Goal: Information Seeking & Learning: Learn about a topic

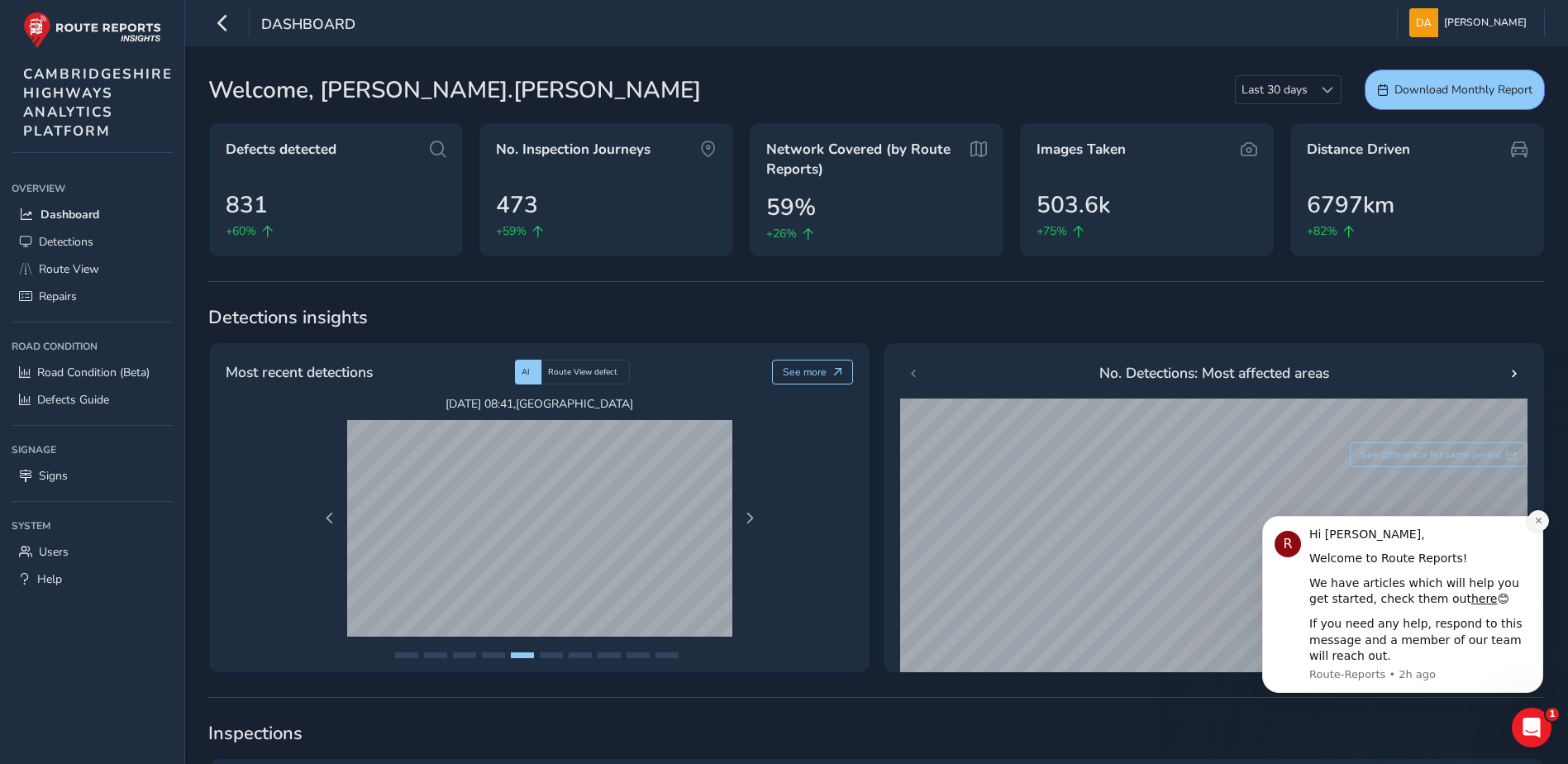
click at [1539, 523] on icon "Dismiss notification" at bounding box center [1539, 521] width 9 height 9
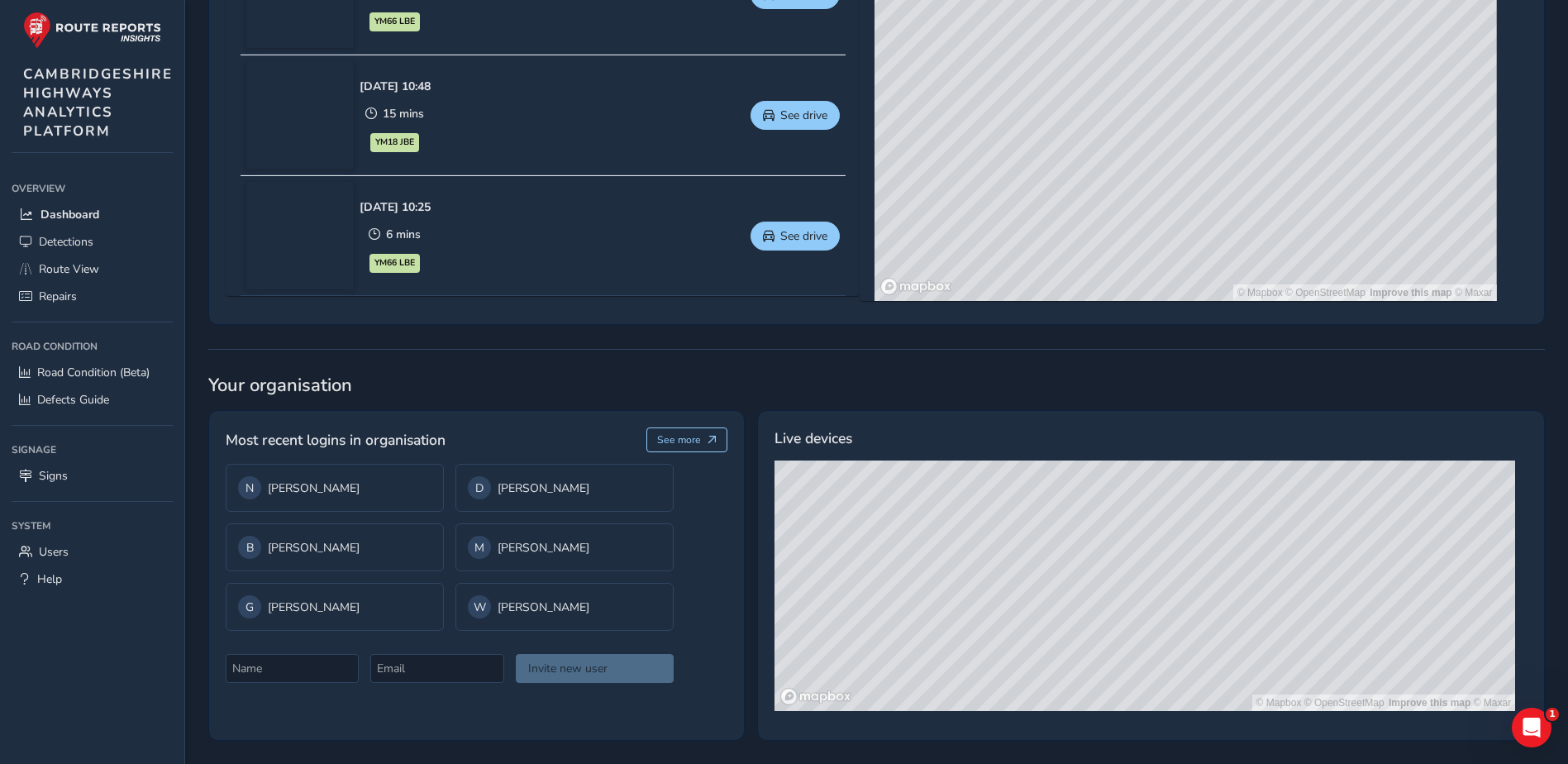
scroll to position [500, 0]
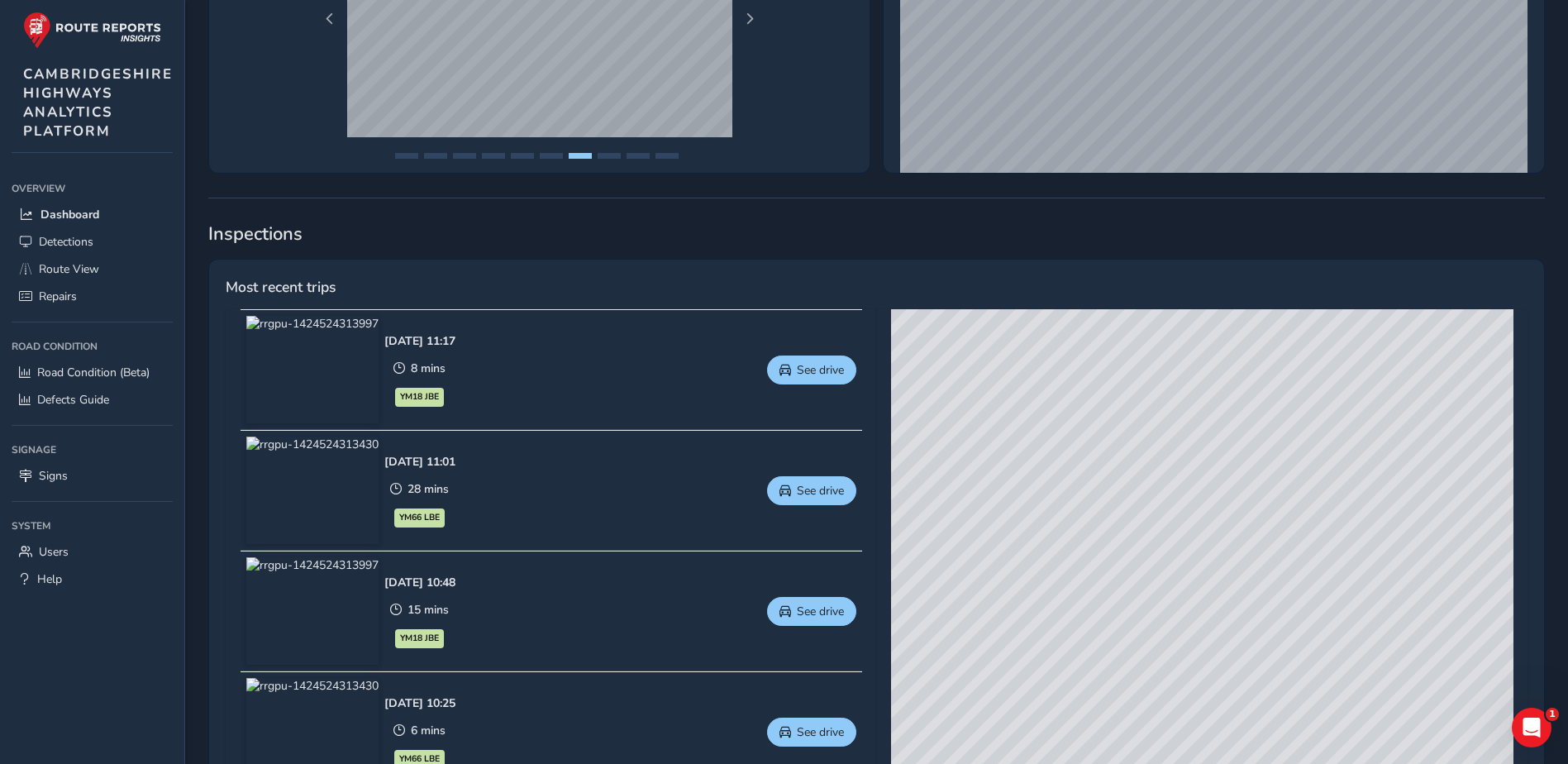
click at [66, 346] on div "Road Condition" at bounding box center [91, 346] width 161 height 24
click at [71, 373] on span "Road Condition (Beta)" at bounding box center [94, 373] width 113 height 16
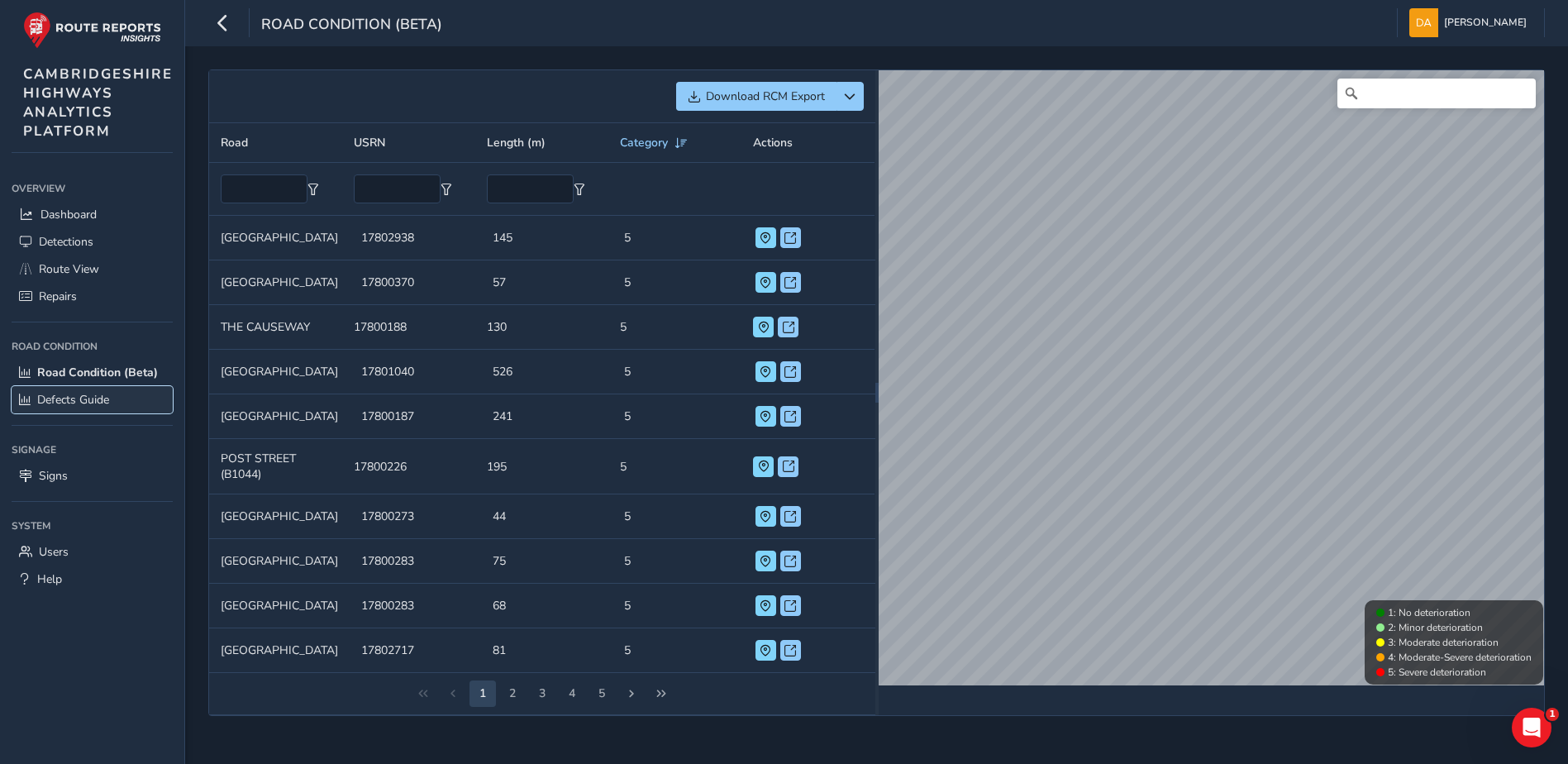
click at [77, 405] on span "Defects Guide" at bounding box center [73, 400] width 71 height 16
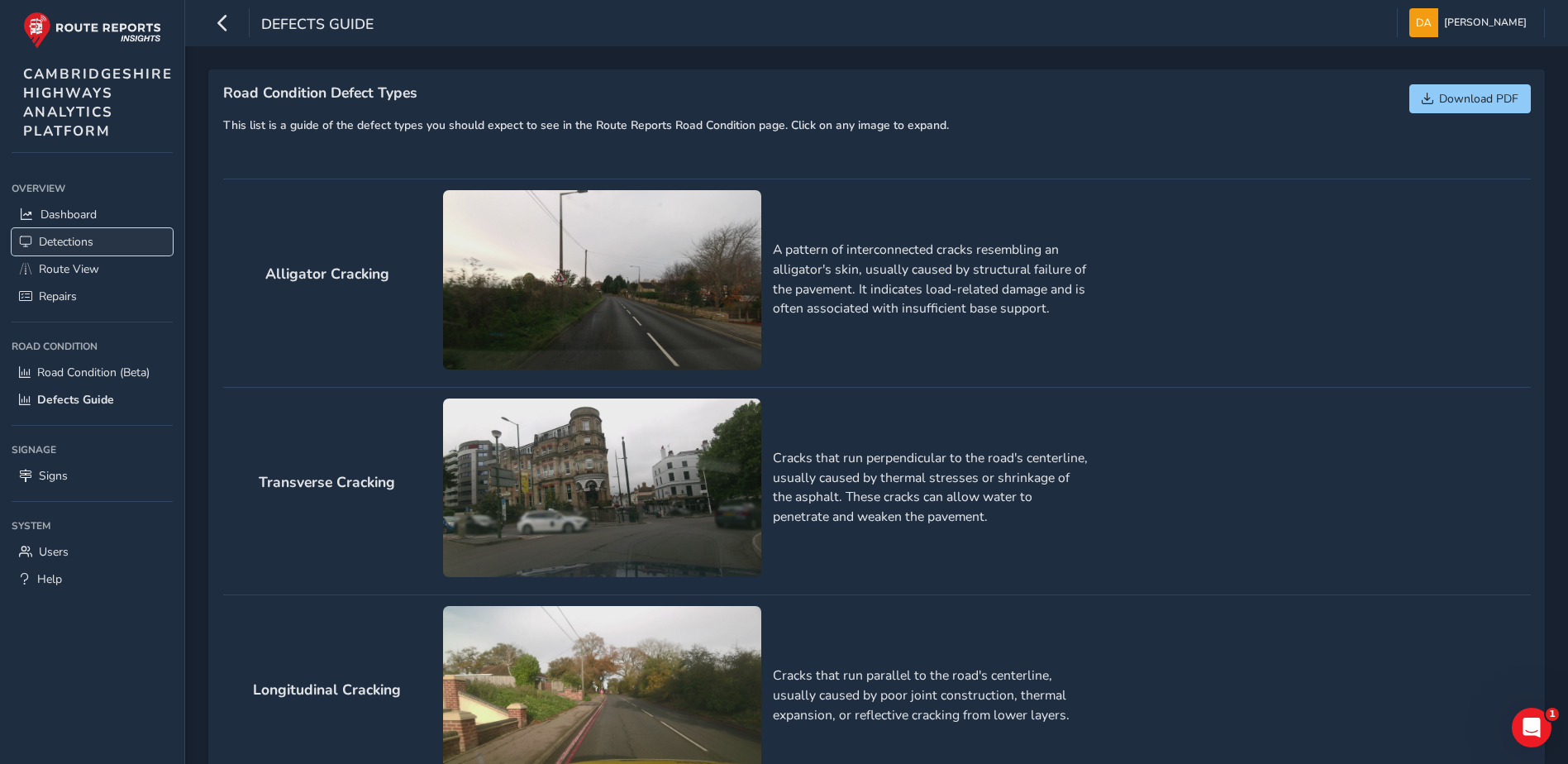
click at [79, 243] on span "Detections" at bounding box center [66, 242] width 55 height 16
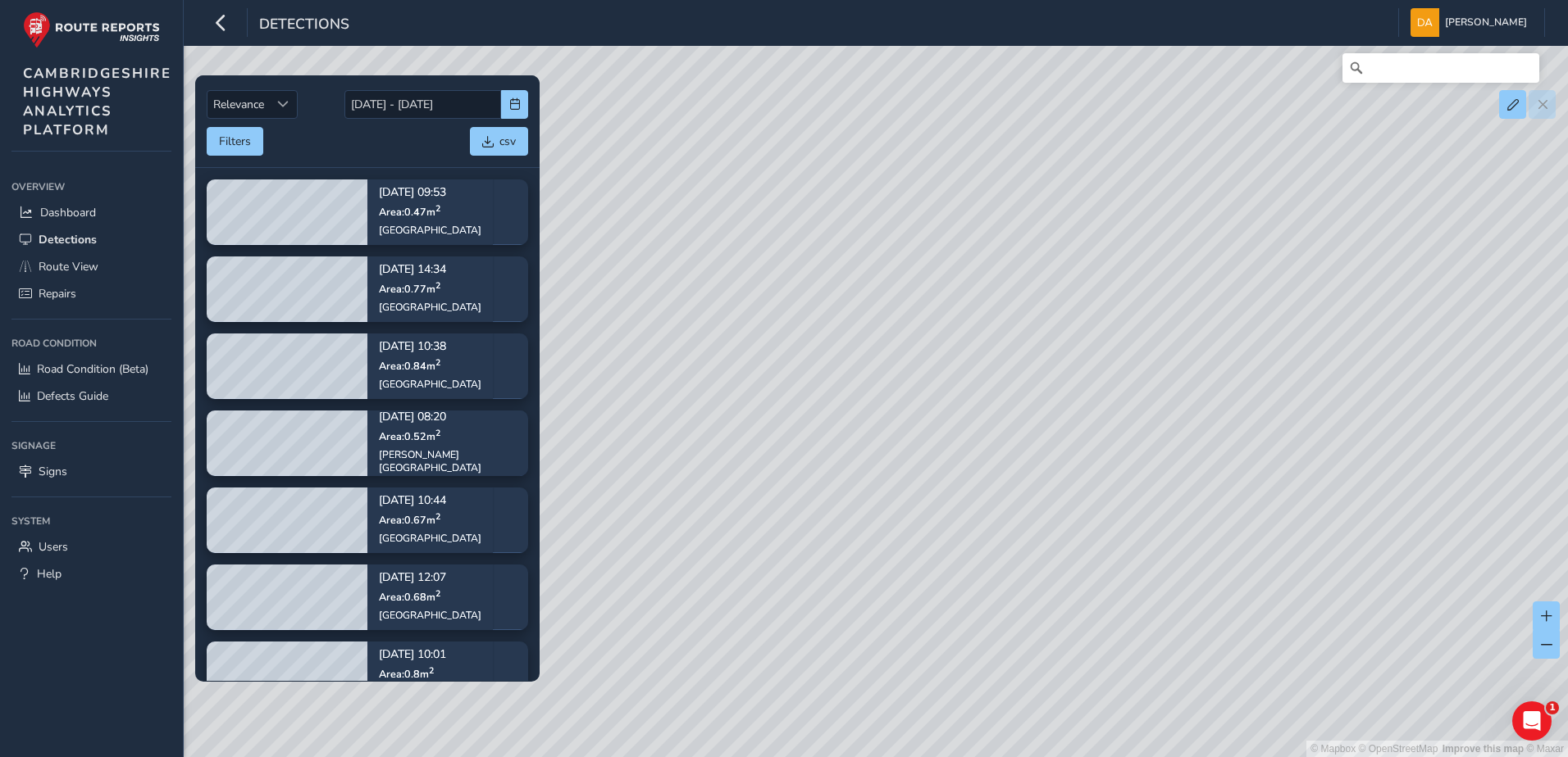
drag, startPoint x: 982, startPoint y: 399, endPoint x: 770, endPoint y: 591, distance: 286.0
click at [770, 591] on div "© Mapbox © OpenStreetMap Improve this map © Maxar" at bounding box center [784, 378] width 1568 height 757
click at [277, 109] on div "Sort by Date" at bounding box center [283, 104] width 27 height 27
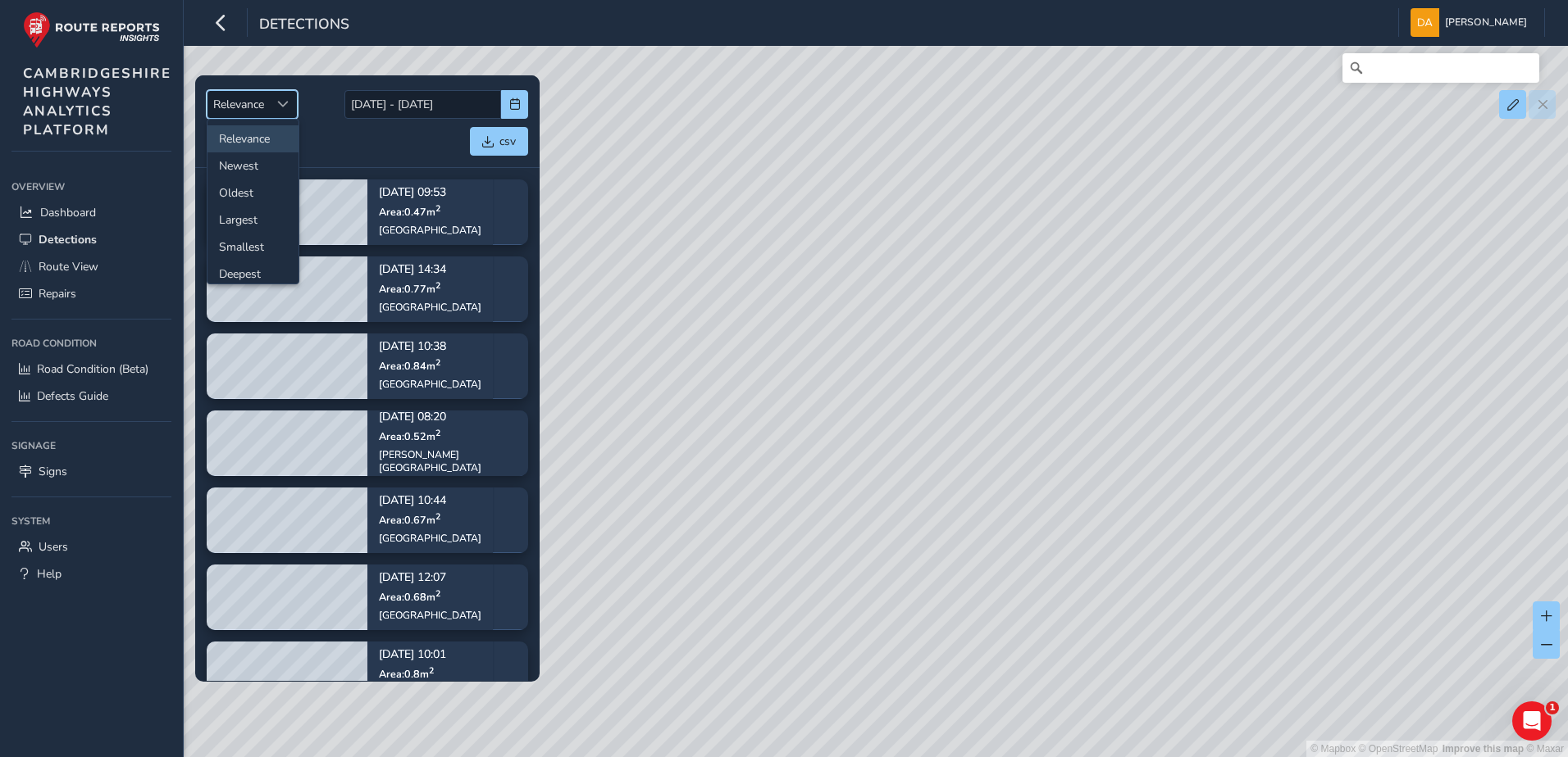
click at [243, 127] on li "Relevance" at bounding box center [253, 138] width 91 height 27
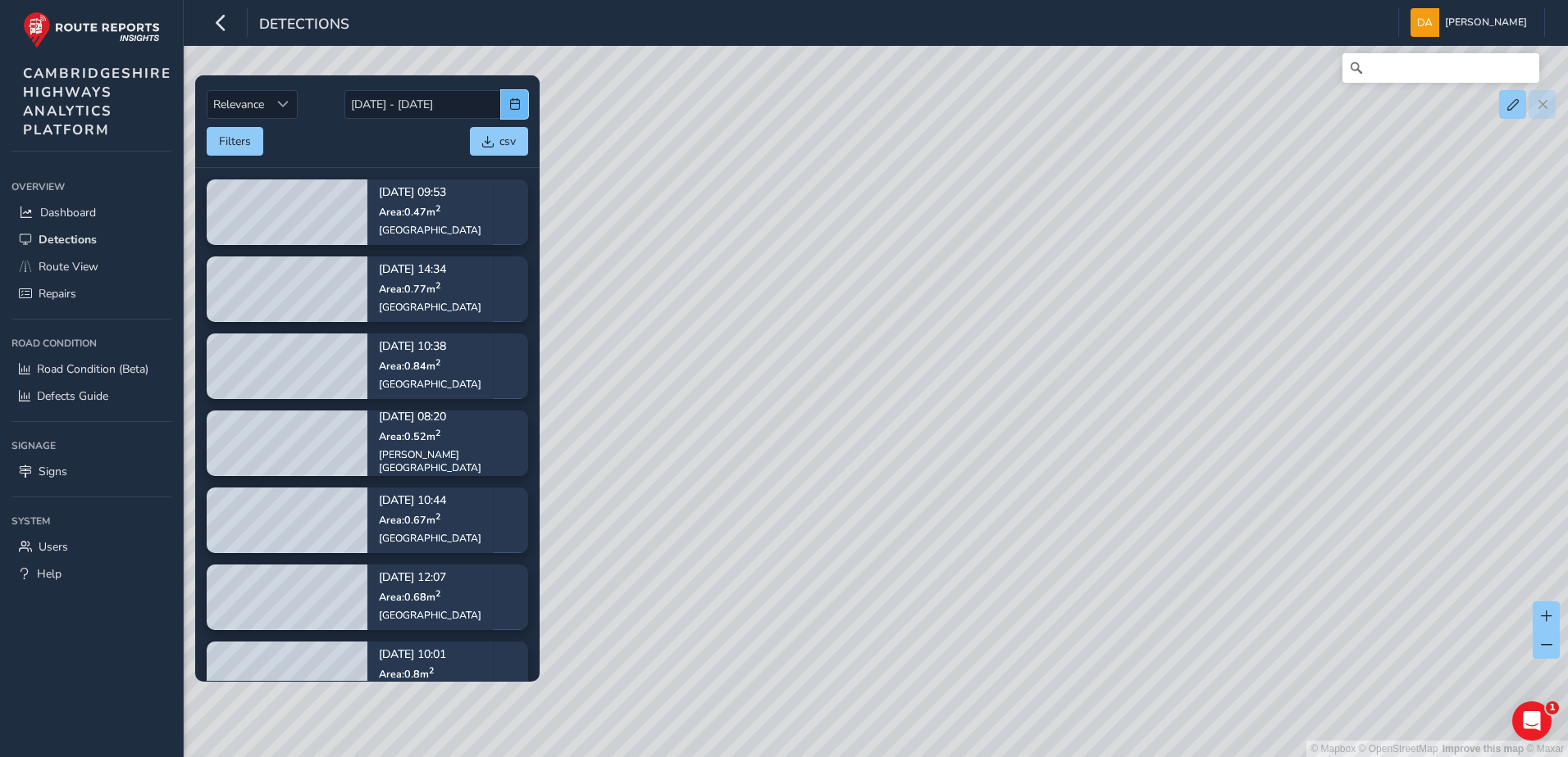
click at [517, 102] on span "button" at bounding box center [515, 103] width 11 height 11
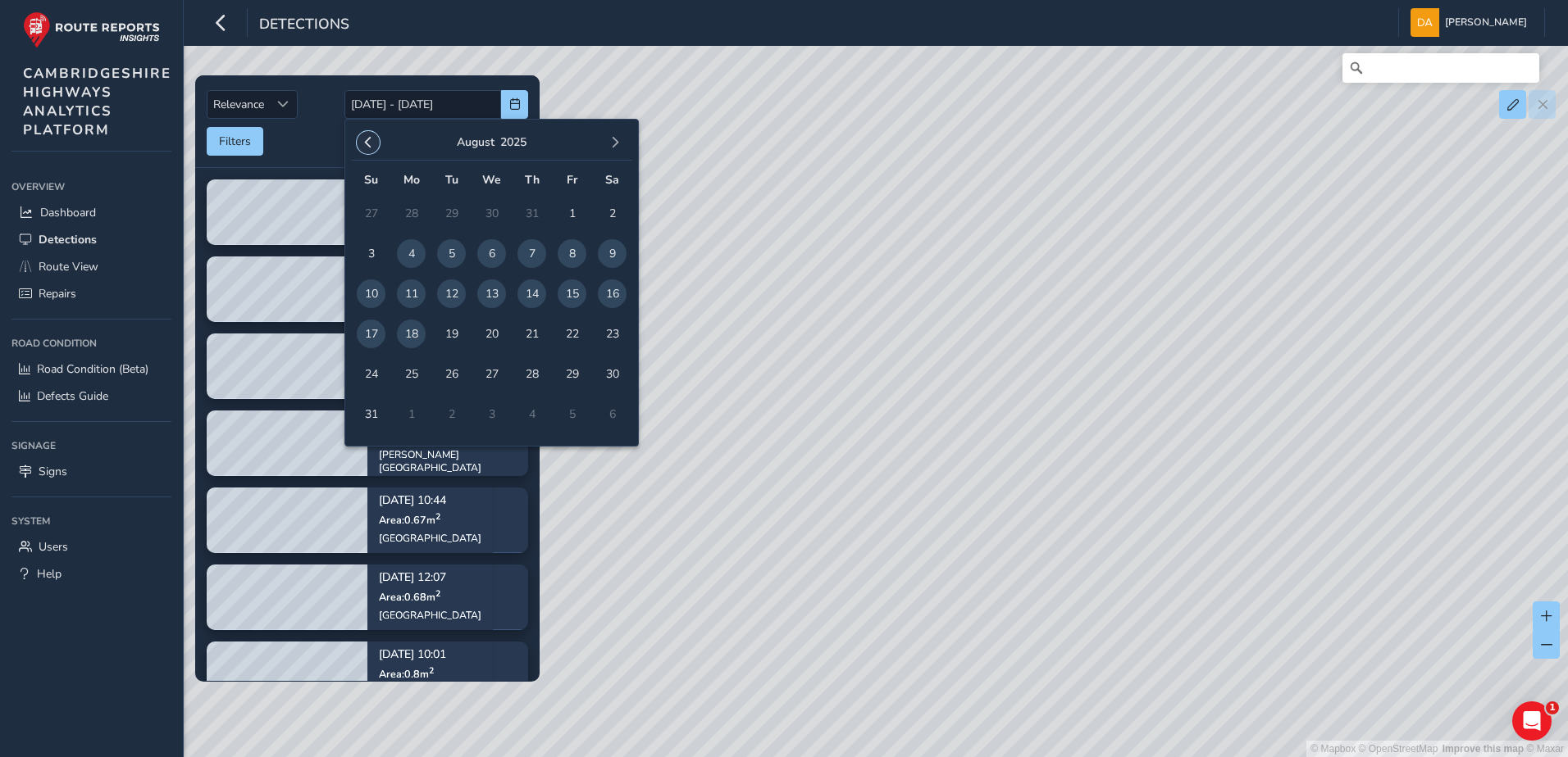
click at [369, 139] on span "button" at bounding box center [368, 143] width 11 height 11
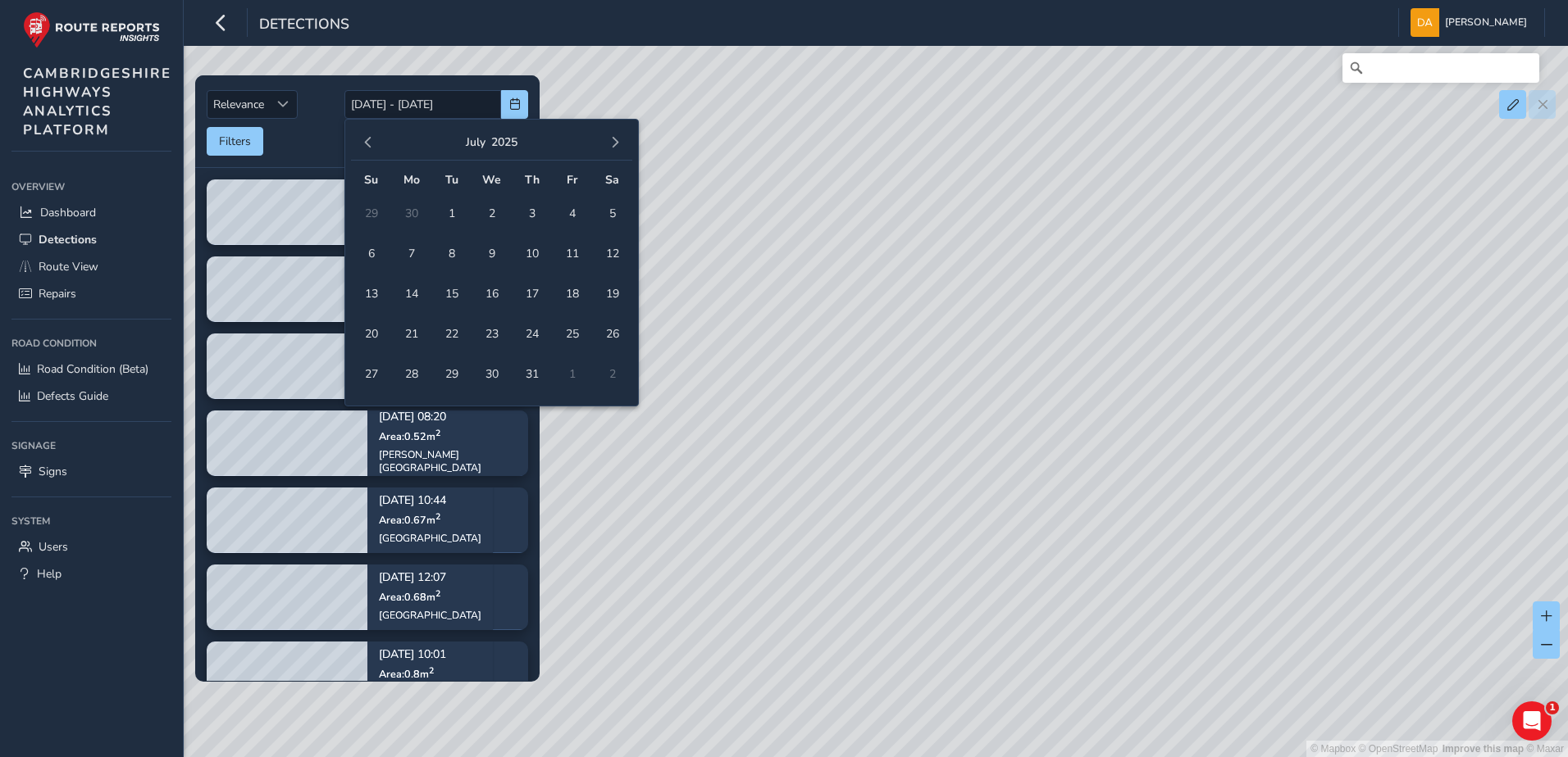
click at [369, 139] on span "button" at bounding box center [368, 143] width 11 height 11
click at [367, 214] on span "1" at bounding box center [370, 213] width 29 height 29
type input "[DATE]"
click at [614, 145] on span "button" at bounding box center [615, 143] width 11 height 11
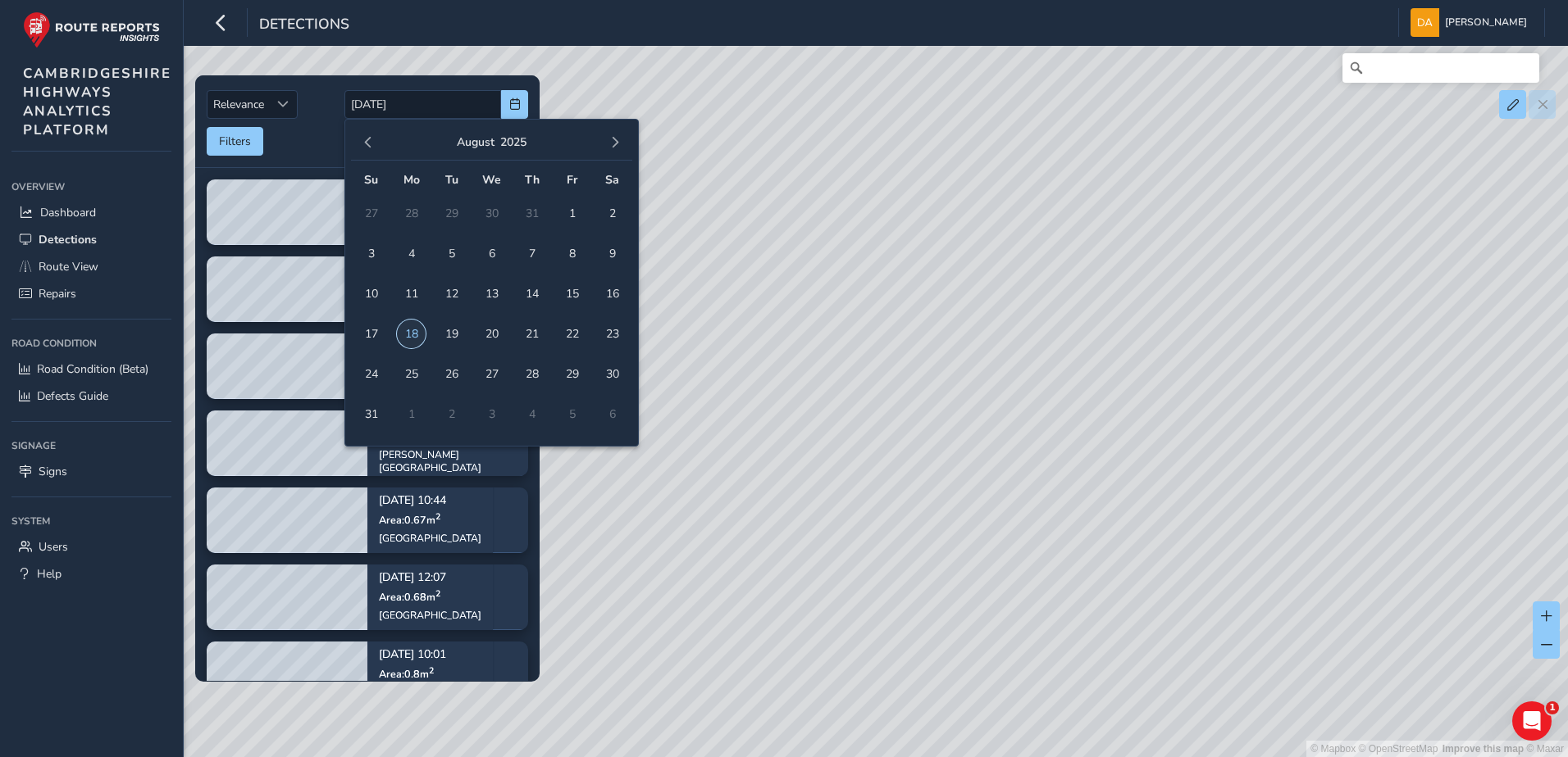
click at [415, 336] on span "18" at bounding box center [410, 334] width 29 height 29
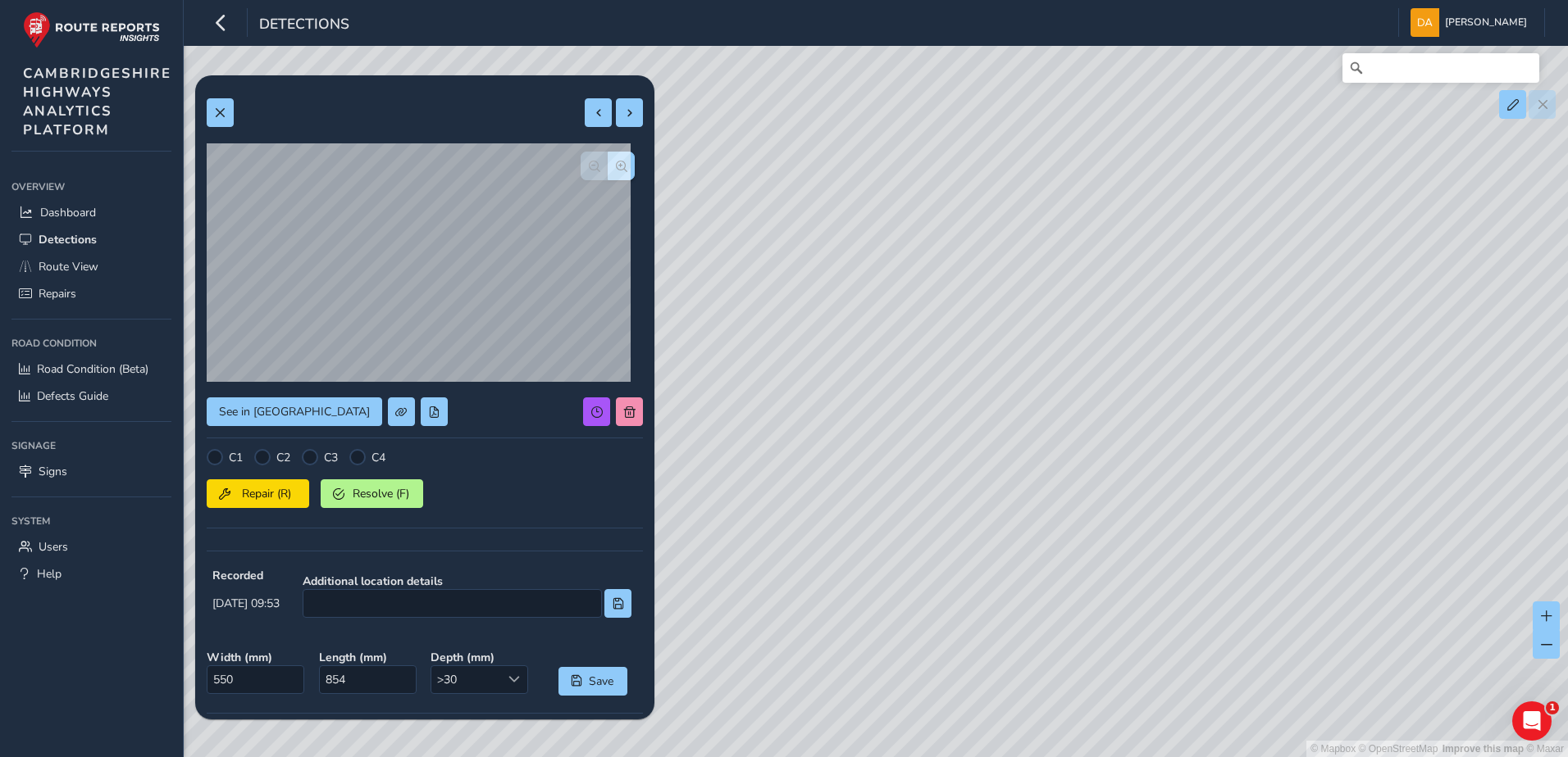
click at [1126, 323] on div "© Mapbox © OpenStreetMap Improve this map © Maxar" at bounding box center [784, 378] width 1568 height 757
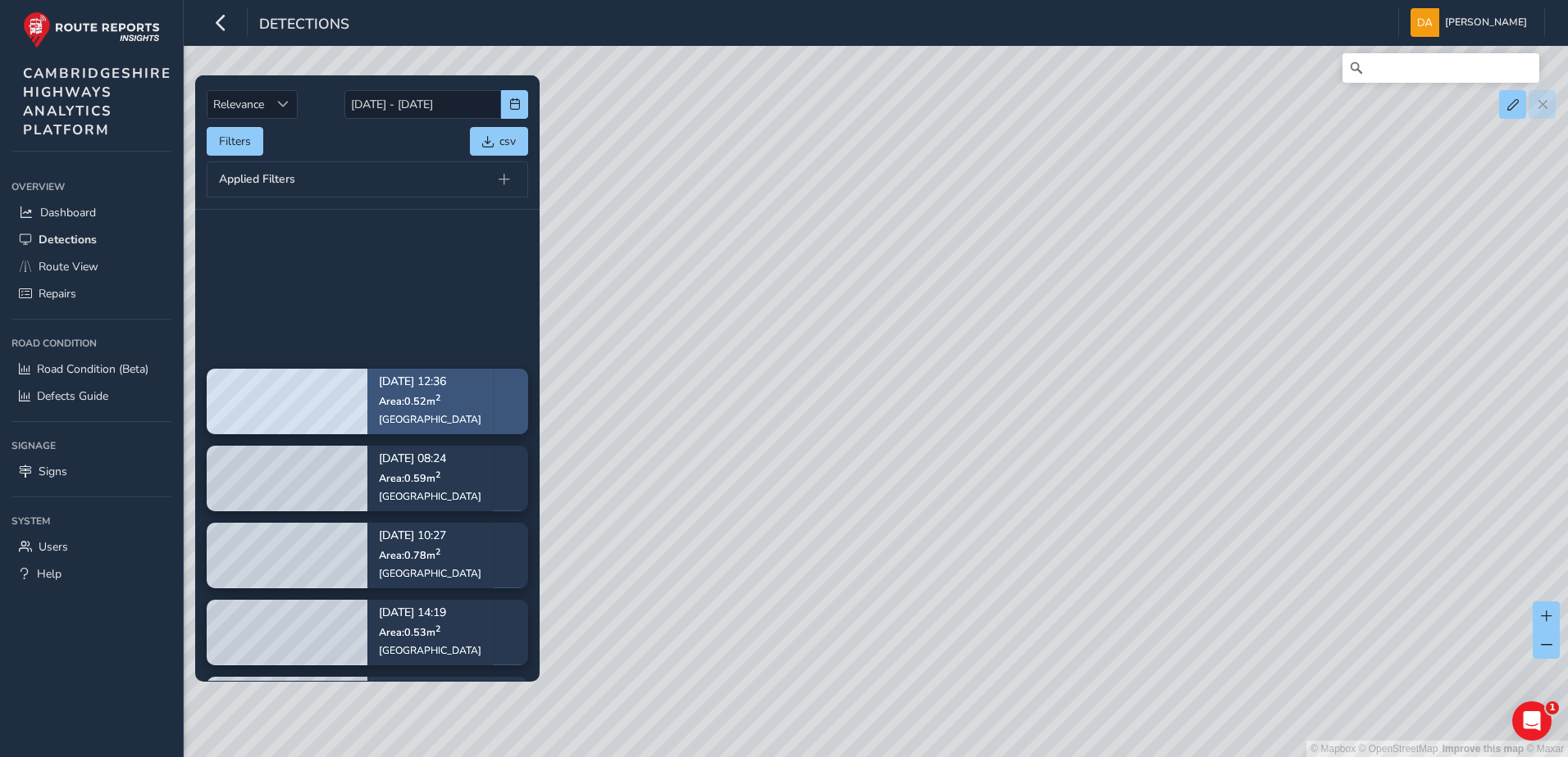
scroll to position [1148, 0]
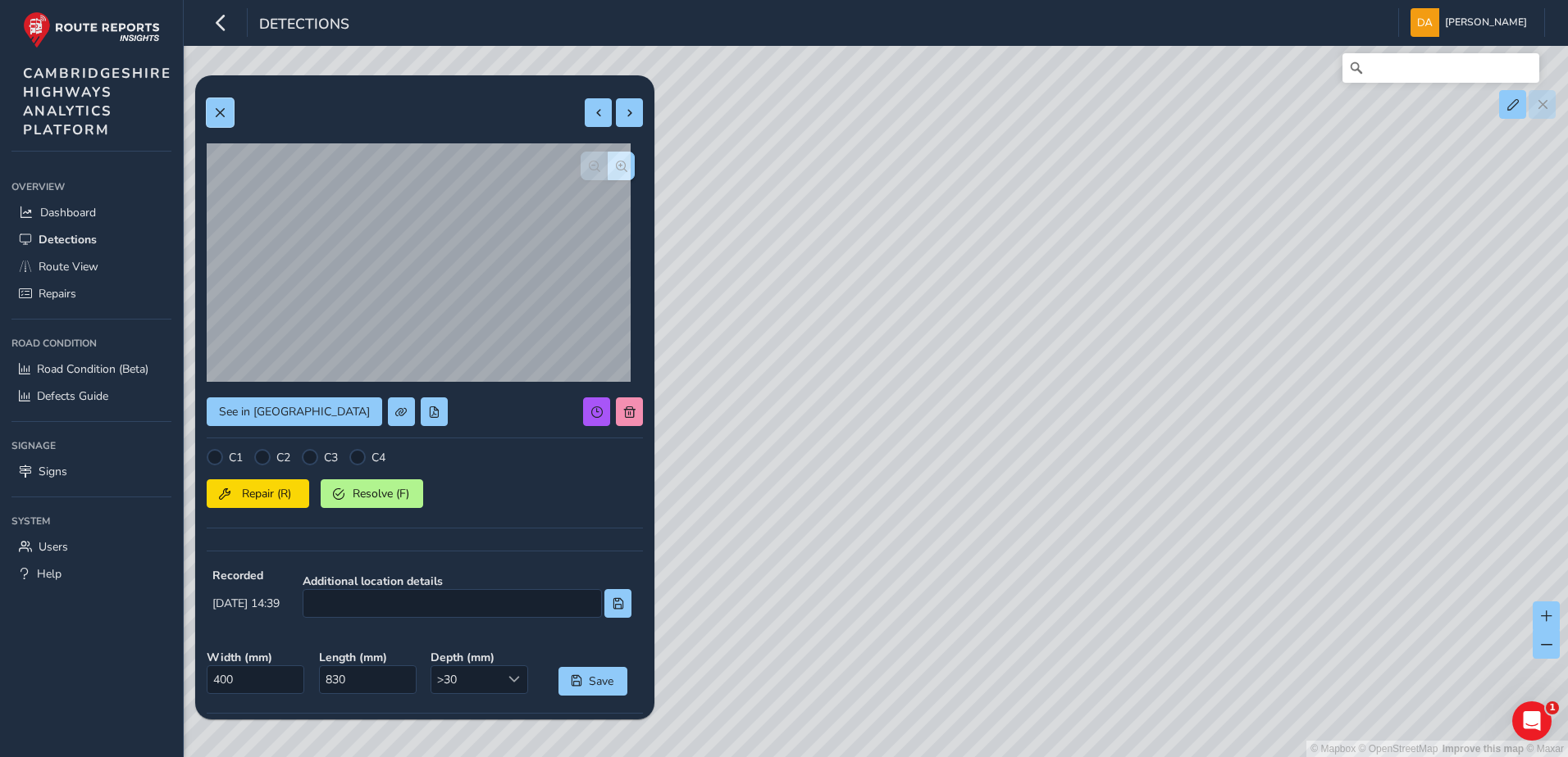
click at [229, 109] on button at bounding box center [220, 112] width 27 height 29
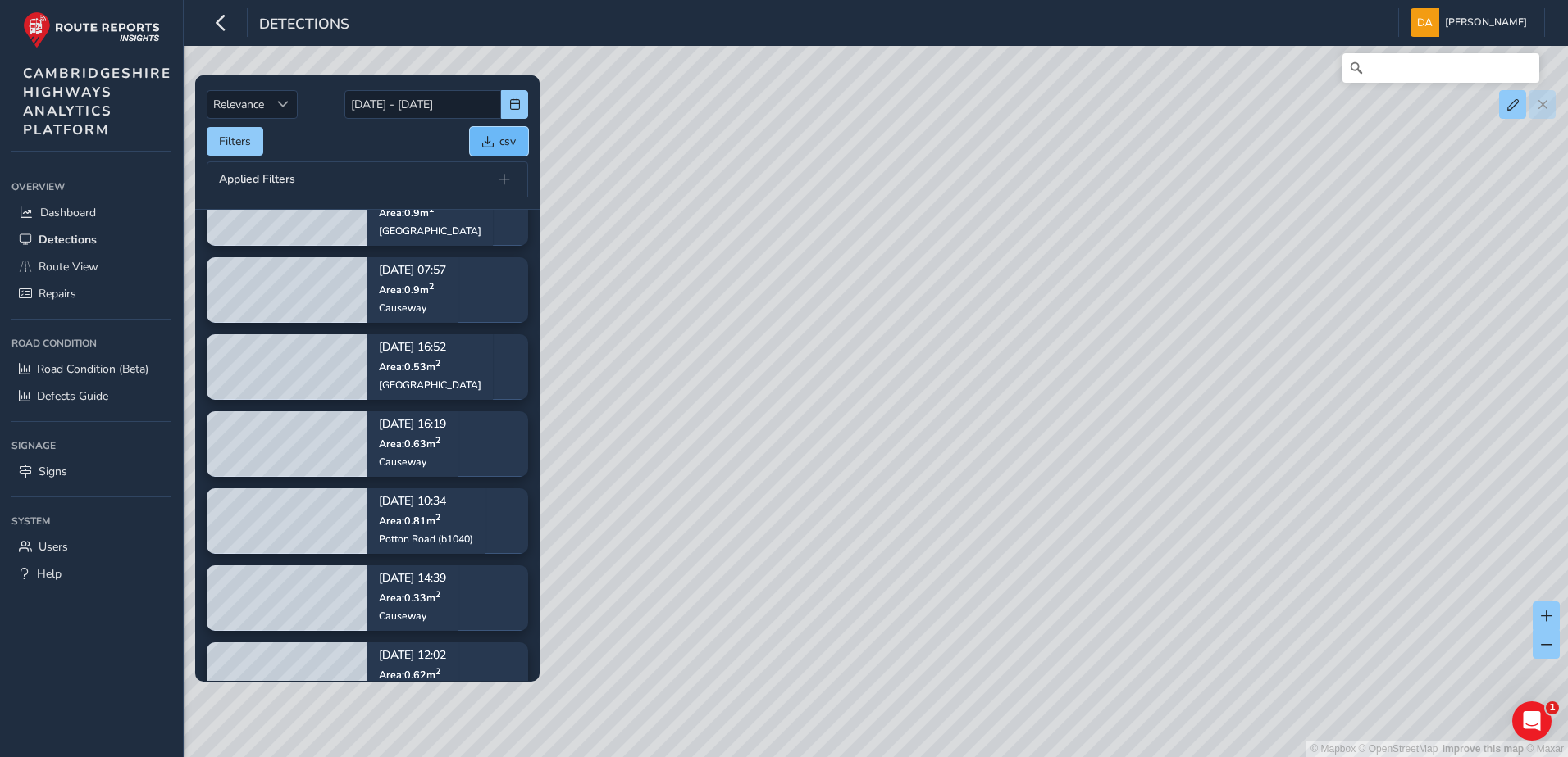
click at [503, 139] on span "csv" at bounding box center [507, 141] width 17 height 16
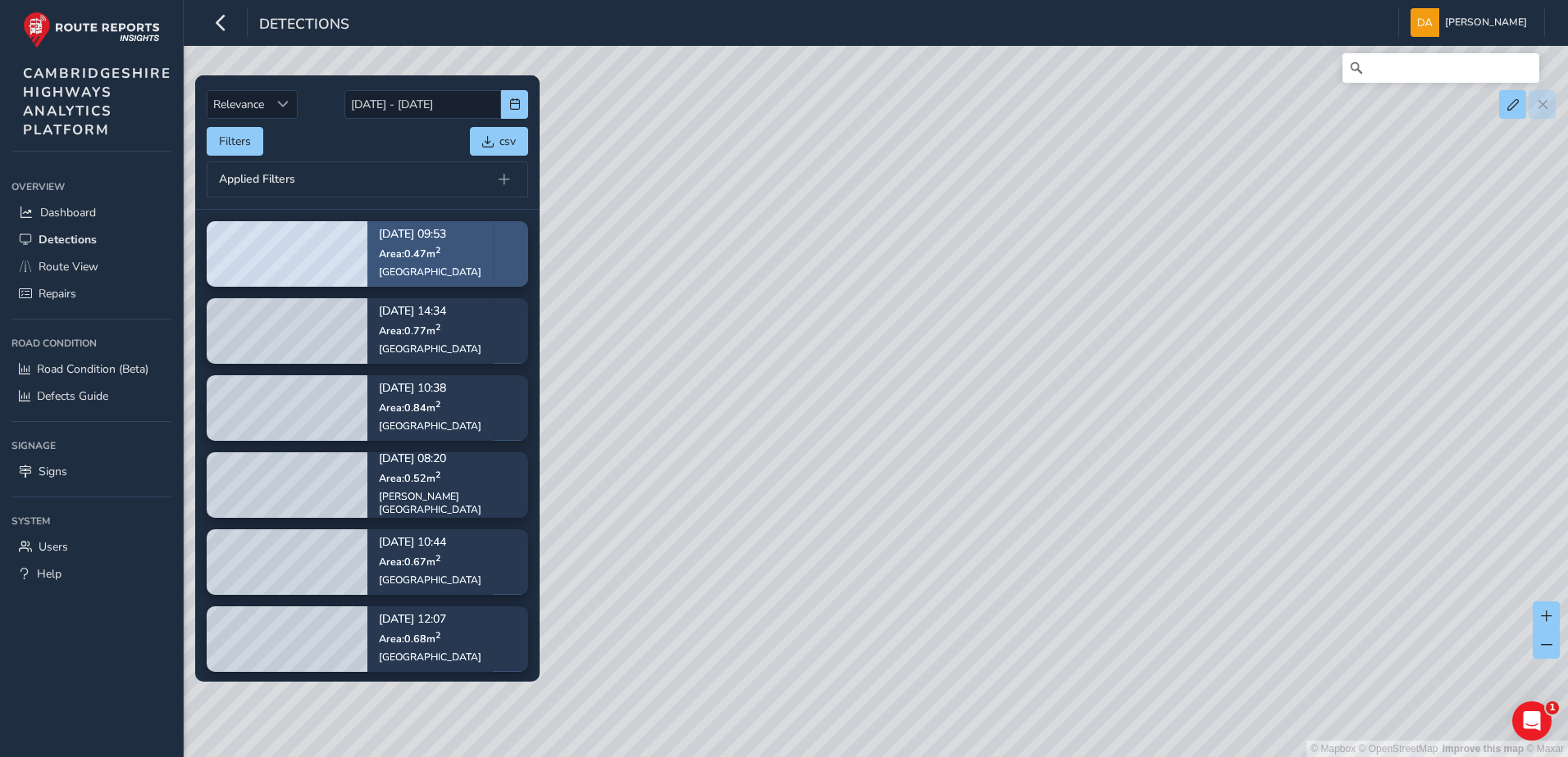
click at [472, 254] on div "[DATE] 09:53 Area: 0.47 m [STREET_ADDRESS]" at bounding box center [430, 255] width 125 height 95
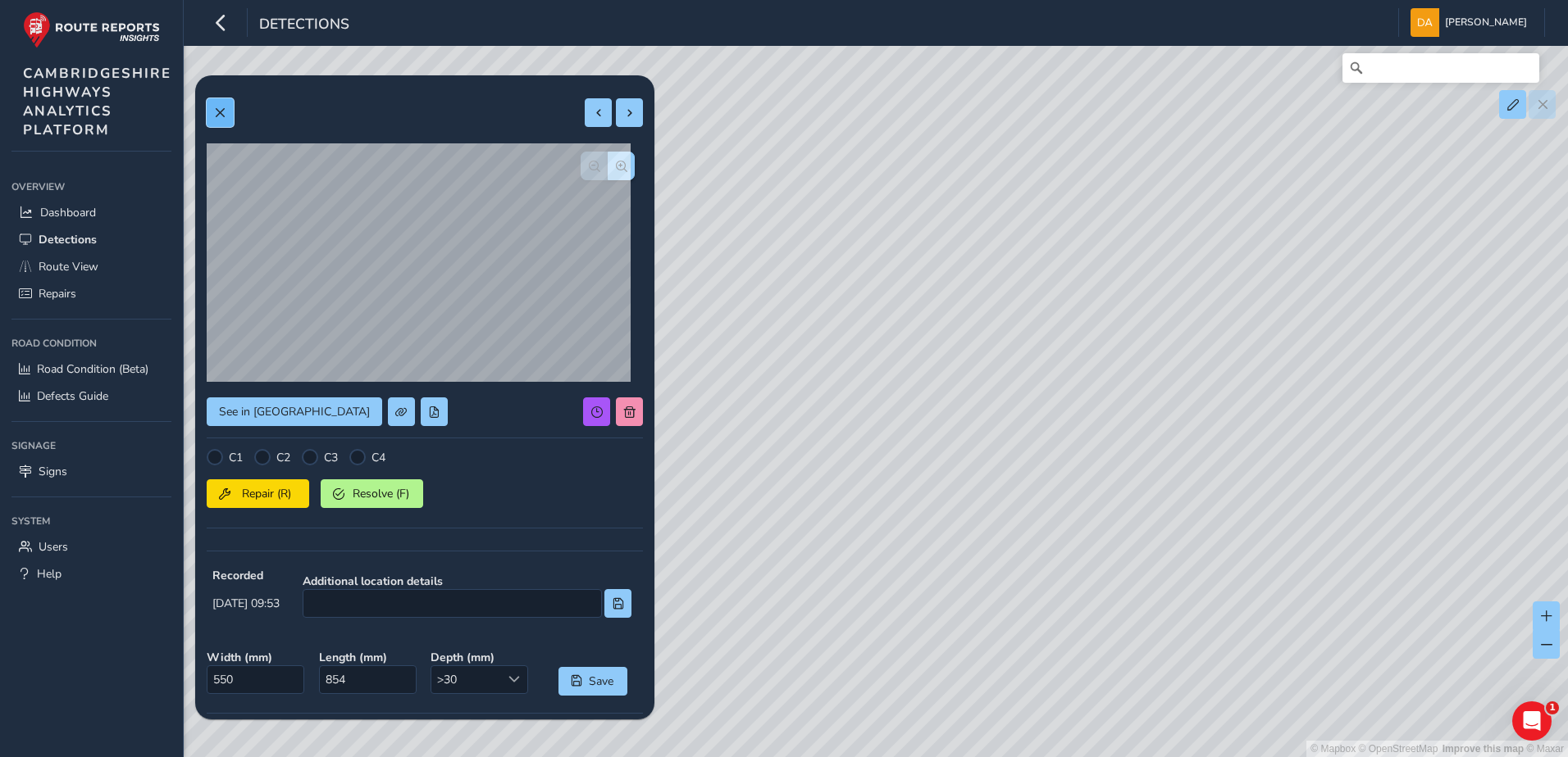
click at [223, 112] on span at bounding box center [219, 113] width 11 height 11
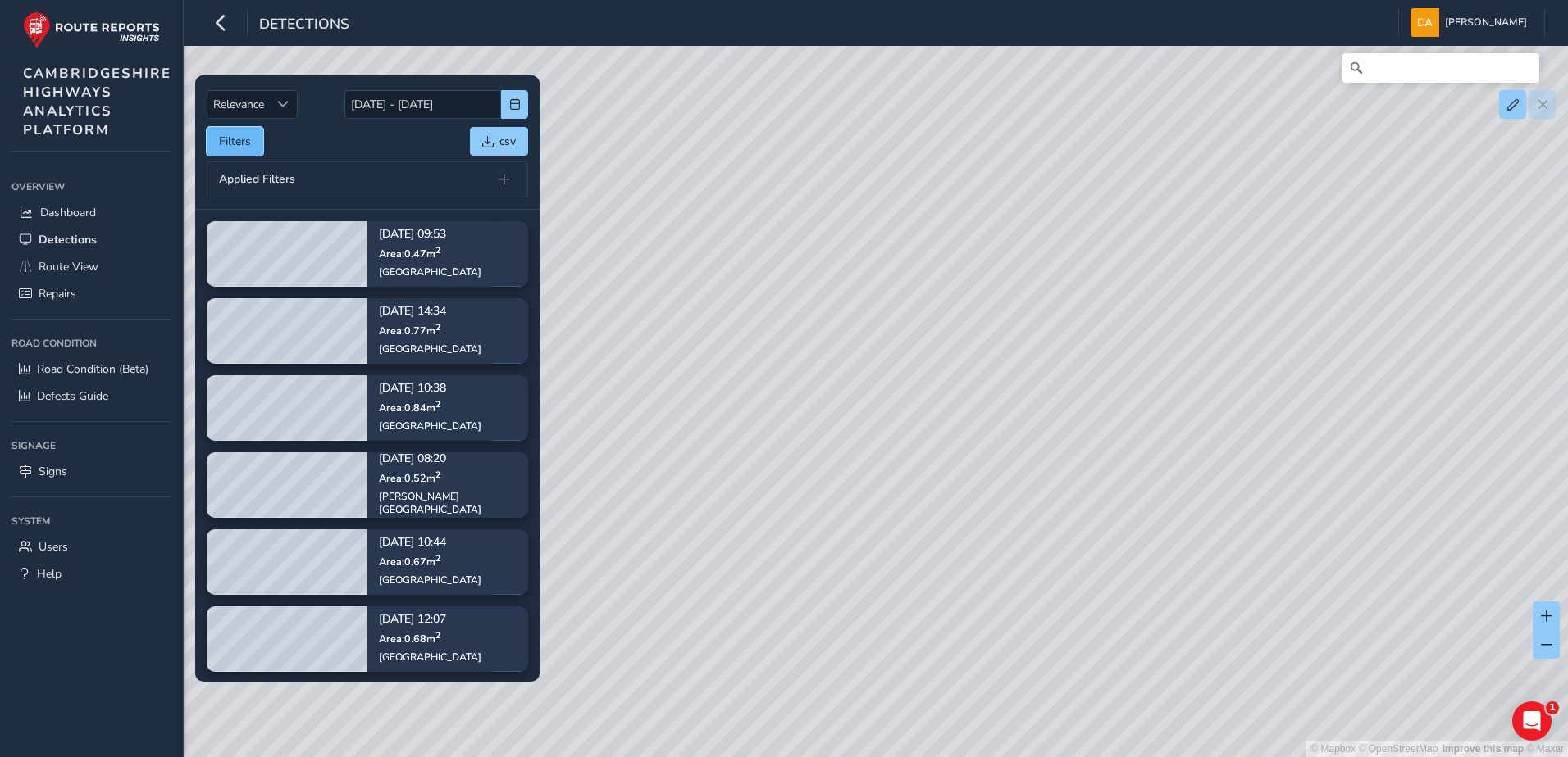
click at [238, 137] on button "Filters" at bounding box center [235, 141] width 57 height 29
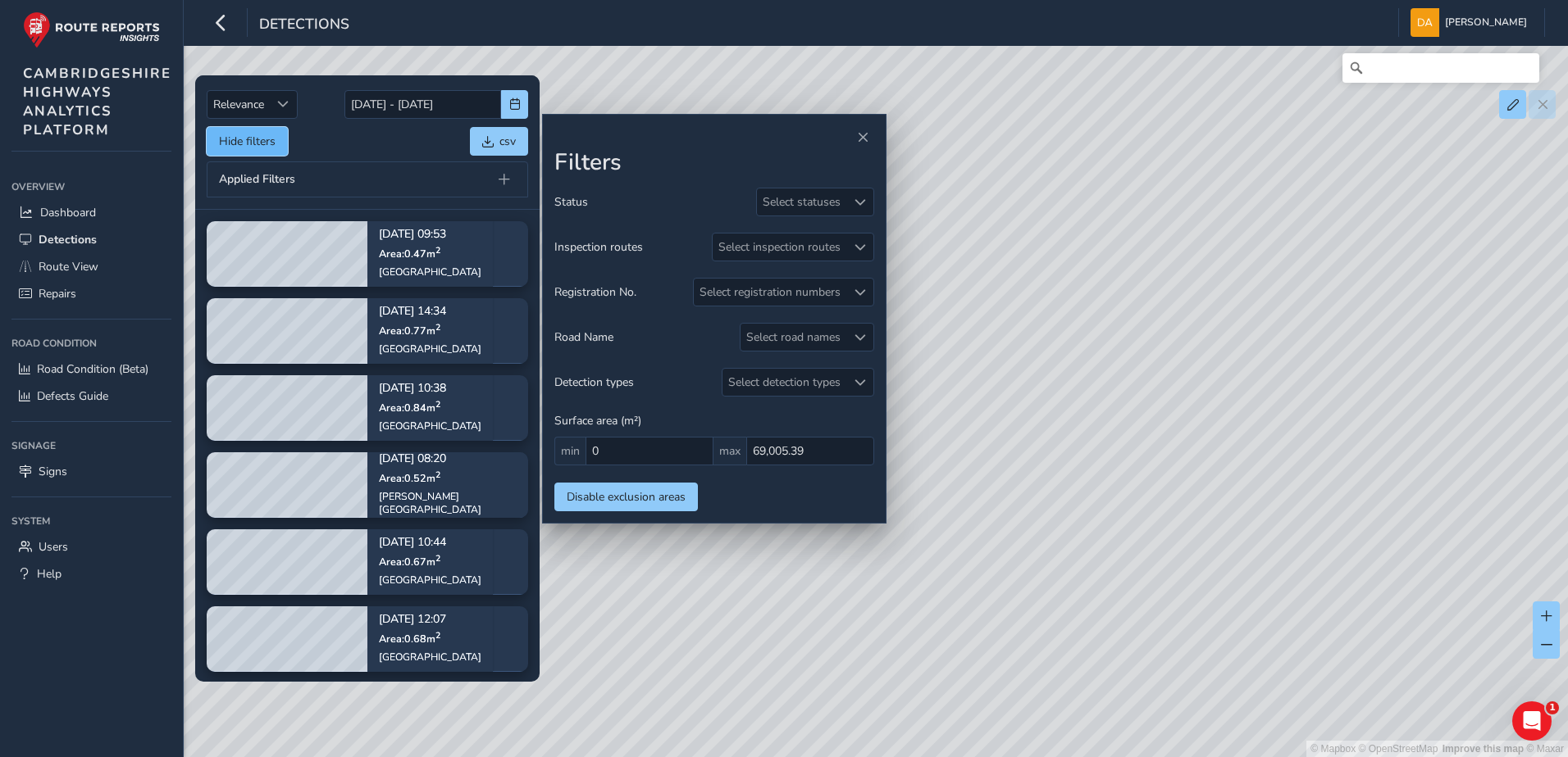
click at [238, 137] on button "Hide filters" at bounding box center [247, 141] width 81 height 29
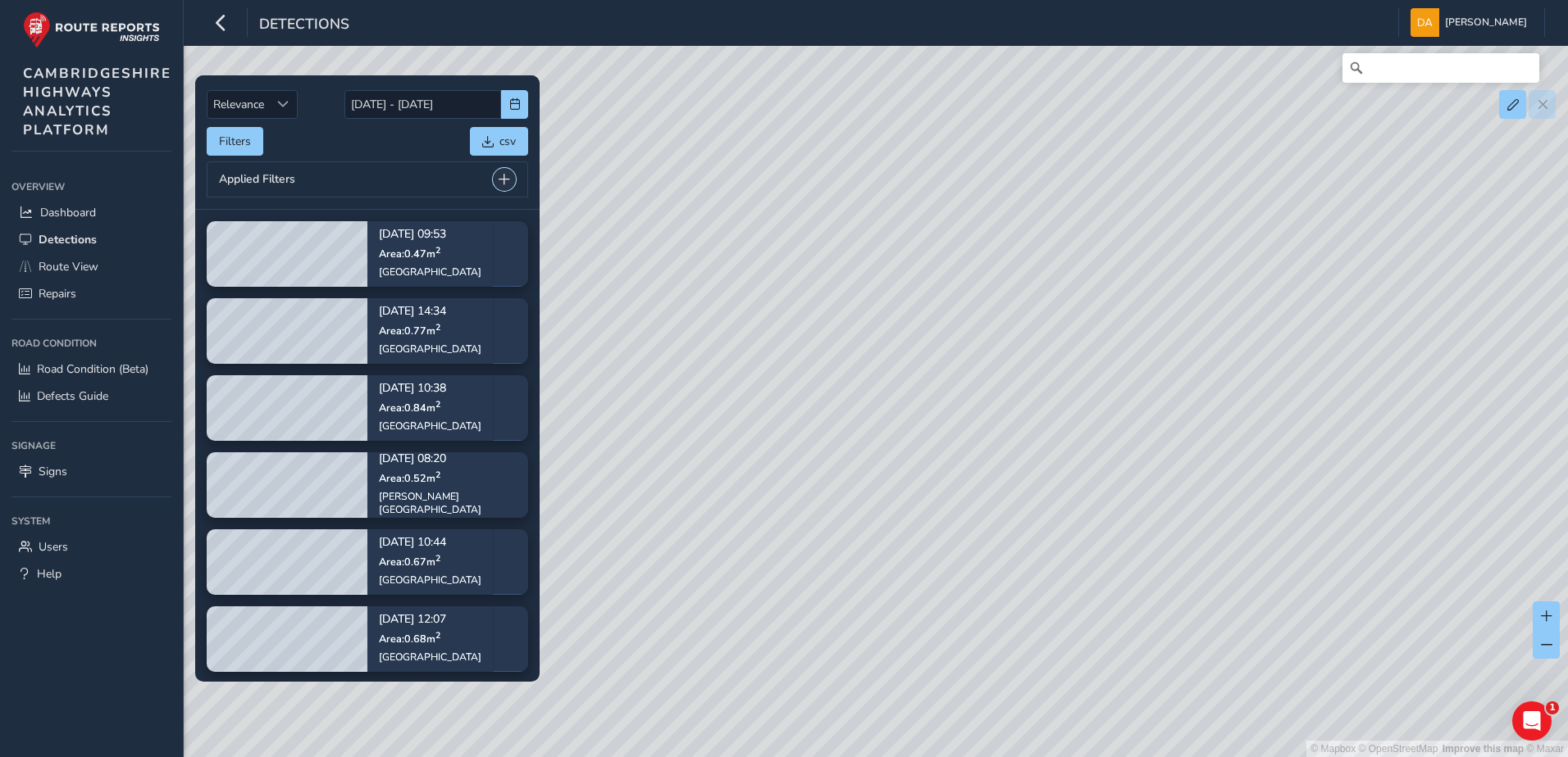
click at [502, 173] on span at bounding box center [504, 179] width 11 height 11
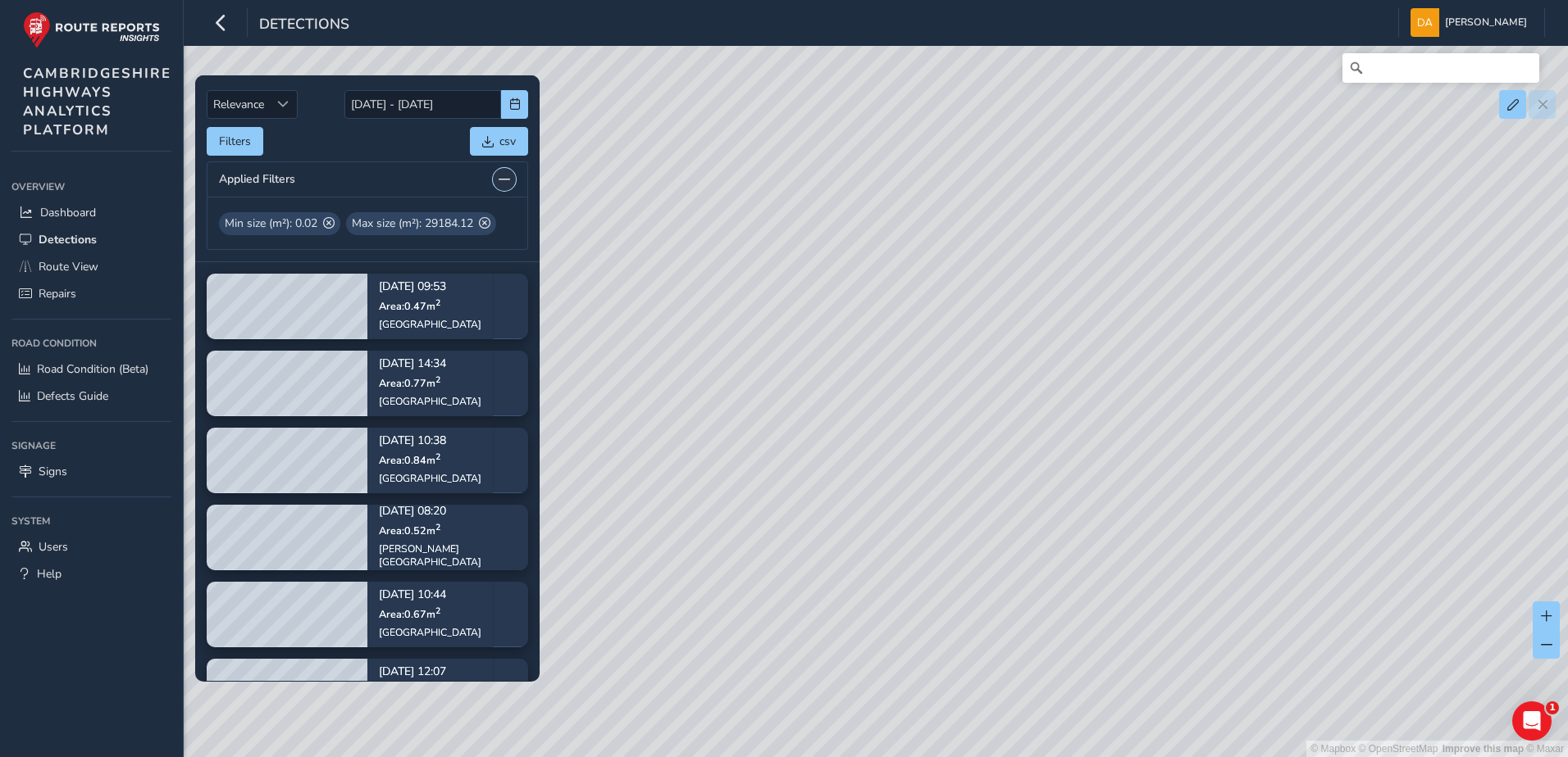
click at [505, 177] on span at bounding box center [504, 179] width 11 height 11
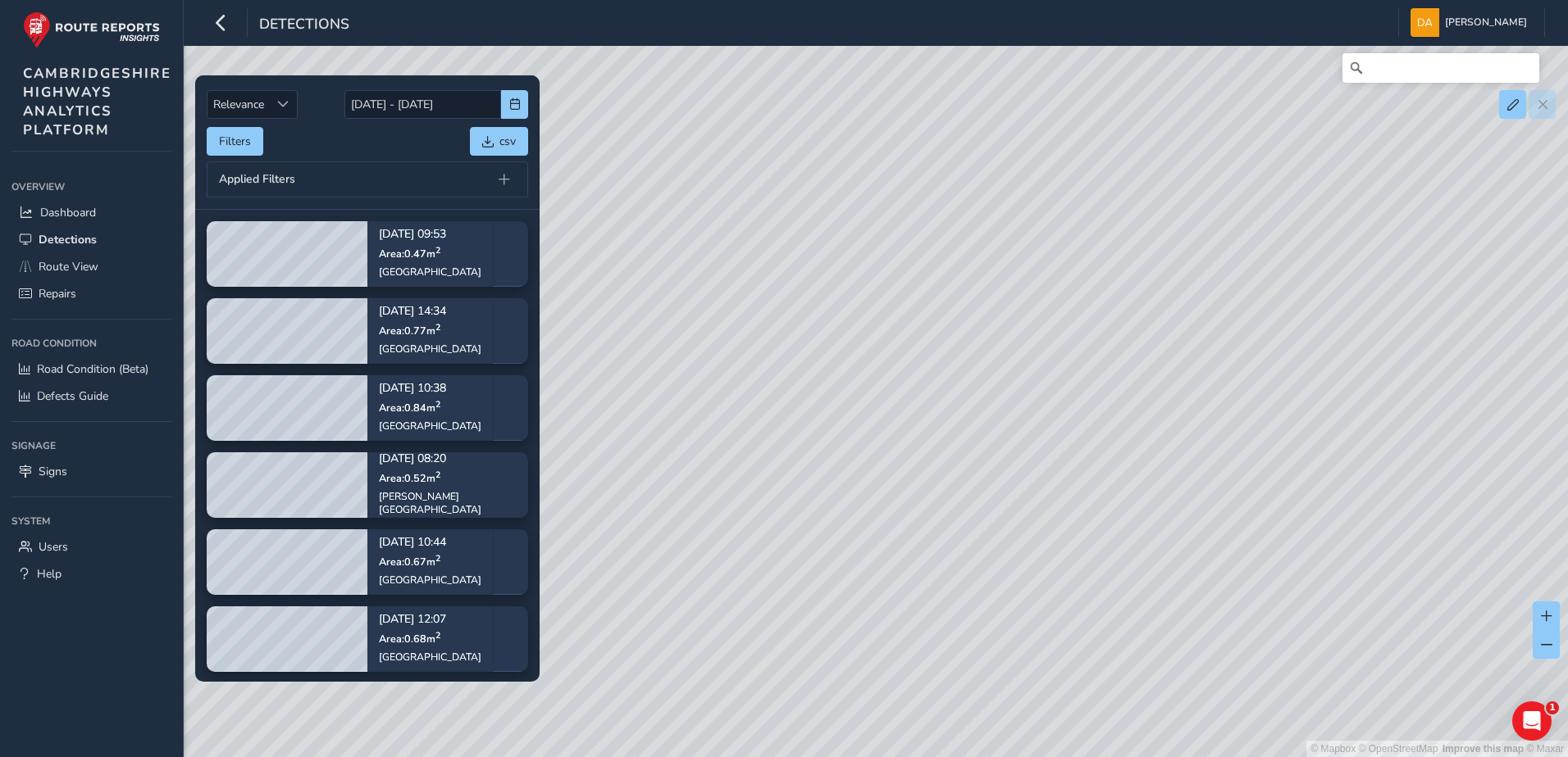
click at [301, 175] on div "Applied Filters" at bounding box center [368, 179] width 322 height 36
click at [504, 179] on span at bounding box center [504, 179] width 11 height 11
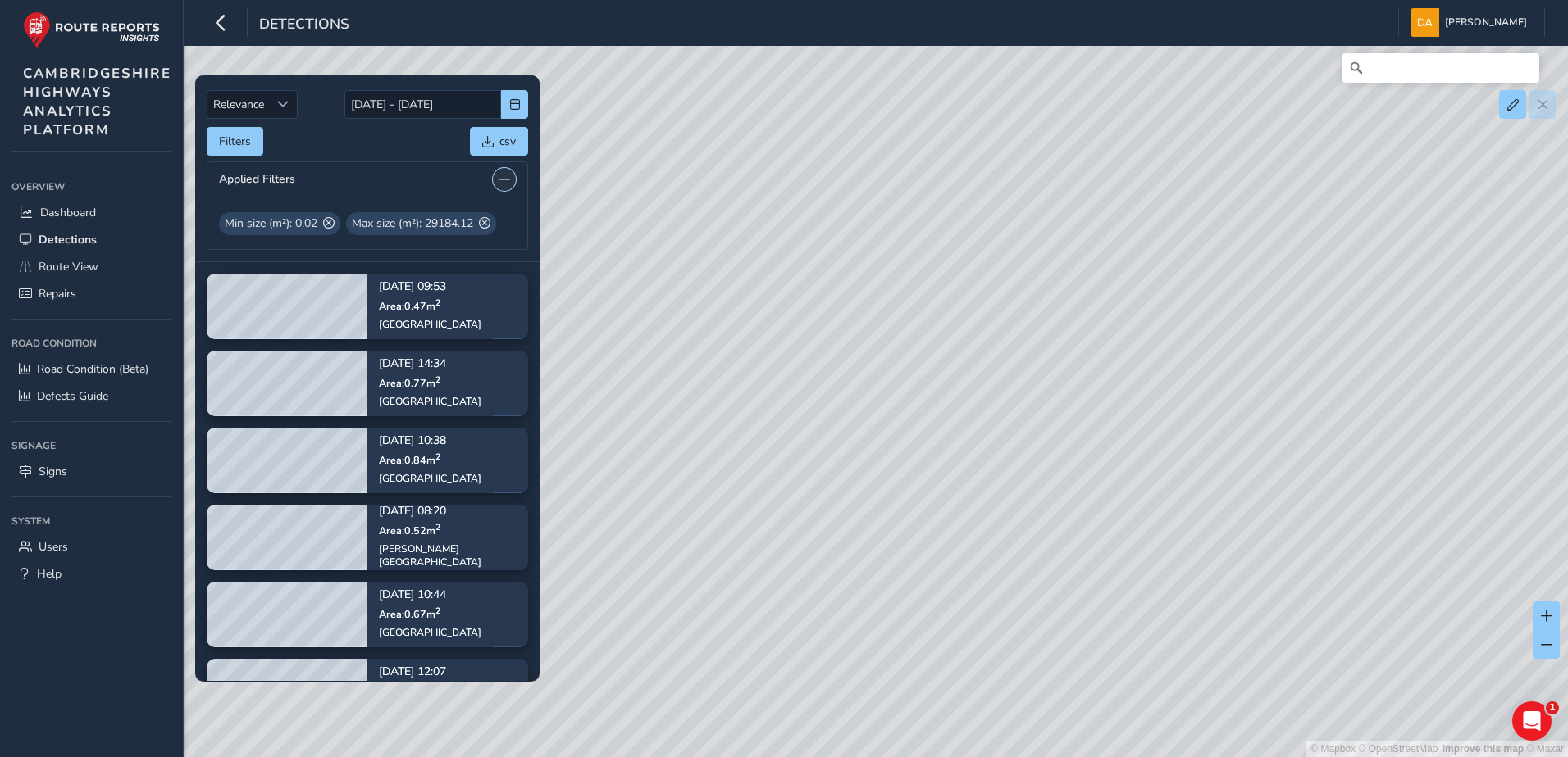
click at [497, 180] on button at bounding box center [504, 179] width 23 height 23
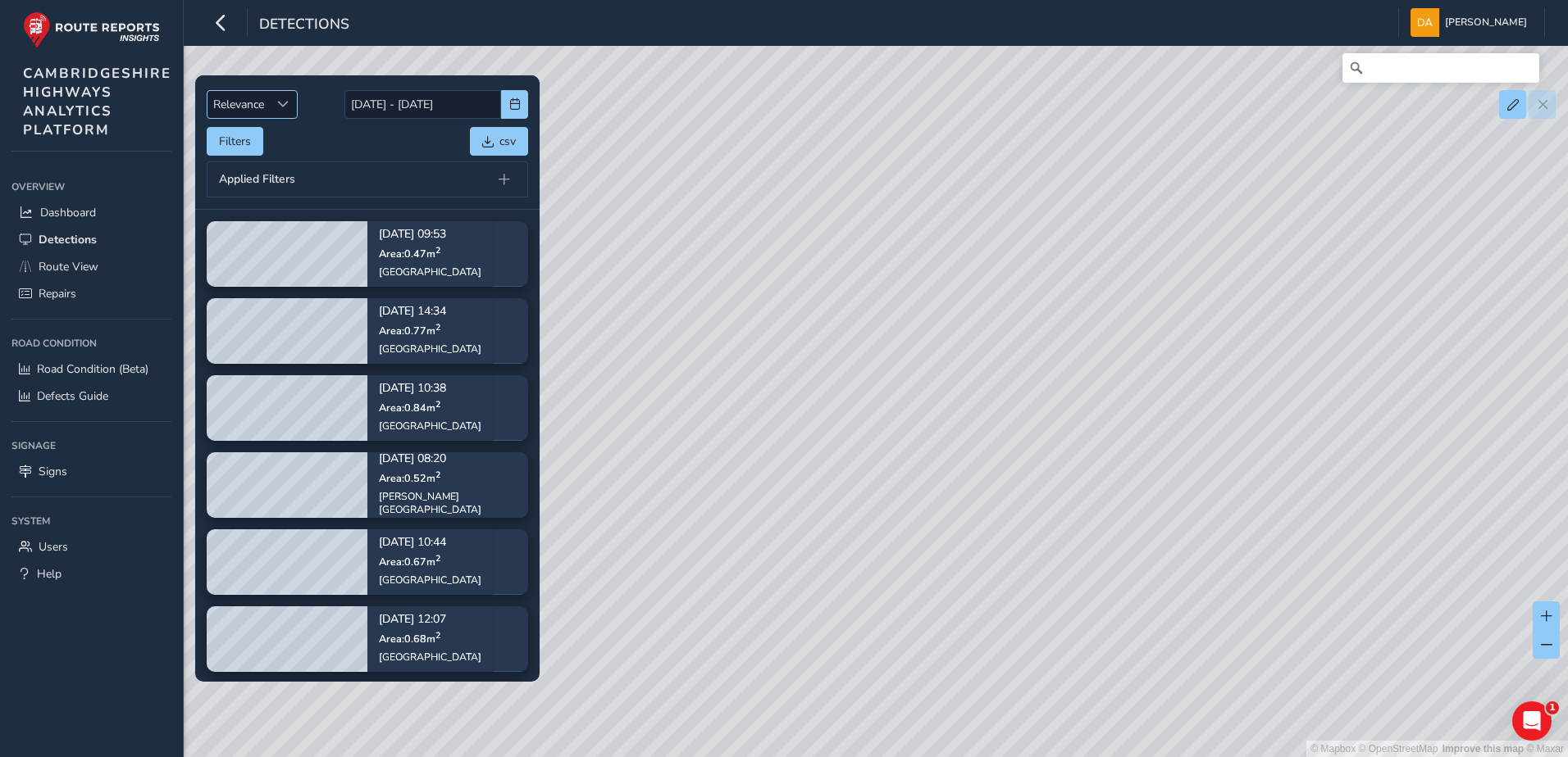
click at [288, 110] on span "Sort by Date" at bounding box center [283, 103] width 11 height 11
click at [250, 187] on li "Oldest" at bounding box center [253, 193] width 91 height 27
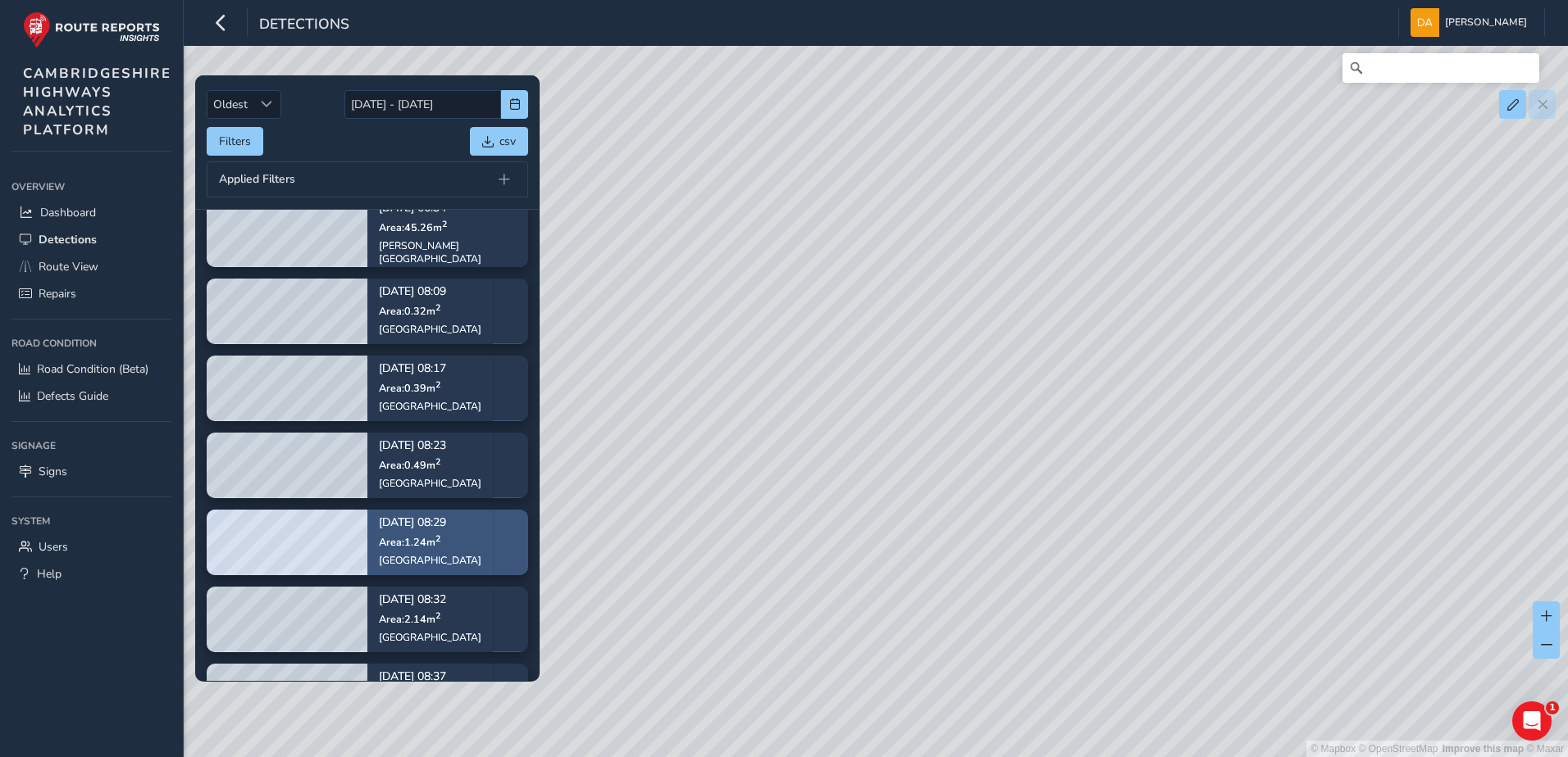
scroll to position [246, 0]
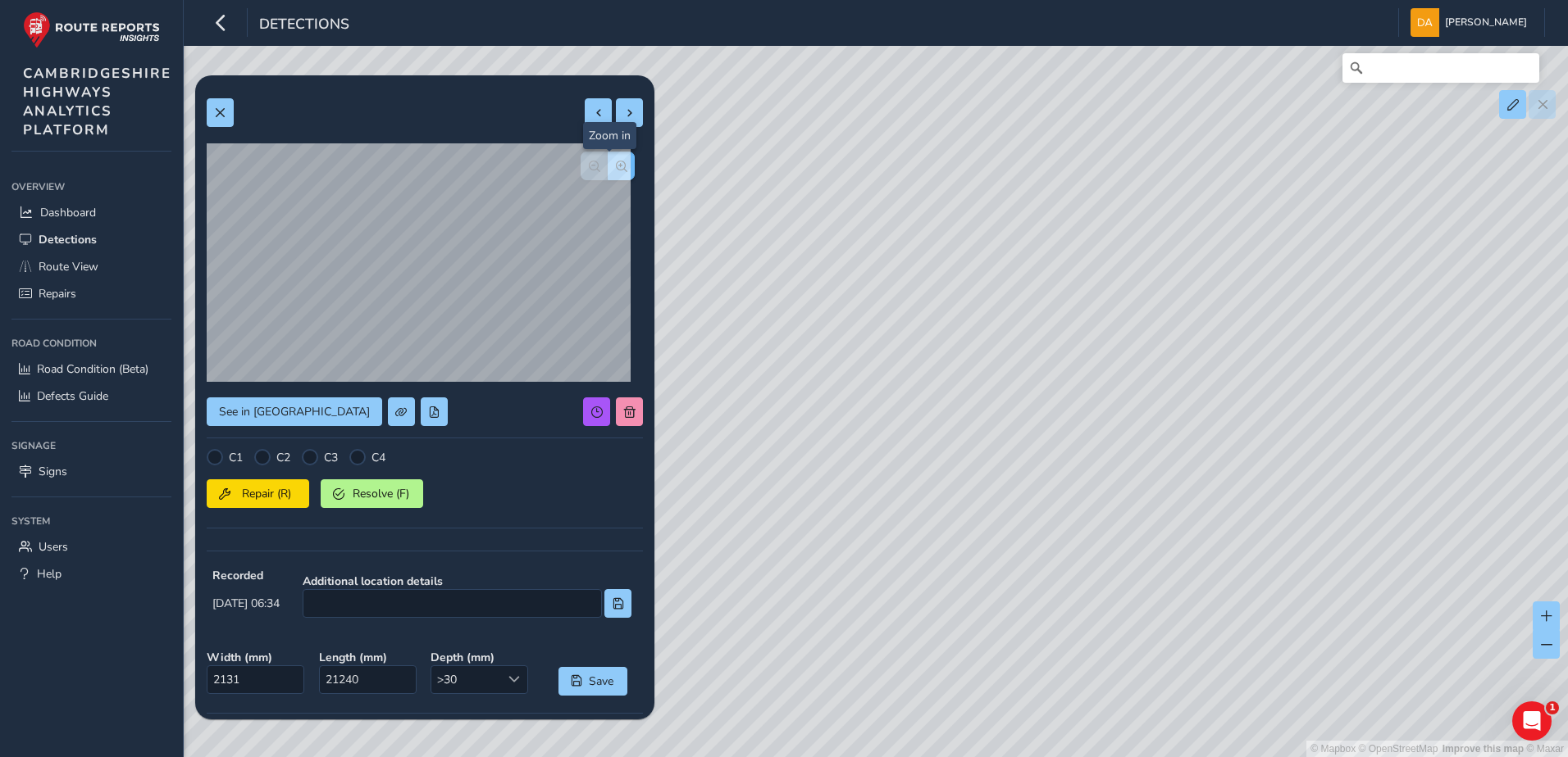
click at [619, 165] on button "button" at bounding box center [620, 166] width 27 height 29
click at [616, 165] on span "button" at bounding box center [621, 166] width 11 height 11
click at [1469, 335] on div "© Mapbox © OpenStreetMap Improve this map © Maxar" at bounding box center [784, 378] width 1568 height 757
click at [508, 683] on span at bounding box center [514, 680] width 11 height 11
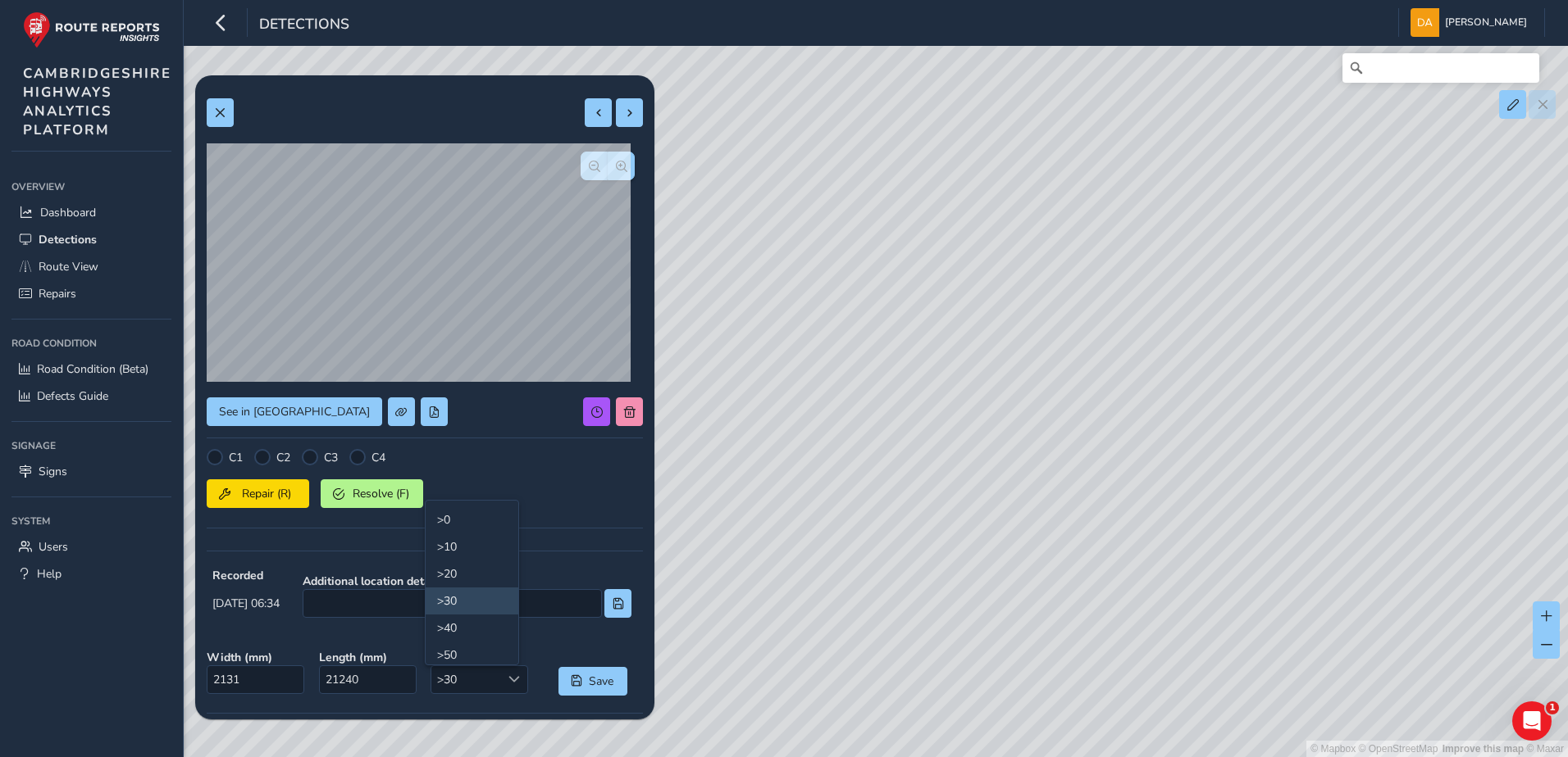
click at [582, 637] on div "See in Route View C1 C2 C3 C4 Repair (R) Resolve (F) Recorded [DATE] 06:34 Addi…" at bounding box center [425, 509] width 437 height 845
click at [216, 111] on span at bounding box center [219, 113] width 11 height 11
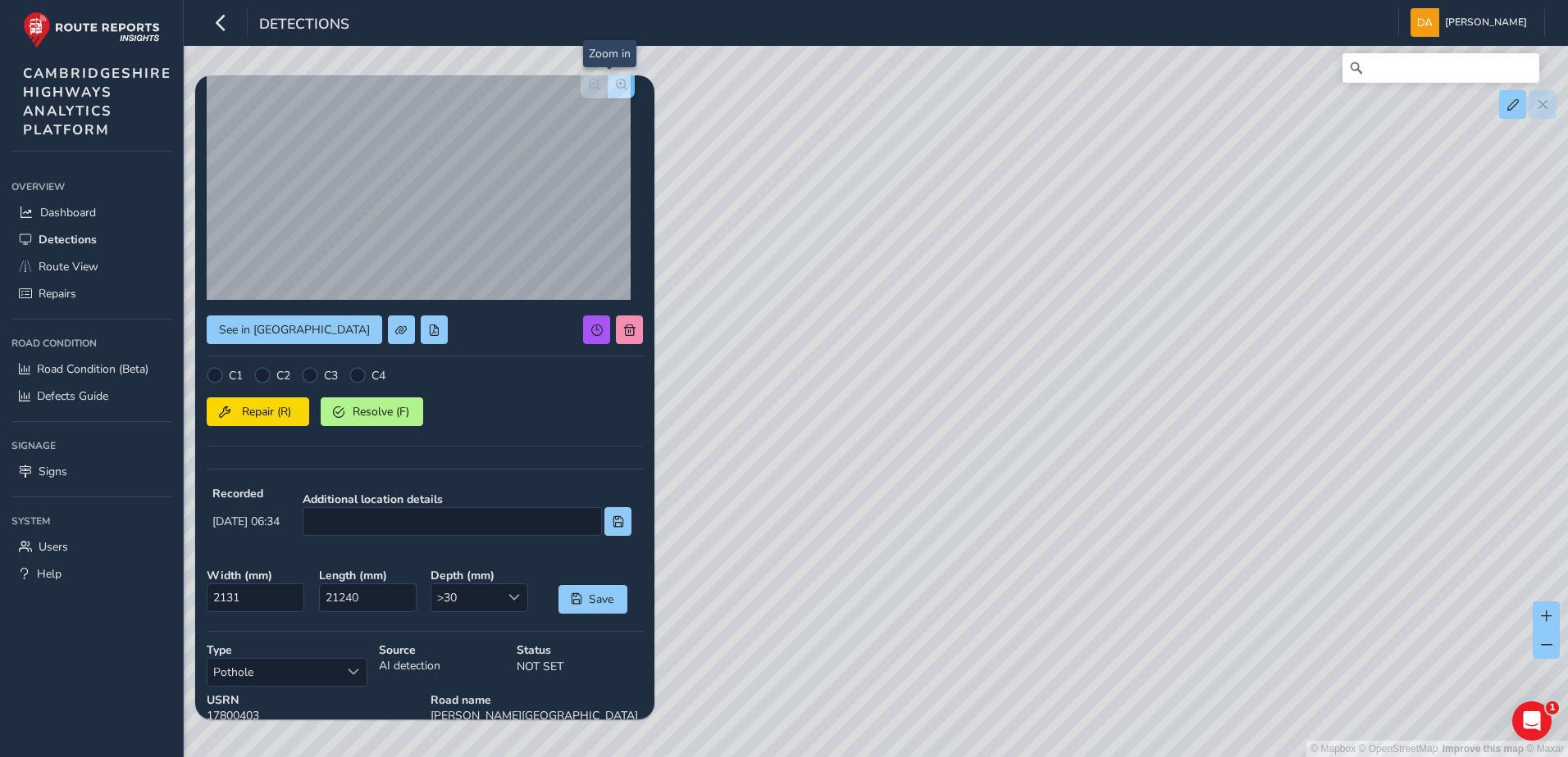
click at [608, 76] on button "button" at bounding box center [620, 84] width 27 height 29
click at [616, 83] on span "button" at bounding box center [621, 84] width 11 height 11
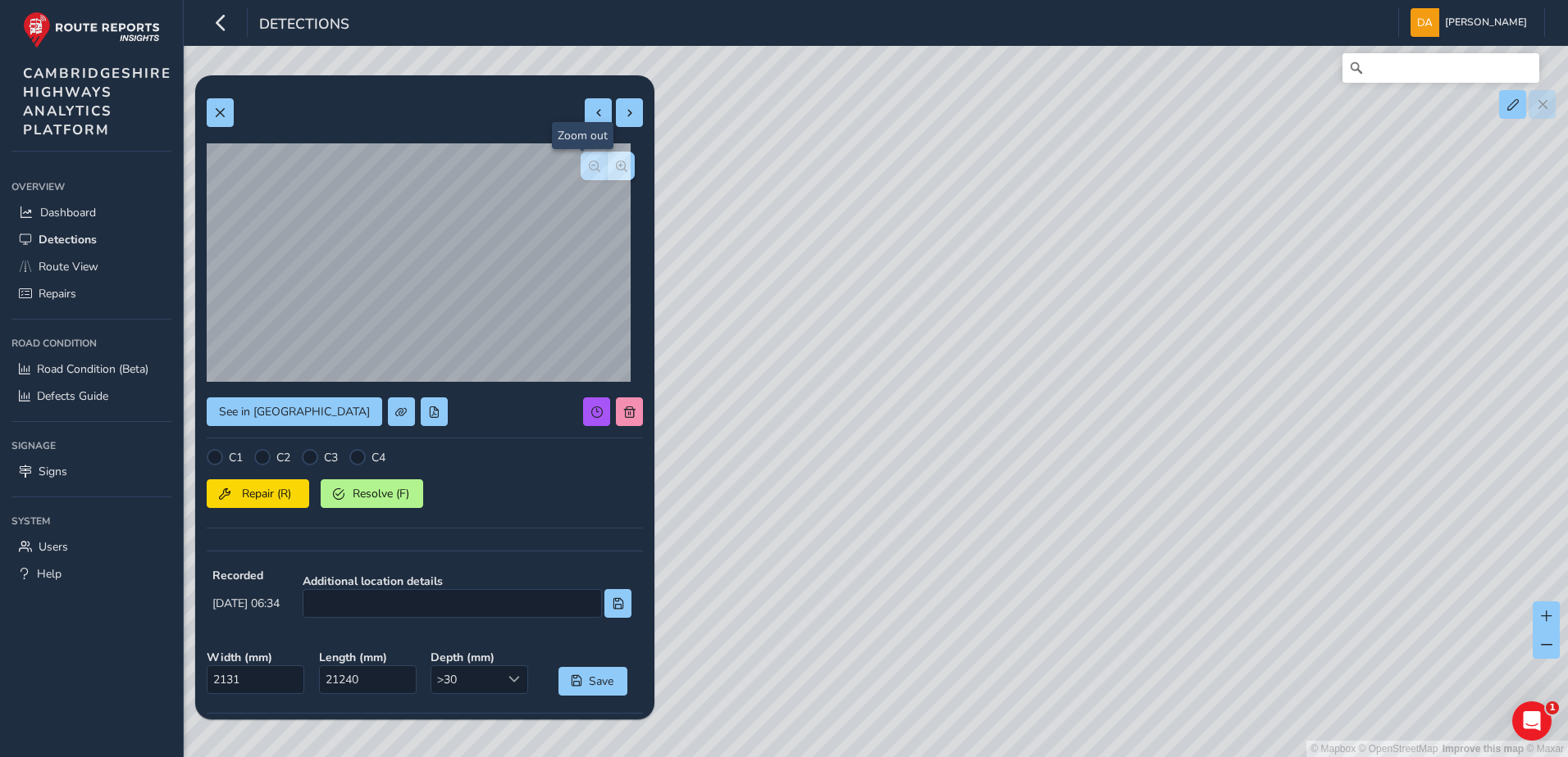
click at [589, 169] on span "button" at bounding box center [594, 166] width 11 height 11
drag, startPoint x: 1318, startPoint y: 463, endPoint x: 1145, endPoint y: 298, distance: 239.1
click at [1179, 429] on div "© Mapbox © OpenStreetMap Improve this map © Maxar" at bounding box center [784, 378] width 1568 height 757
drag, startPoint x: 1044, startPoint y: 279, endPoint x: 937, endPoint y: 507, distance: 251.9
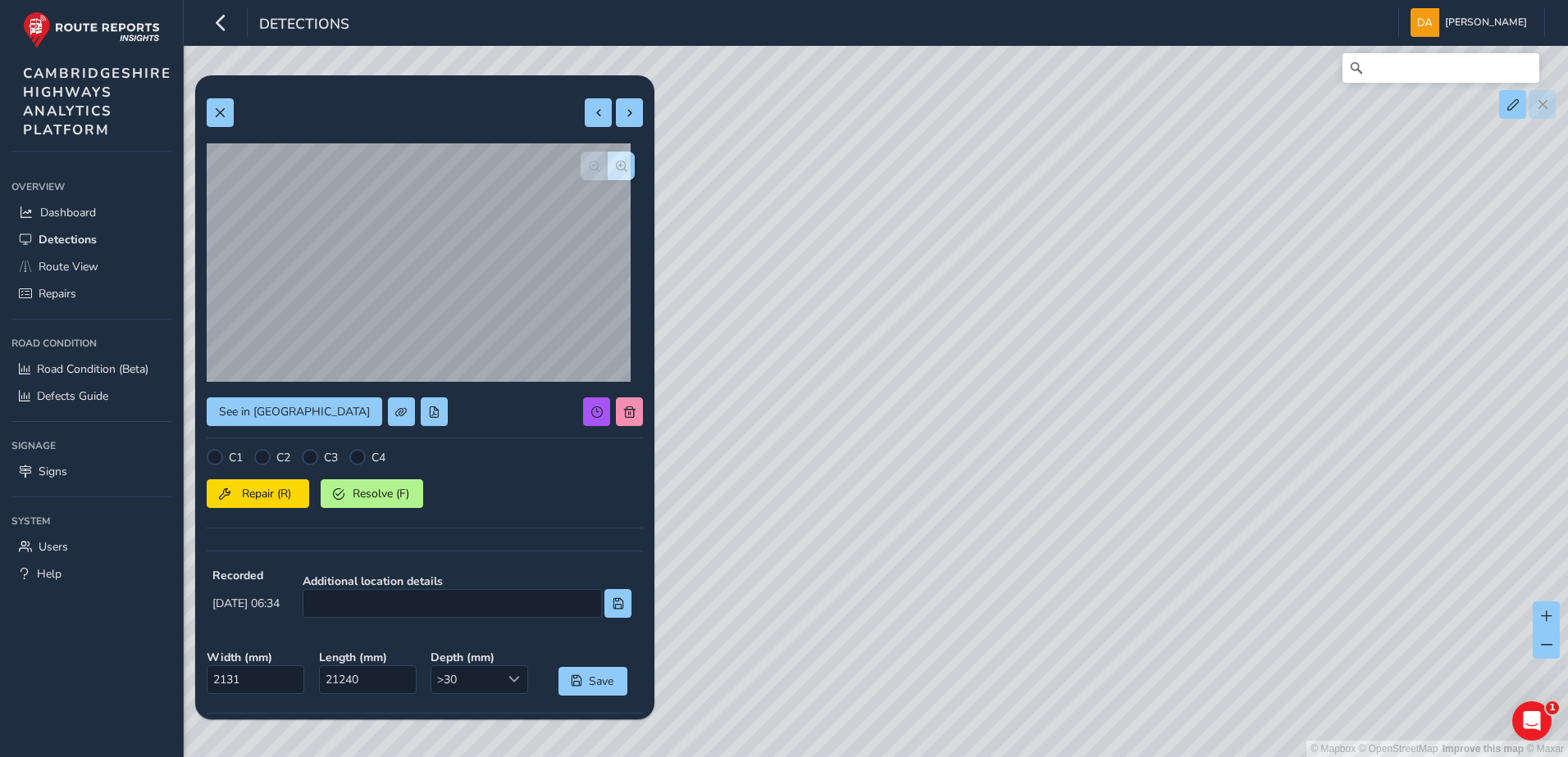
click at [937, 507] on div "© Mapbox © OpenStreetMap Improve this map © Maxar" at bounding box center [784, 378] width 1568 height 757
drag, startPoint x: 1352, startPoint y: 513, endPoint x: 903, endPoint y: 277, distance: 507.2
click at [903, 277] on div "© Mapbox © OpenStreetMap Improve this map © Maxar" at bounding box center [784, 378] width 1568 height 757
drag, startPoint x: 1291, startPoint y: 450, endPoint x: 850, endPoint y: 196, distance: 508.9
click at [850, 196] on div "© Mapbox © OpenStreetMap Improve this map © Maxar" at bounding box center [784, 378] width 1568 height 757
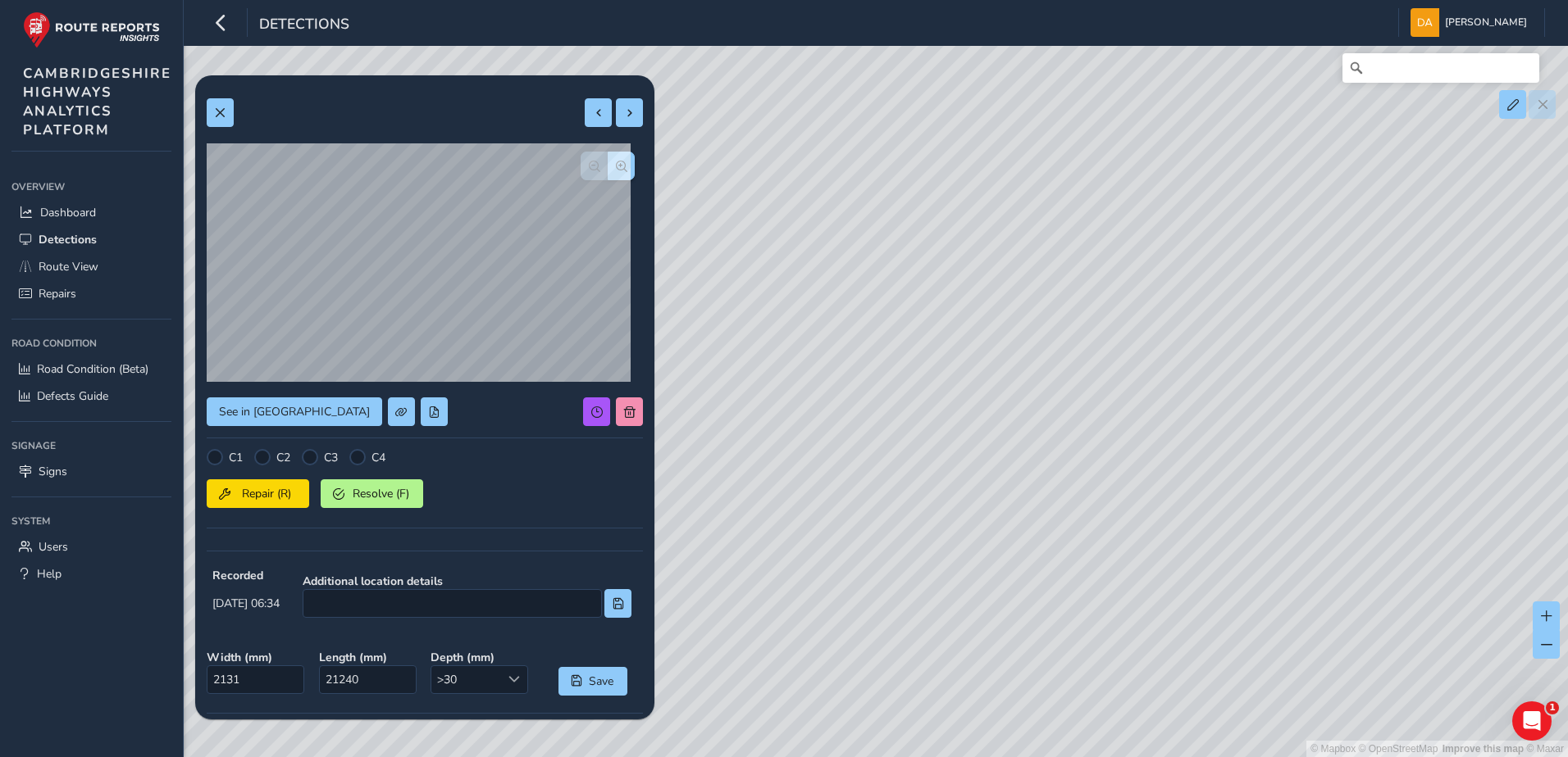
click at [966, 310] on div "© Mapbox © OpenStreetMap Improve this map © Maxar" at bounding box center [784, 378] width 1568 height 757
drag, startPoint x: 1457, startPoint y: 515, endPoint x: 917, endPoint y: 339, distance: 568.0
click at [917, 339] on div "© Mapbox © OpenStreetMap Improve this map © Maxar" at bounding box center [784, 378] width 1568 height 757
drag, startPoint x: 1209, startPoint y: 451, endPoint x: 1001, endPoint y: 374, distance: 221.8
click at [894, 314] on div "© Mapbox © OpenStreetMap Improve this map © Maxar" at bounding box center [784, 378] width 1568 height 757
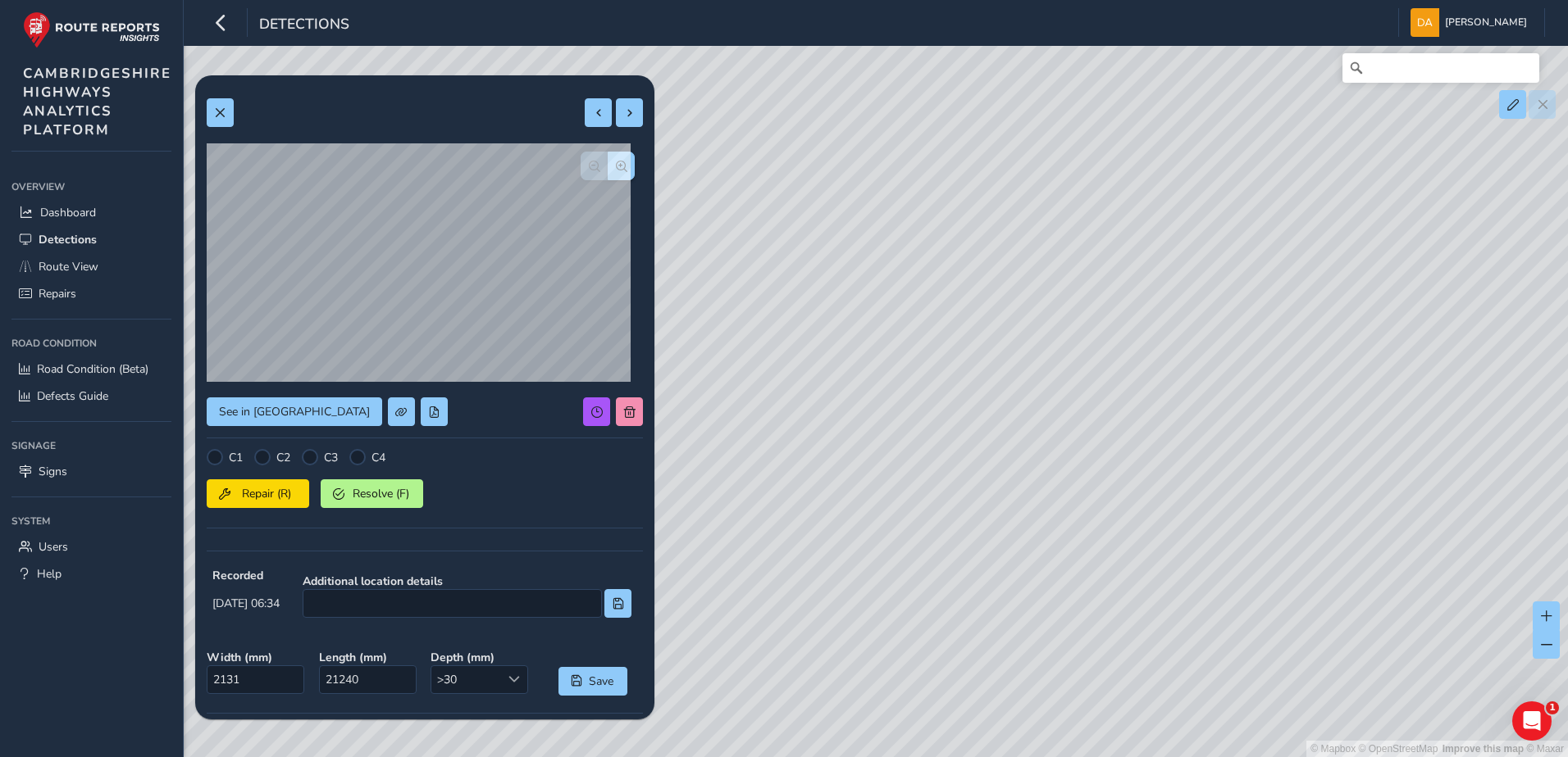
drag, startPoint x: 1259, startPoint y: 500, endPoint x: 991, endPoint y: 227, distance: 382.6
click at [991, 227] on div "© Mapbox © OpenStreetMap Improve this map © Maxar" at bounding box center [784, 378] width 1568 height 757
click at [938, 185] on div "© Mapbox © OpenStreetMap Improve this map © Maxar" at bounding box center [784, 378] width 1568 height 757
drag, startPoint x: 952, startPoint y: 172, endPoint x: 944, endPoint y: 166, distance: 10.0
click at [944, 166] on div "© Mapbox © OpenStreetMap Improve this map © Maxar" at bounding box center [784, 378] width 1568 height 757
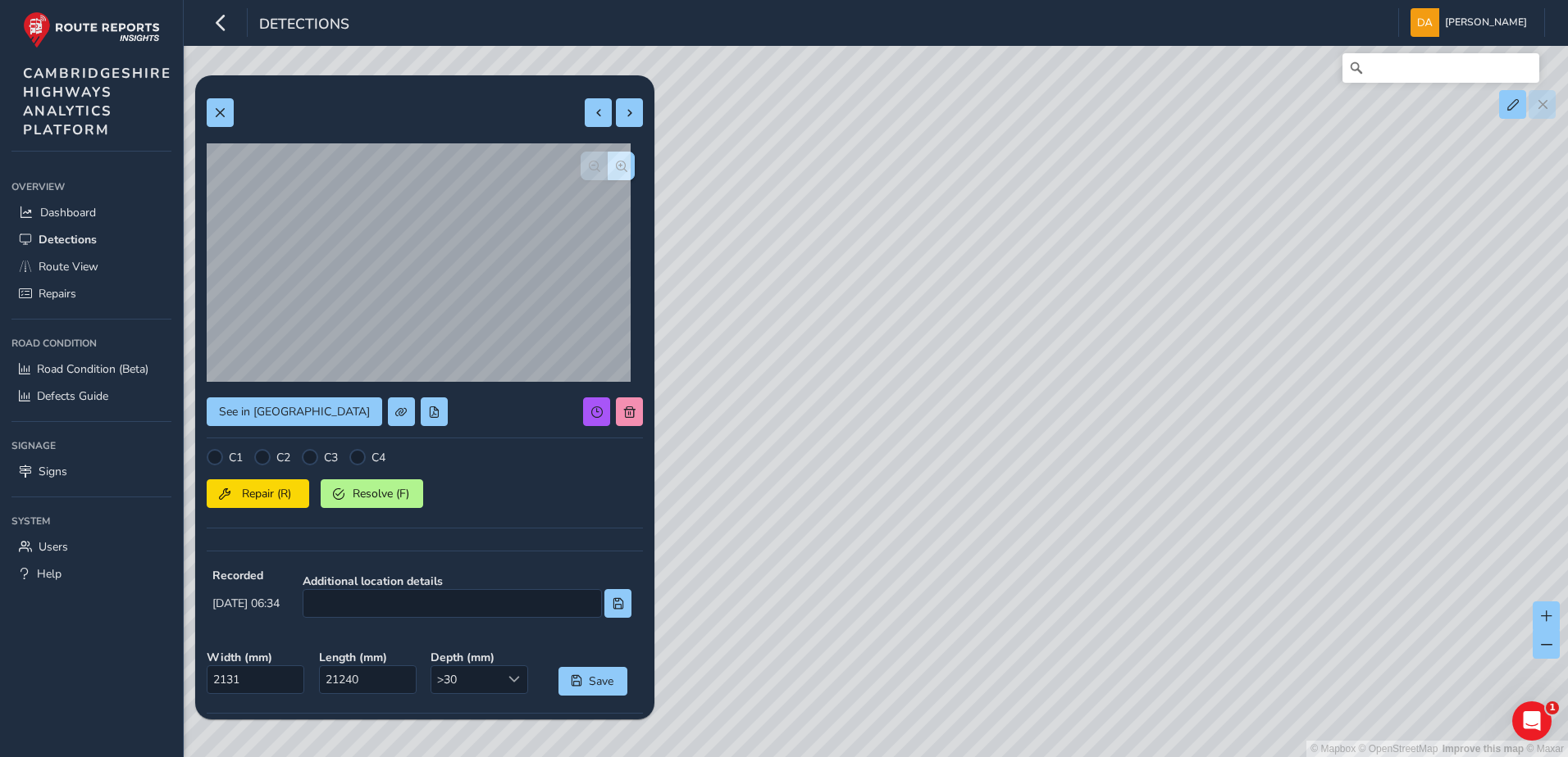
drag, startPoint x: 1367, startPoint y: 429, endPoint x: 928, endPoint y: 153, distance: 518.6
click at [928, 153] on div "© Mapbox © OpenStreetMap Improve this map © Maxar" at bounding box center [784, 378] width 1568 height 757
drag, startPoint x: 1085, startPoint y: 274, endPoint x: 963, endPoint y: 185, distance: 151.0
click at [951, 172] on div "© Mapbox © OpenStreetMap Improve this map © Maxar" at bounding box center [784, 378] width 1568 height 757
drag, startPoint x: 940, startPoint y: 145, endPoint x: 1023, endPoint y: 246, distance: 130.7
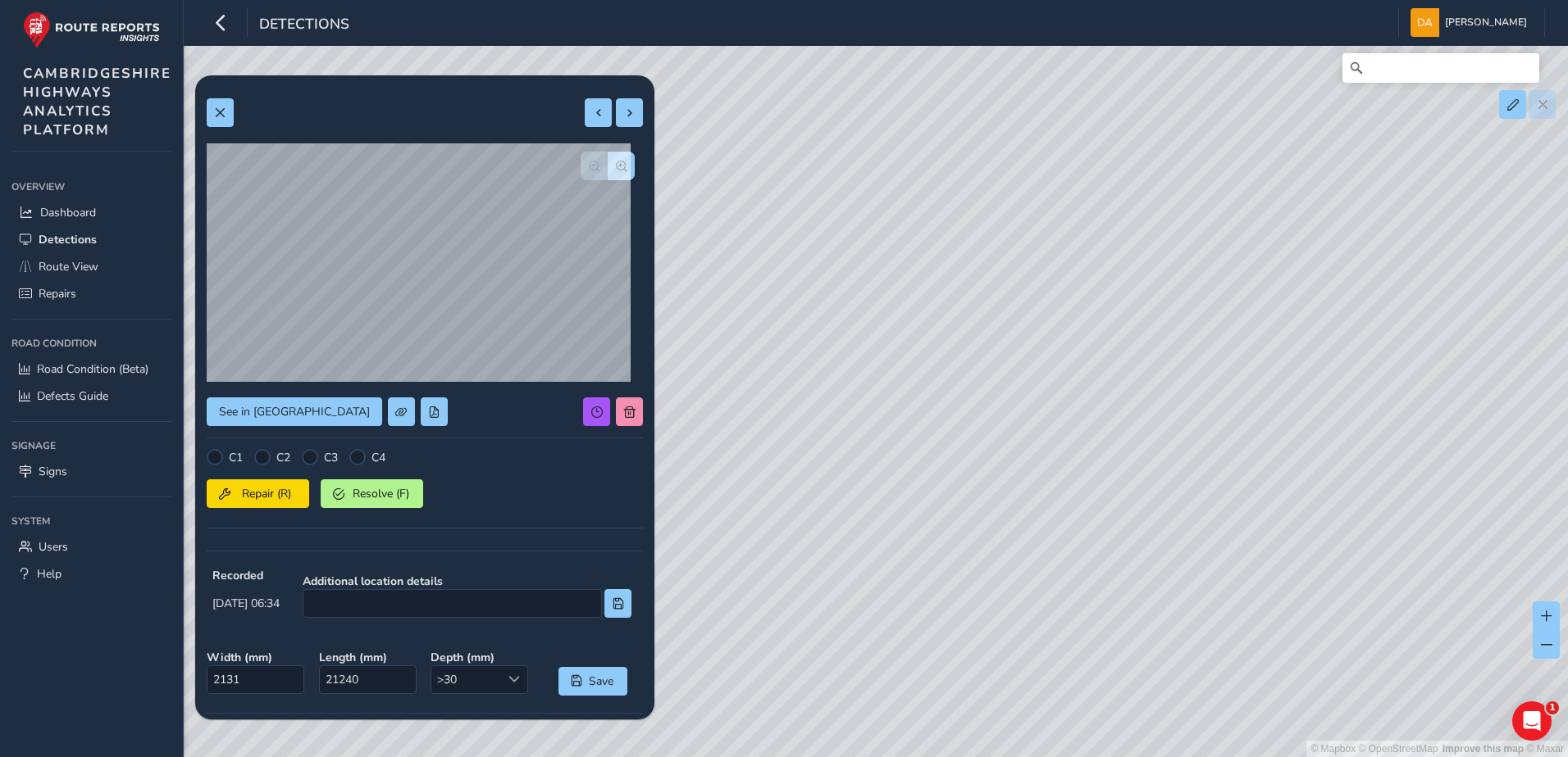
click at [902, 124] on div "© Mapbox © OpenStreetMap Improve this map © Maxar" at bounding box center [784, 378] width 1568 height 757
click at [875, 190] on div "© Mapbox © OpenStreetMap Improve this map © Maxar" at bounding box center [784, 378] width 1568 height 757
drag, startPoint x: 1297, startPoint y: 419, endPoint x: 1083, endPoint y: 387, distance: 216.4
click at [945, 343] on div "© Mapbox © OpenStreetMap Improve this map © Maxar" at bounding box center [784, 378] width 1568 height 757
drag, startPoint x: 1260, startPoint y: 386, endPoint x: 1280, endPoint y: 458, distance: 74.7
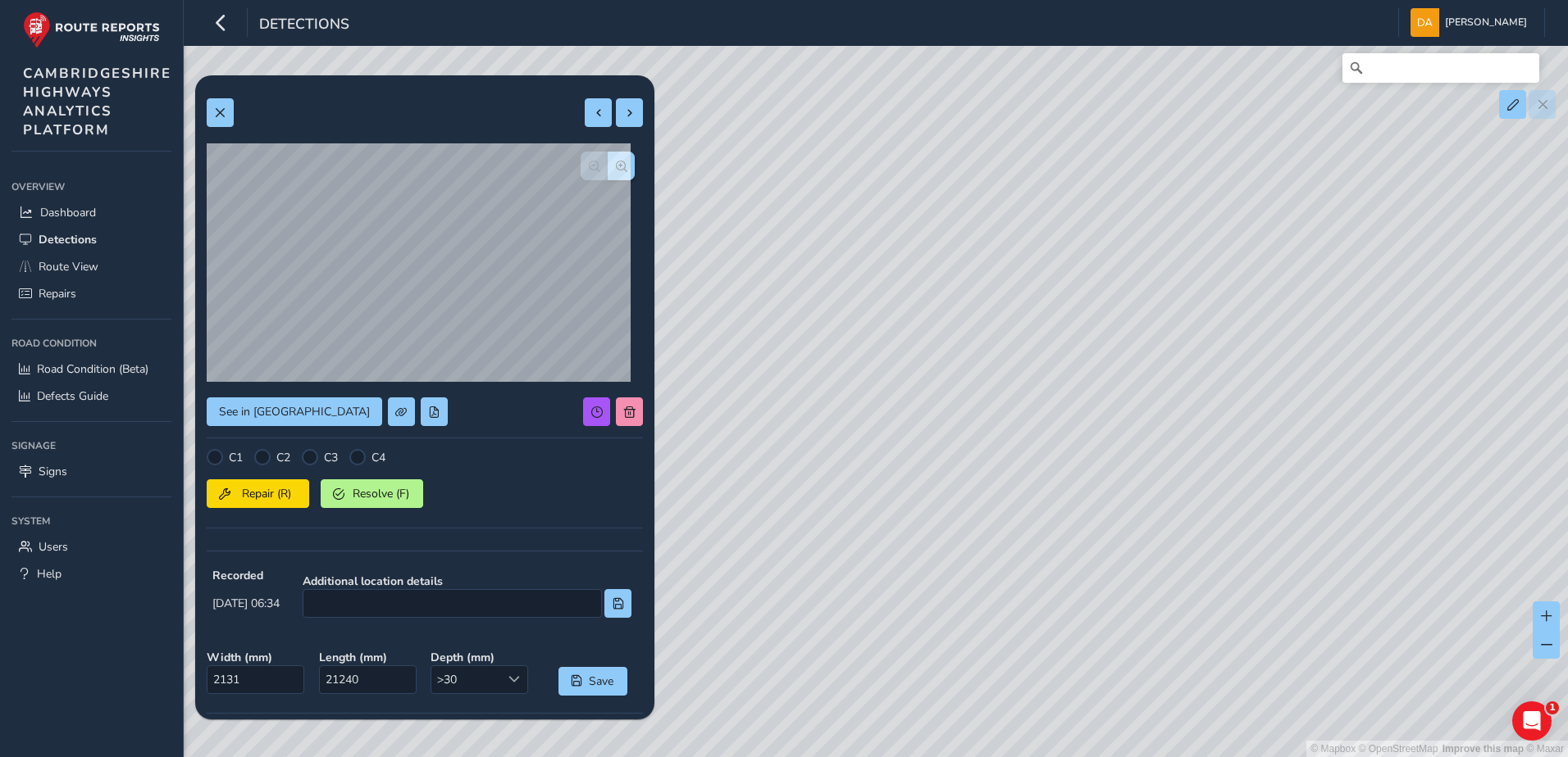
click at [1280, 458] on div "© Mapbox © OpenStreetMap Improve this map © Maxar" at bounding box center [784, 378] width 1568 height 757
drag, startPoint x: 932, startPoint y: 305, endPoint x: 1191, endPoint y: 462, distance: 302.9
click at [1191, 462] on div "© Mapbox © OpenStreetMap Improve this map © Maxar" at bounding box center [784, 378] width 1568 height 757
drag, startPoint x: 949, startPoint y: 524, endPoint x: 1204, endPoint y: 364, distance: 301.0
click at [1204, 364] on div "© Mapbox © OpenStreetMap Improve this map © Maxar" at bounding box center [784, 378] width 1568 height 757
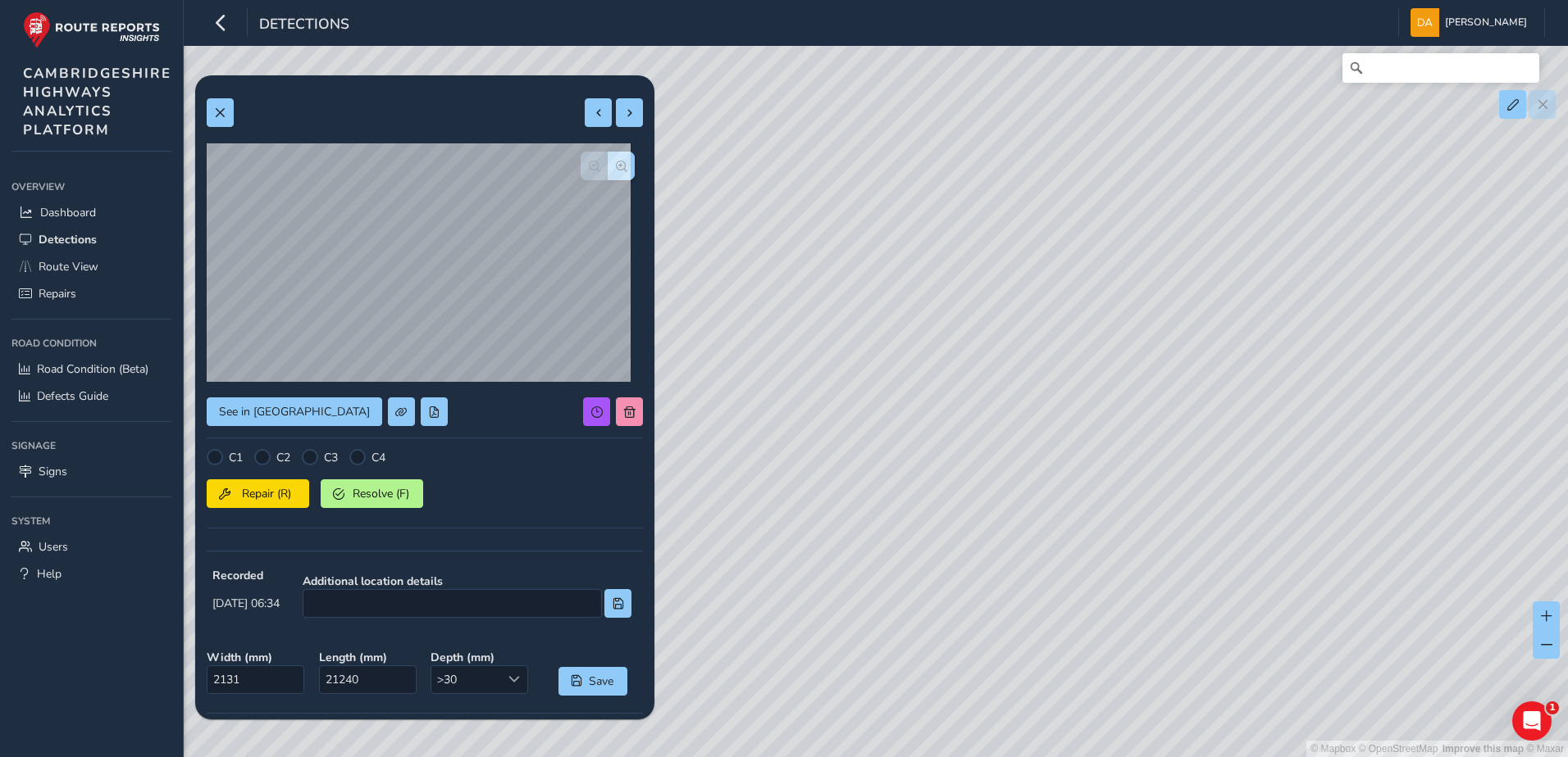
drag, startPoint x: 1140, startPoint y: 448, endPoint x: 1238, endPoint y: 447, distance: 98.0
click at [1238, 447] on div "© Mapbox © OpenStreetMap Improve this map © Maxar" at bounding box center [784, 378] width 1568 height 757
drag, startPoint x: 971, startPoint y: 464, endPoint x: 1327, endPoint y: 292, distance: 395.4
click at [1327, 292] on div "© Mapbox © OpenStreetMap Improve this map © Maxar" at bounding box center [784, 378] width 1568 height 757
drag, startPoint x: 1271, startPoint y: 231, endPoint x: 1350, endPoint y: 179, distance: 94.6
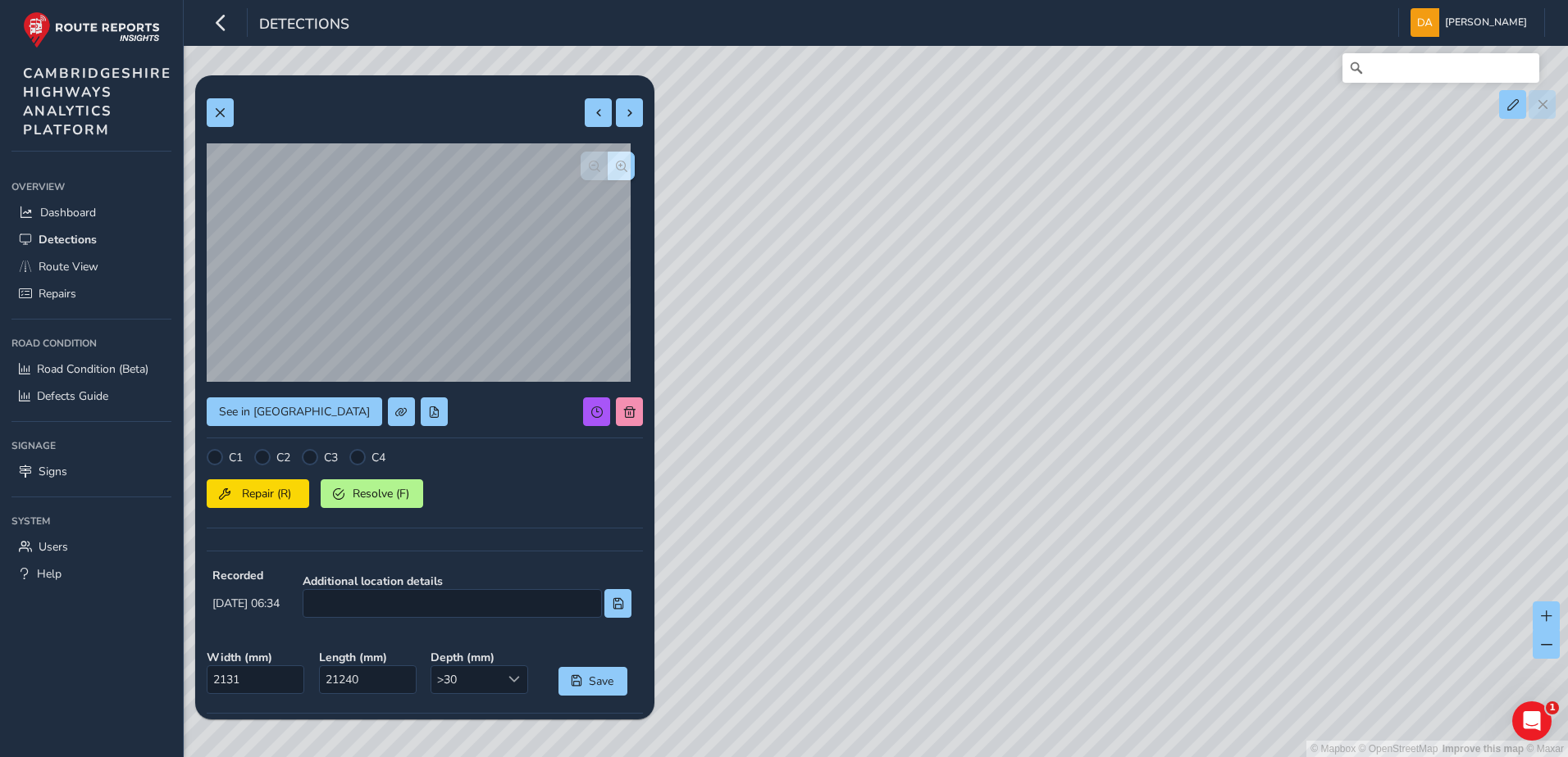
click at [1350, 179] on div "© Mapbox © OpenStreetMap Improve this map © Maxar" at bounding box center [784, 378] width 1568 height 757
drag, startPoint x: 1331, startPoint y: 377, endPoint x: 1026, endPoint y: 583, distance: 368.1
click at [1026, 583] on div "© Mapbox © OpenStreetMap Improve this map © Maxar" at bounding box center [784, 378] width 1568 height 757
drag, startPoint x: 1261, startPoint y: 423, endPoint x: 1271, endPoint y: 436, distance: 16.4
click at [1271, 436] on div "© Mapbox © OpenStreetMap Improve this map © Maxar" at bounding box center [784, 378] width 1568 height 757
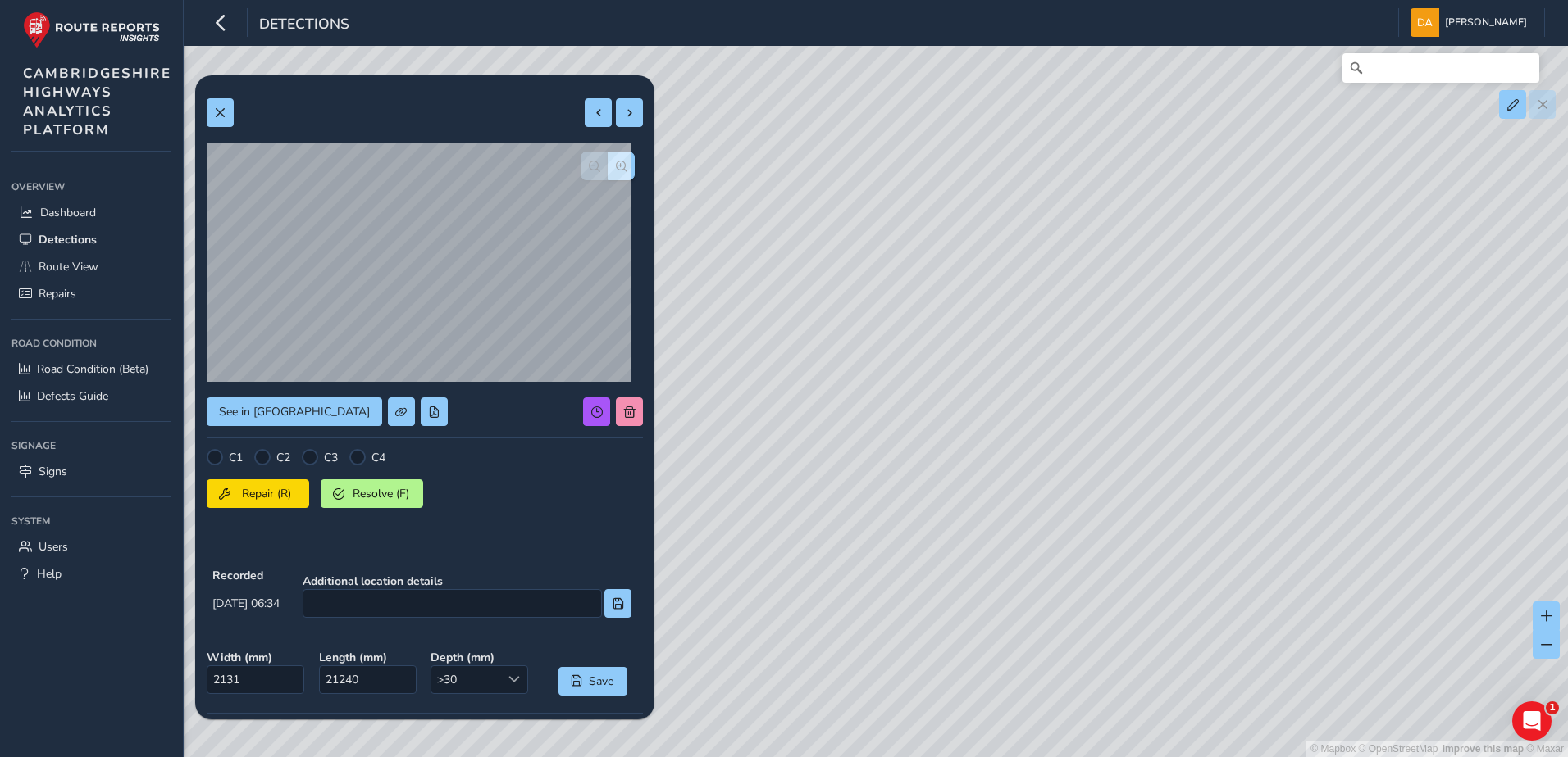
drag, startPoint x: 903, startPoint y: 295, endPoint x: 1175, endPoint y: 476, distance: 326.7
click at [1263, 525] on div "© Mapbox © OpenStreetMap Improve this map © Maxar" at bounding box center [784, 378] width 1568 height 757
drag, startPoint x: 830, startPoint y: 281, endPoint x: 1148, endPoint y: 477, distance: 373.6
click at [1238, 549] on div "© Mapbox © OpenStreetMap Improve this map © Maxar" at bounding box center [784, 378] width 1568 height 757
drag, startPoint x: 917, startPoint y: 319, endPoint x: 1234, endPoint y: 519, distance: 374.8
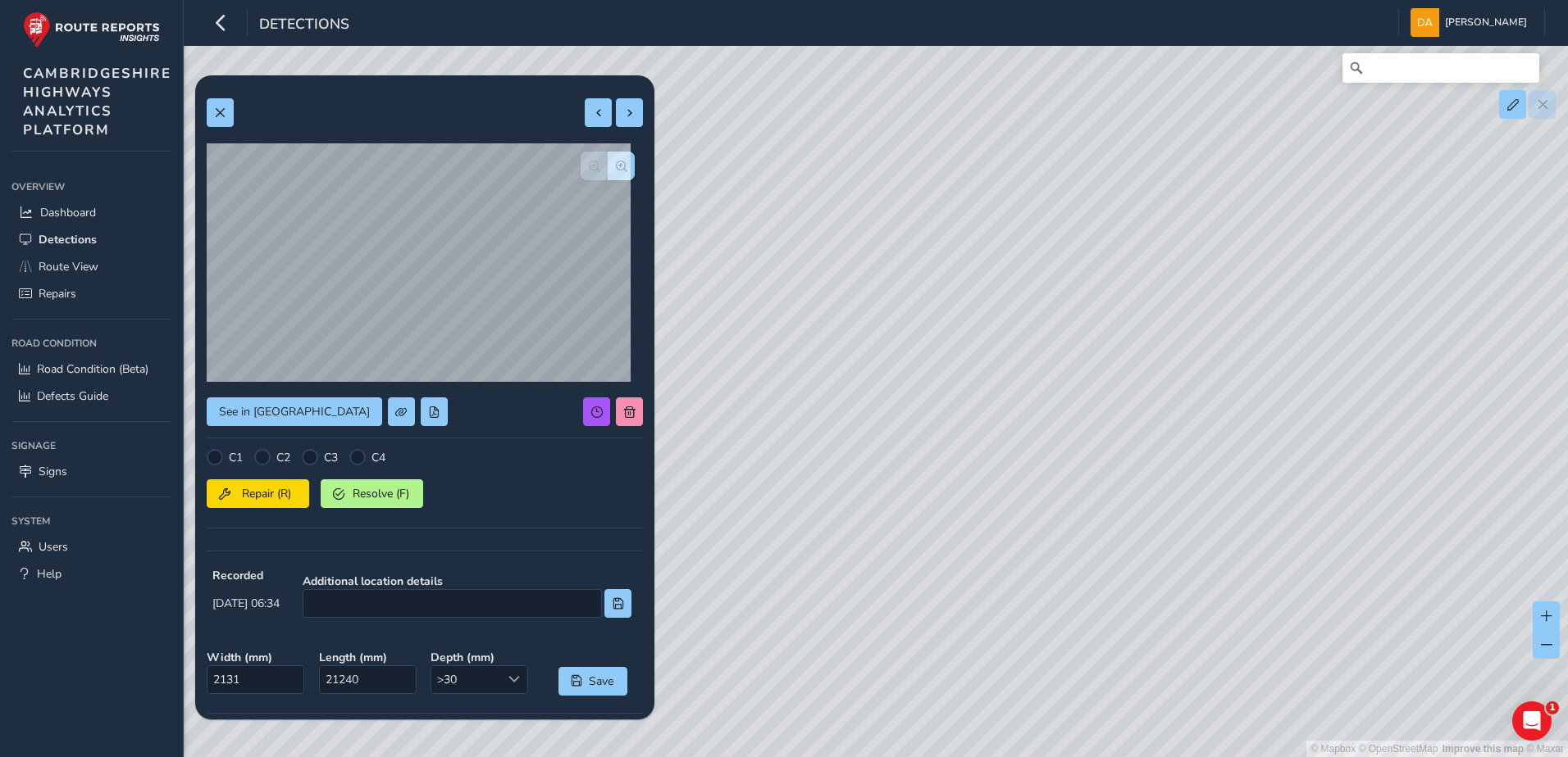
click at [1234, 519] on div "© Mapbox © OpenStreetMap Improve this map © Maxar" at bounding box center [784, 378] width 1568 height 757
drag, startPoint x: 1278, startPoint y: 312, endPoint x: 1041, endPoint y: 582, distance: 359.3
click at [1041, 582] on div "© Mapbox © OpenStreetMap Improve this map © Maxar" at bounding box center [784, 378] width 1568 height 757
drag, startPoint x: 938, startPoint y: 303, endPoint x: 1048, endPoint y: 615, distance: 330.8
click at [1047, 614] on div "© Mapbox © OpenStreetMap Improve this map © Maxar" at bounding box center [784, 378] width 1568 height 757
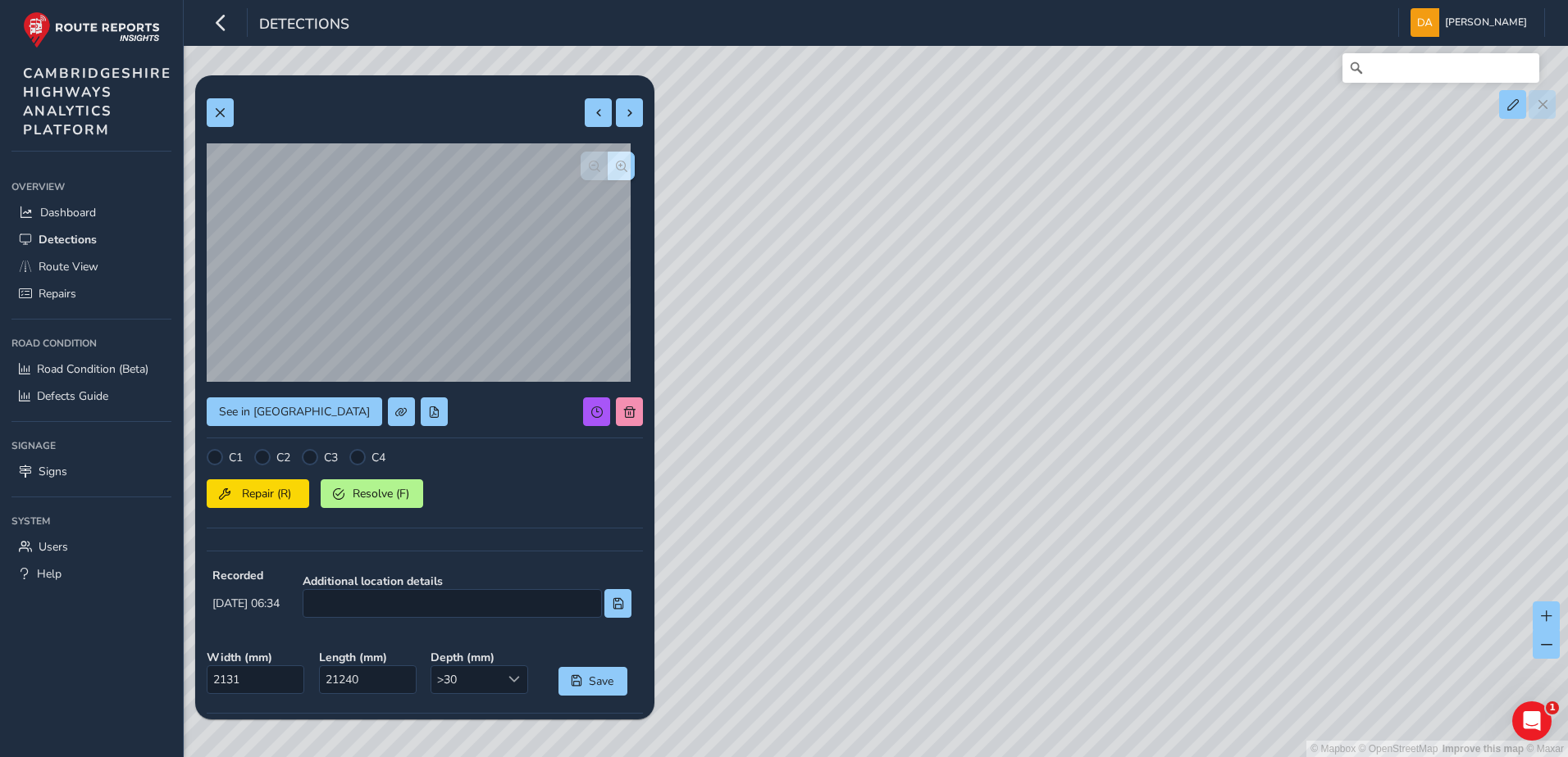
drag, startPoint x: 955, startPoint y: 346, endPoint x: 1034, endPoint y: 606, distance: 271.7
click at [1034, 606] on div "© Mapbox © OpenStreetMap Improve this map © Maxar" at bounding box center [784, 378] width 1568 height 757
drag, startPoint x: 972, startPoint y: 465, endPoint x: 983, endPoint y: 525, distance: 61.0
click at [983, 525] on div "© Mapbox © OpenStreetMap Improve this map © Maxar" at bounding box center [784, 378] width 1568 height 757
drag, startPoint x: 935, startPoint y: 360, endPoint x: 982, endPoint y: 461, distance: 111.4
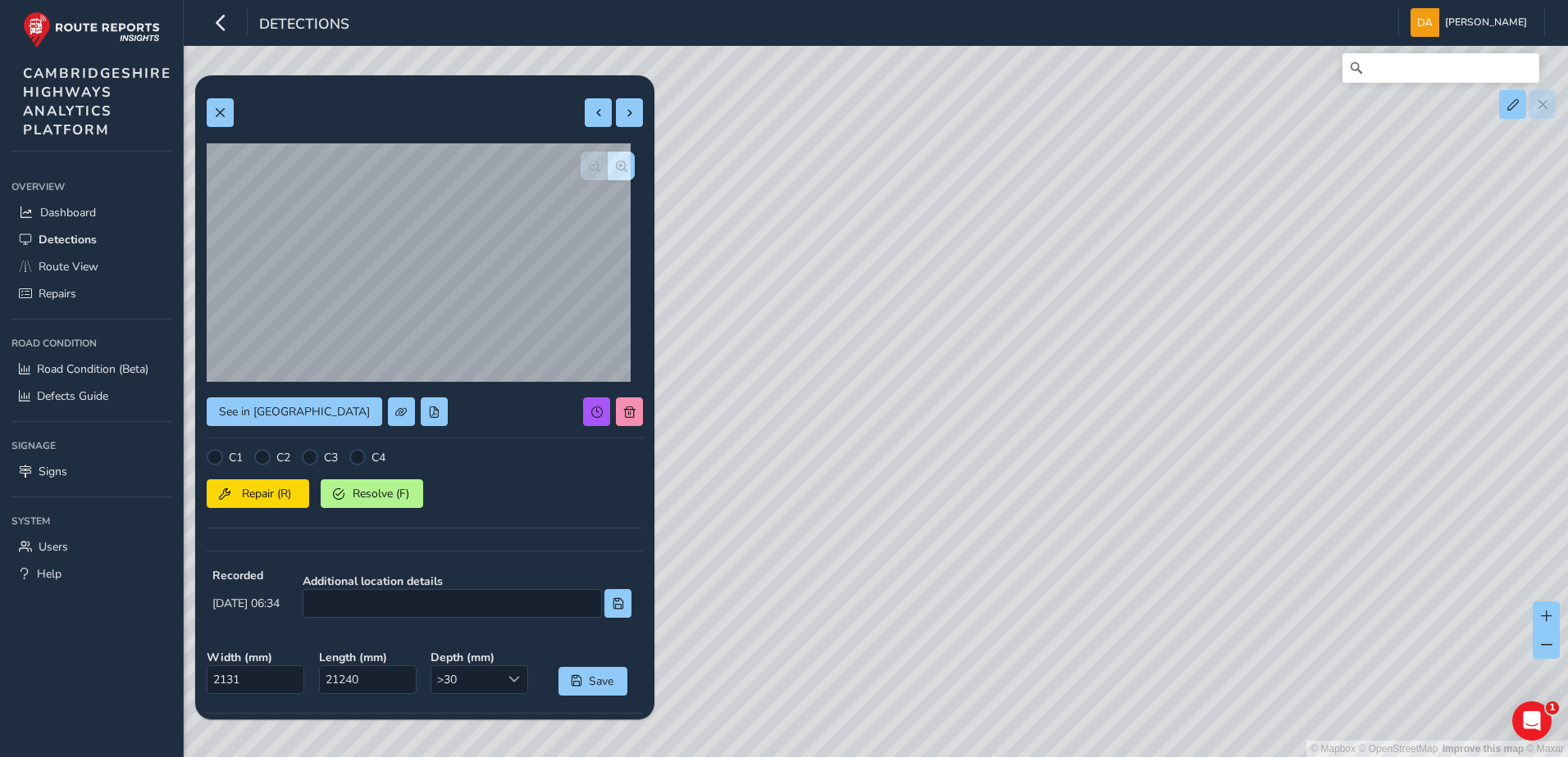
click at [982, 461] on div "© Mapbox © OpenStreetMap Improve this map © Maxar" at bounding box center [784, 378] width 1568 height 757
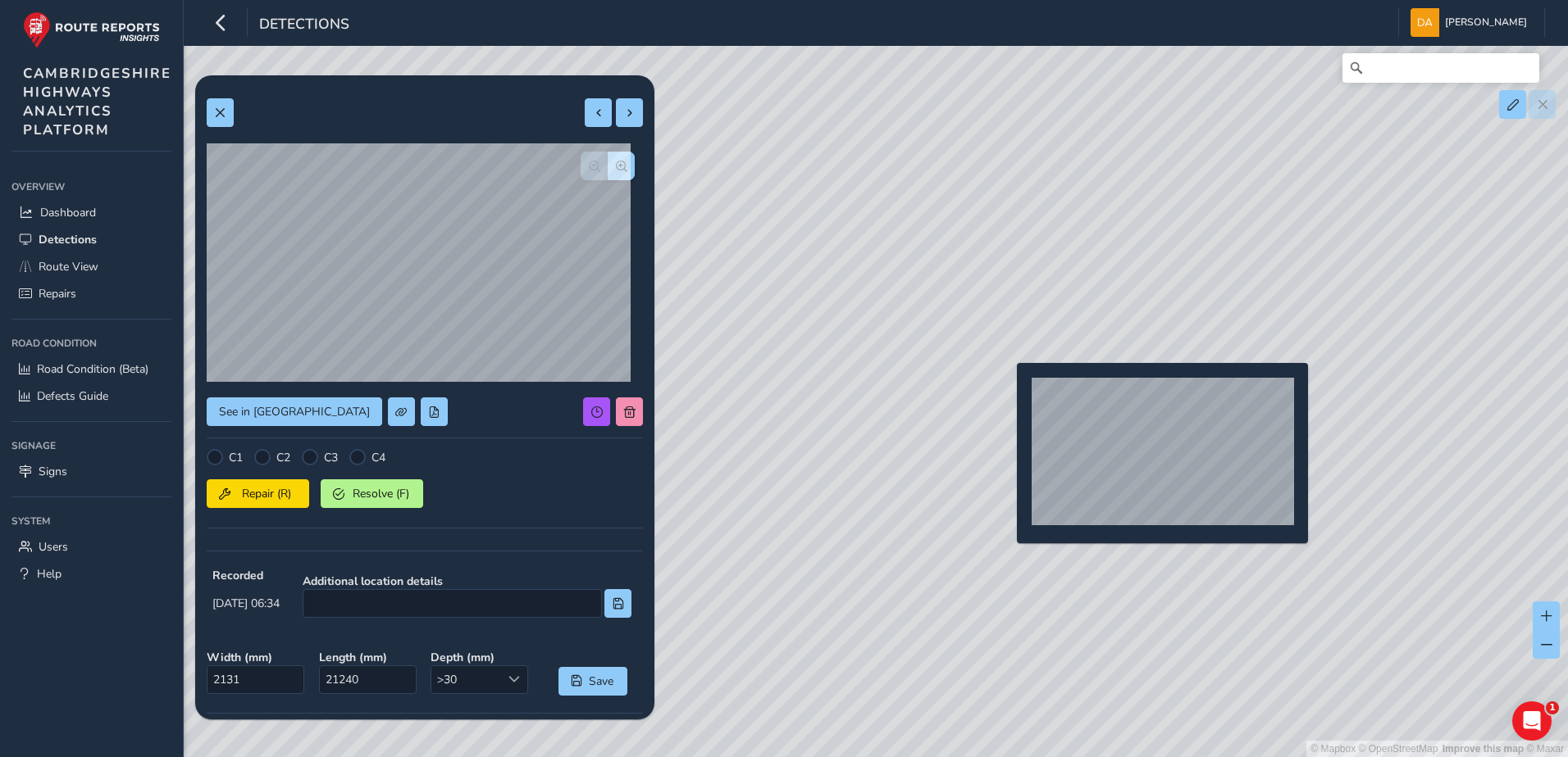
click at [1007, 389] on div "© Mapbox © OpenStreetMap Improve this map © Maxar" at bounding box center [784, 378] width 1568 height 757
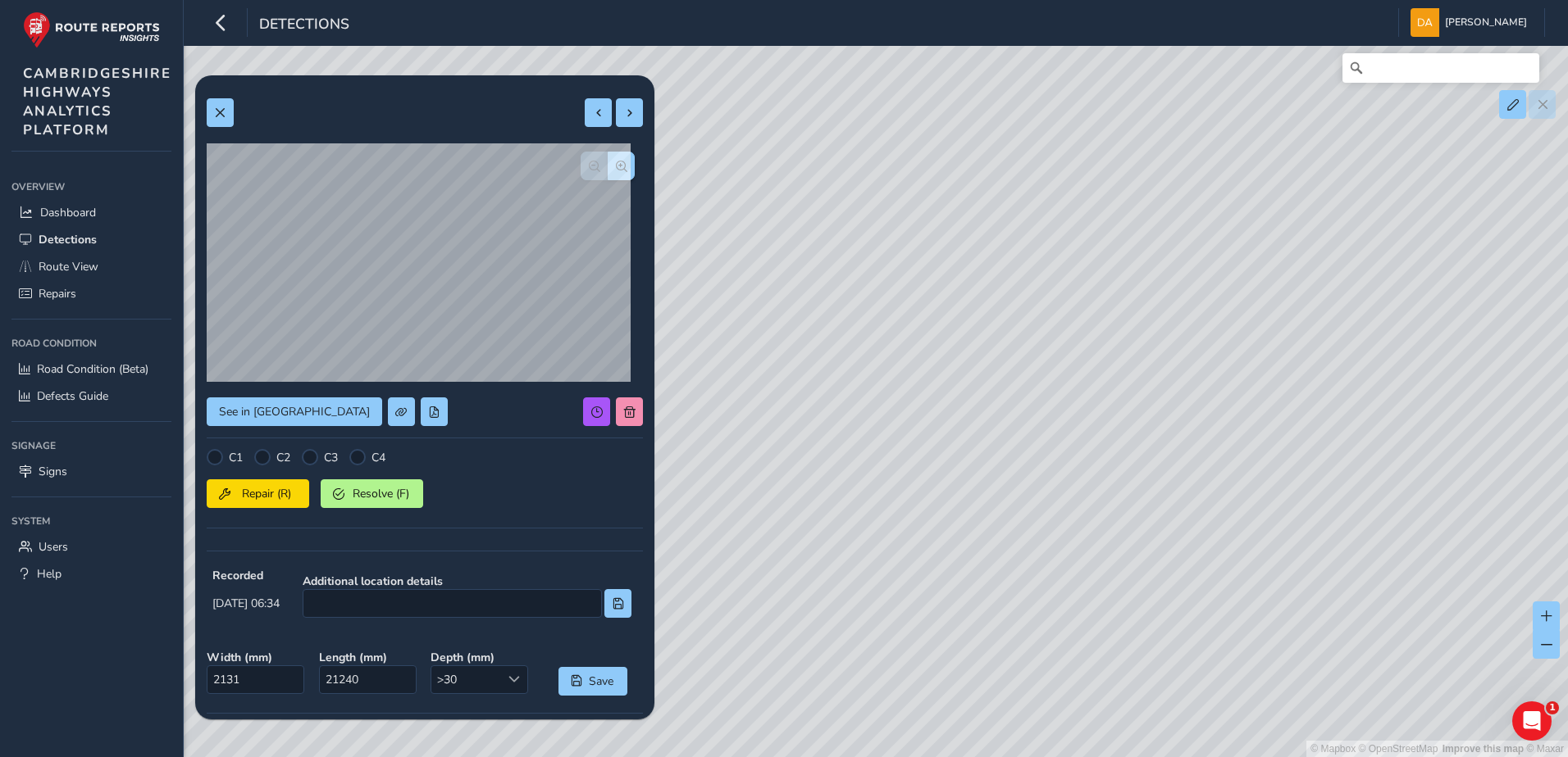
type input "269"
type input "830"
click at [616, 168] on span "button" at bounding box center [621, 166] width 11 height 11
click at [580, 172] on button "button" at bounding box center [593, 166] width 27 height 29
click at [240, 108] on div at bounding box center [425, 112] width 437 height 29
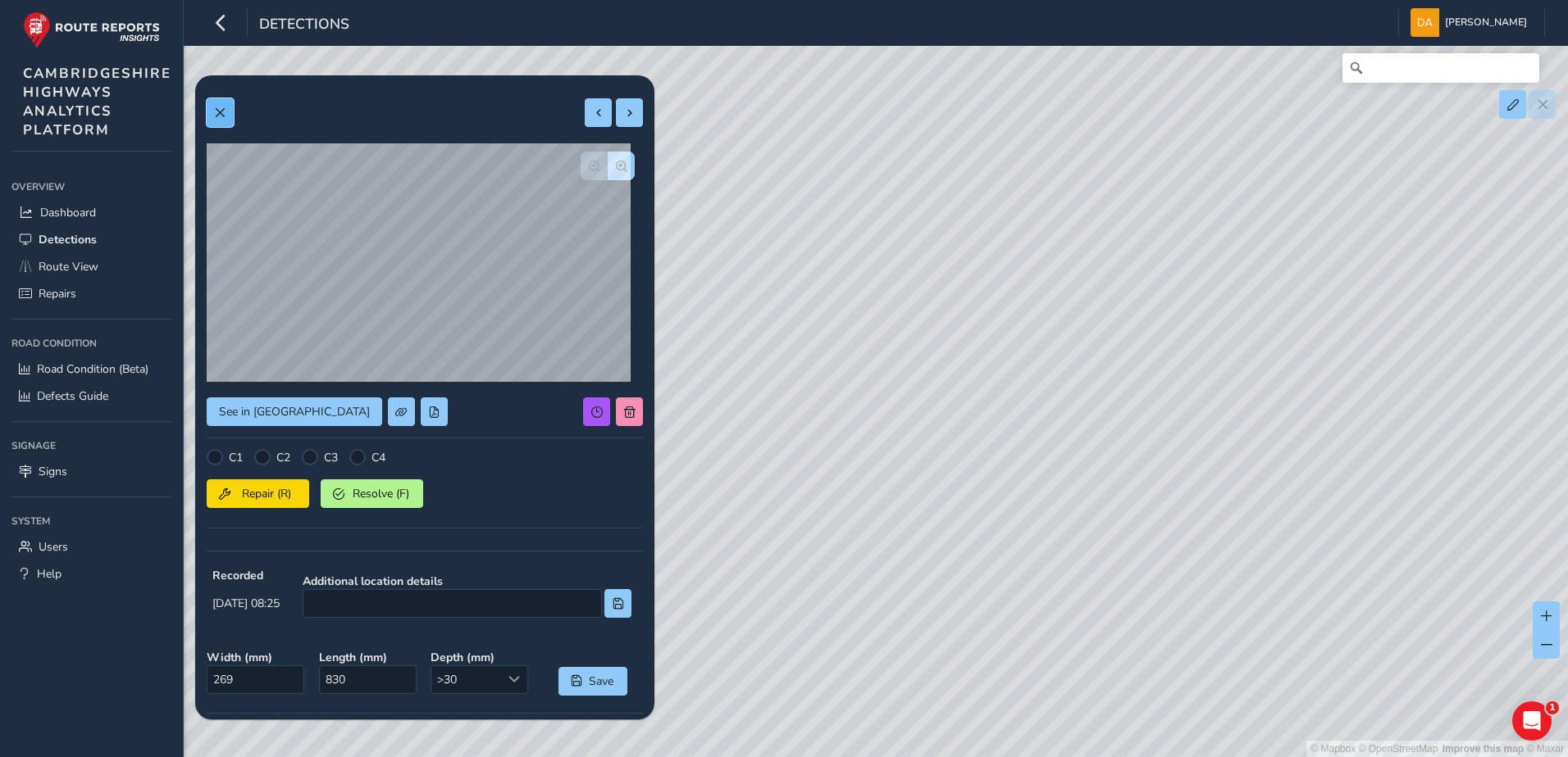
click at [222, 112] on span at bounding box center [219, 113] width 11 height 11
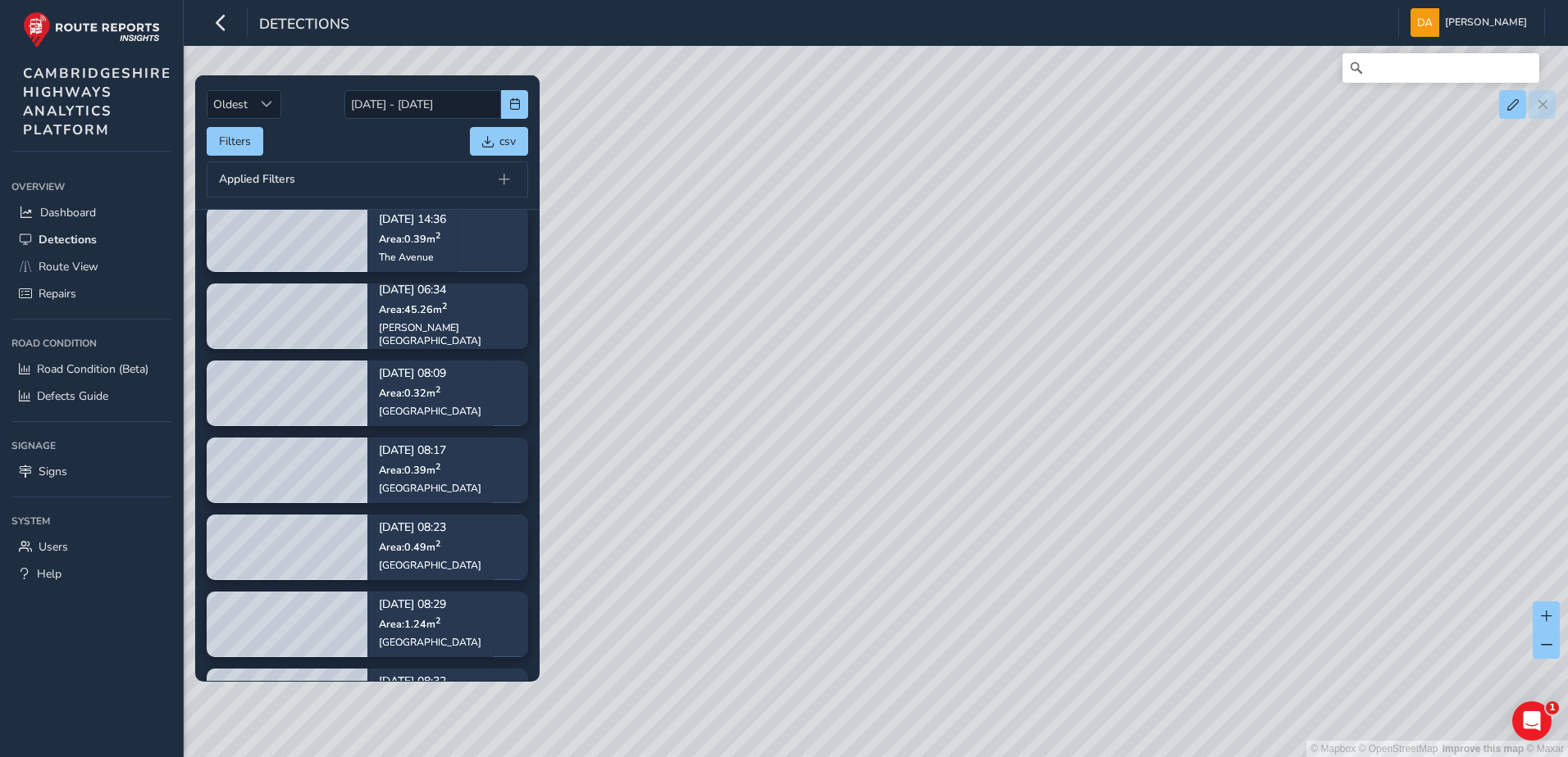
drag, startPoint x: 1242, startPoint y: 556, endPoint x: 633, endPoint y: 194, distance: 708.5
click at [633, 194] on div "© Mapbox © OpenStreetMap Improve this map © Maxar" at bounding box center [784, 378] width 1568 height 757
drag, startPoint x: 1237, startPoint y: 473, endPoint x: 674, endPoint y: 208, distance: 622.2
click at [674, 208] on div "© Mapbox © OpenStreetMap Improve this map © Maxar" at bounding box center [784, 378] width 1568 height 757
drag, startPoint x: 1210, startPoint y: 472, endPoint x: 770, endPoint y: 300, distance: 472.4
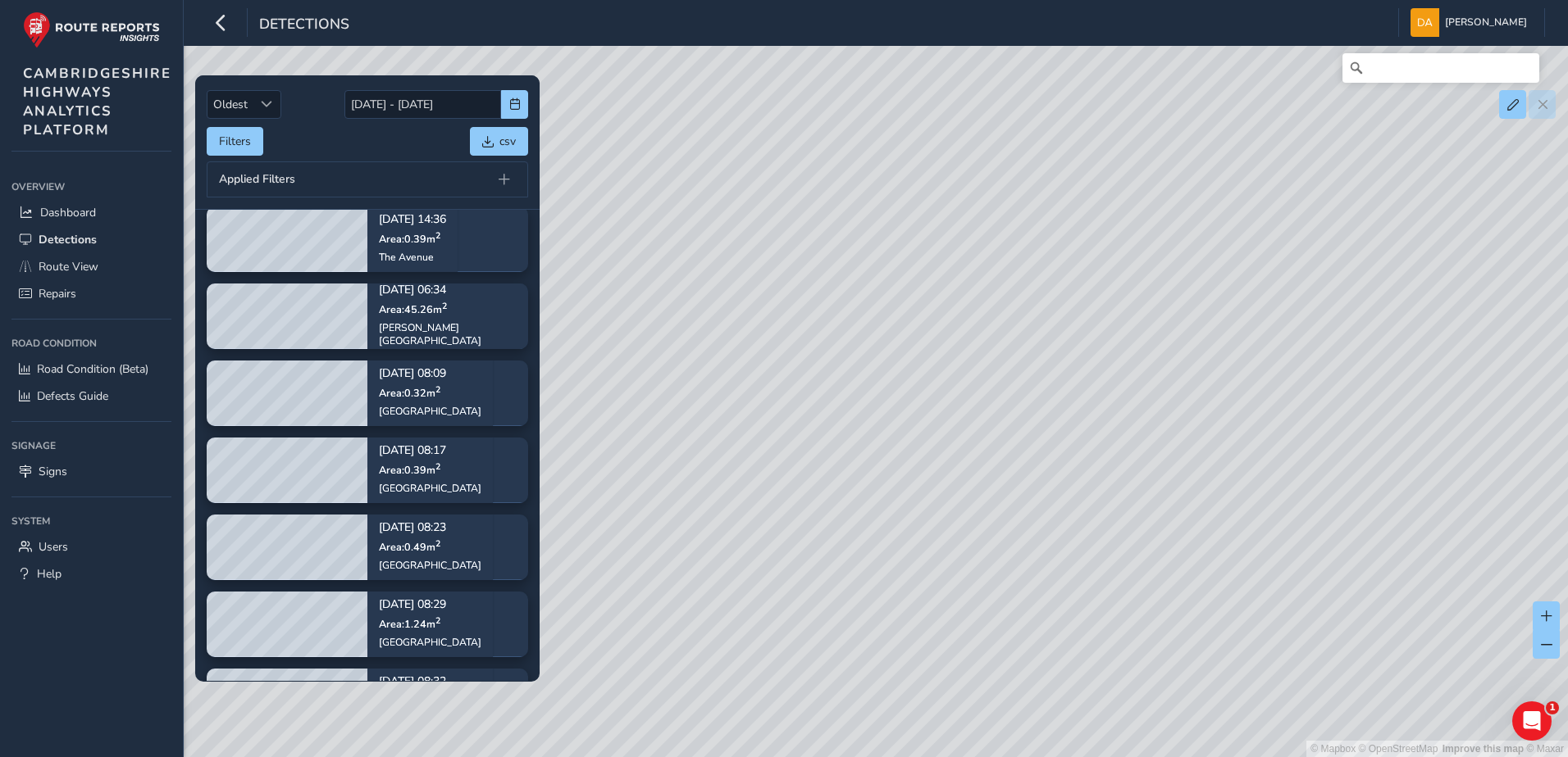
click at [610, 220] on div "© Mapbox © OpenStreetMap Improve this map © Maxar" at bounding box center [784, 378] width 1568 height 757
drag, startPoint x: 1191, startPoint y: 428, endPoint x: 805, endPoint y: 288, distance: 410.6
click at [619, 220] on div "© Mapbox © OpenStreetMap Improve this map © Maxar" at bounding box center [784, 378] width 1568 height 757
drag, startPoint x: 1270, startPoint y: 420, endPoint x: 880, endPoint y: 278, distance: 415.0
click at [660, 139] on div "© Mapbox © OpenStreetMap Improve this map © Maxar" at bounding box center [784, 378] width 1568 height 757
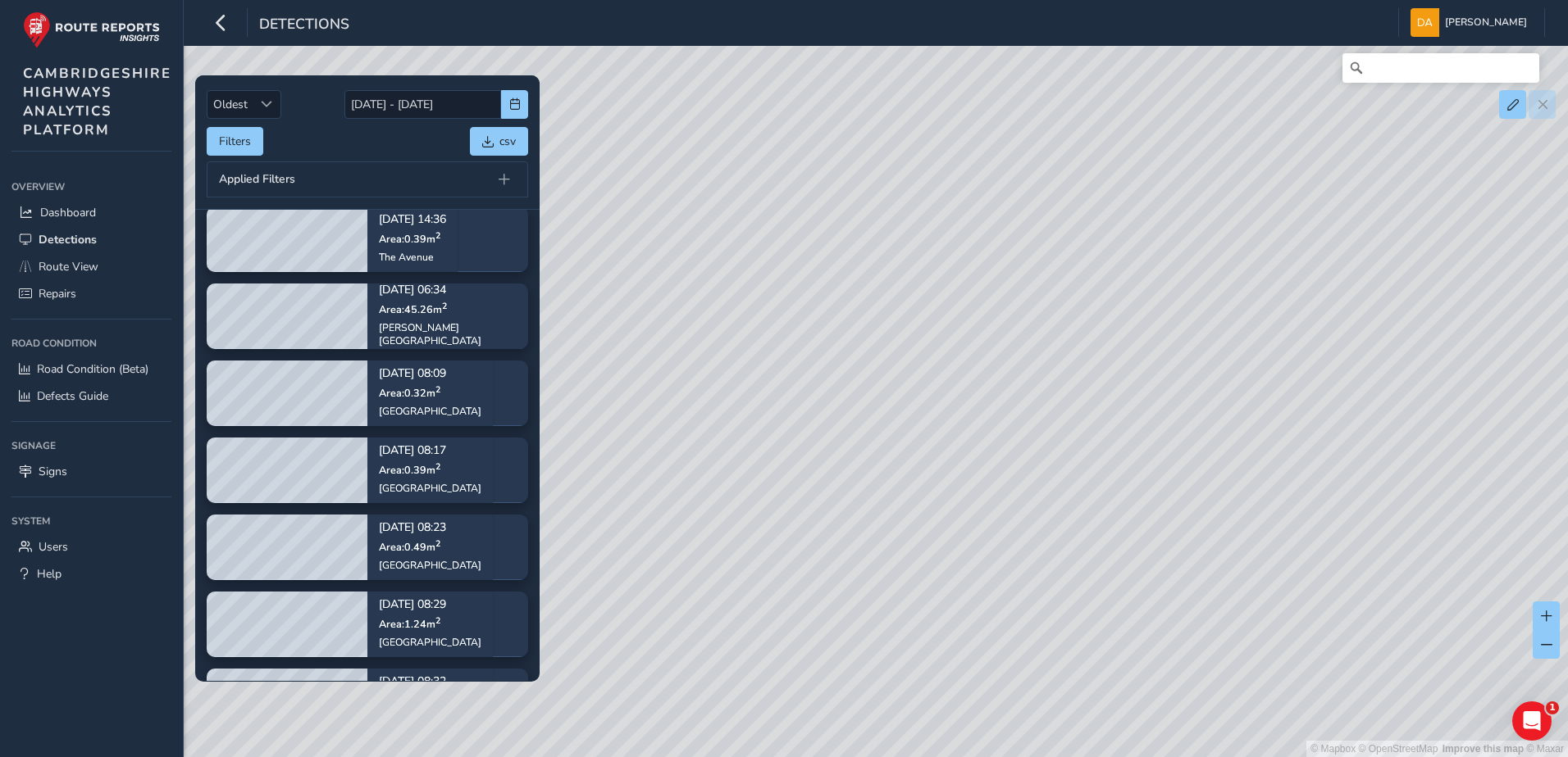
drag, startPoint x: 1217, startPoint y: 410, endPoint x: 728, endPoint y: 112, distance: 572.6
click at [732, 112] on div "© Mapbox © OpenStreetMap Improve this map © Maxar" at bounding box center [784, 378] width 1568 height 757
drag, startPoint x: 1299, startPoint y: 498, endPoint x: 800, endPoint y: 107, distance: 633.9
click at [803, 111] on div "© Mapbox © OpenStreetMap Improve this map © Maxar" at bounding box center [784, 378] width 1568 height 757
click at [803, 86] on div "© Mapbox © OpenStreetMap Improve this map © Maxar" at bounding box center [784, 378] width 1568 height 757
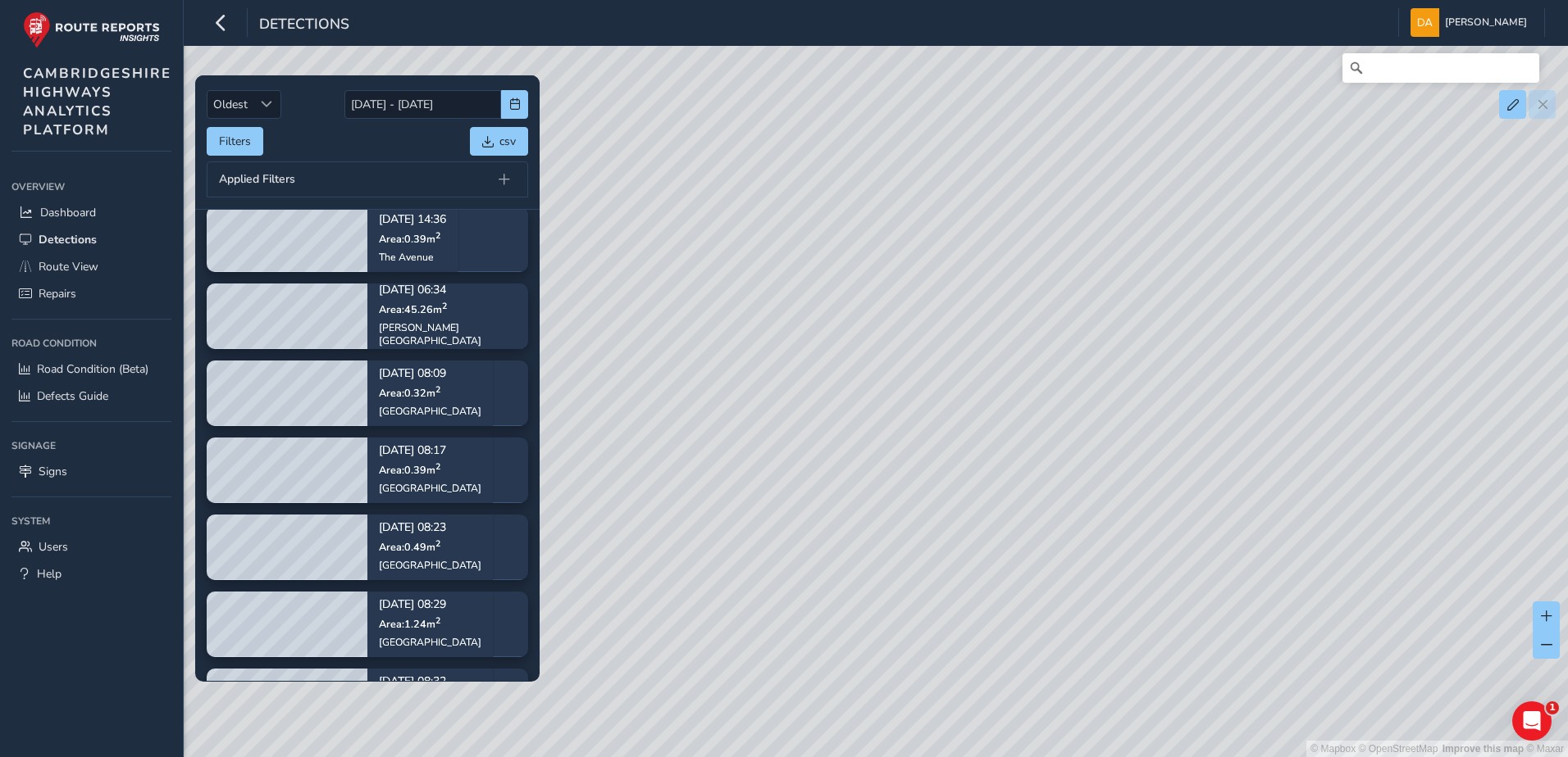
drag, startPoint x: 878, startPoint y: 168, endPoint x: 795, endPoint y: 145, distance: 86.1
click at [787, 135] on div "© Mapbox © OpenStreetMap Improve this map © Maxar" at bounding box center [784, 378] width 1568 height 757
drag, startPoint x: 1383, startPoint y: 476, endPoint x: 1075, endPoint y: 252, distance: 380.8
click at [862, 137] on div "© Mapbox © OpenStreetMap Improve this map © Maxar" at bounding box center [784, 378] width 1568 height 757
drag, startPoint x: 1290, startPoint y: 317, endPoint x: 1053, endPoint y: 349, distance: 239.2
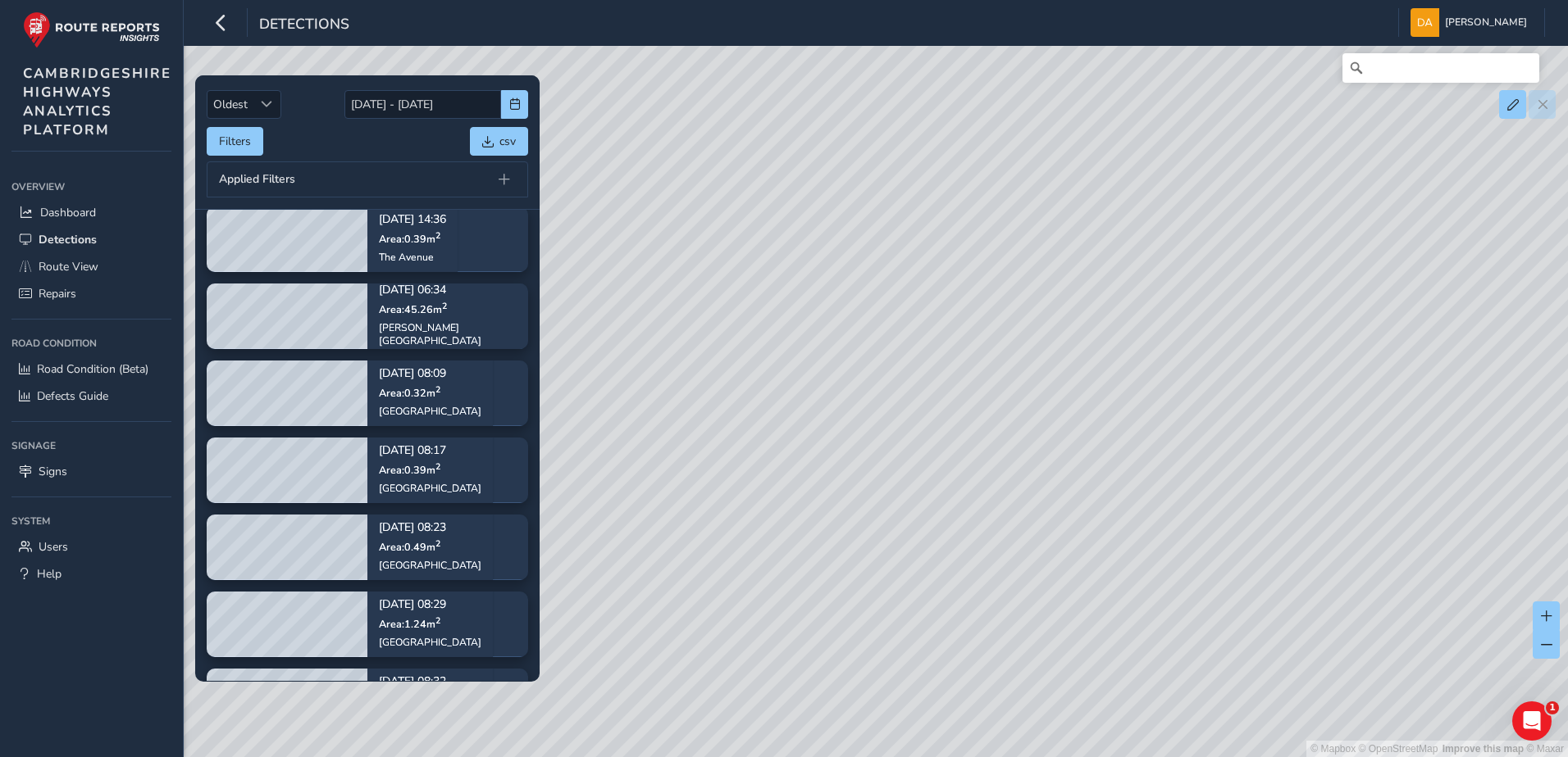
click at [912, 274] on div "© Mapbox © OpenStreetMap Improve this map © Maxar" at bounding box center [784, 378] width 1568 height 757
drag, startPoint x: 1369, startPoint y: 550, endPoint x: 870, endPoint y: 145, distance: 642.7
click at [870, 145] on div "© Mapbox © OpenStreetMap Improve this map © Maxar" at bounding box center [784, 378] width 1568 height 757
drag, startPoint x: 1023, startPoint y: 473, endPoint x: 991, endPoint y: 545, distance: 78.8
click at [991, 545] on div "© Mapbox © OpenStreetMap Improve this map © Maxar" at bounding box center [784, 378] width 1568 height 757
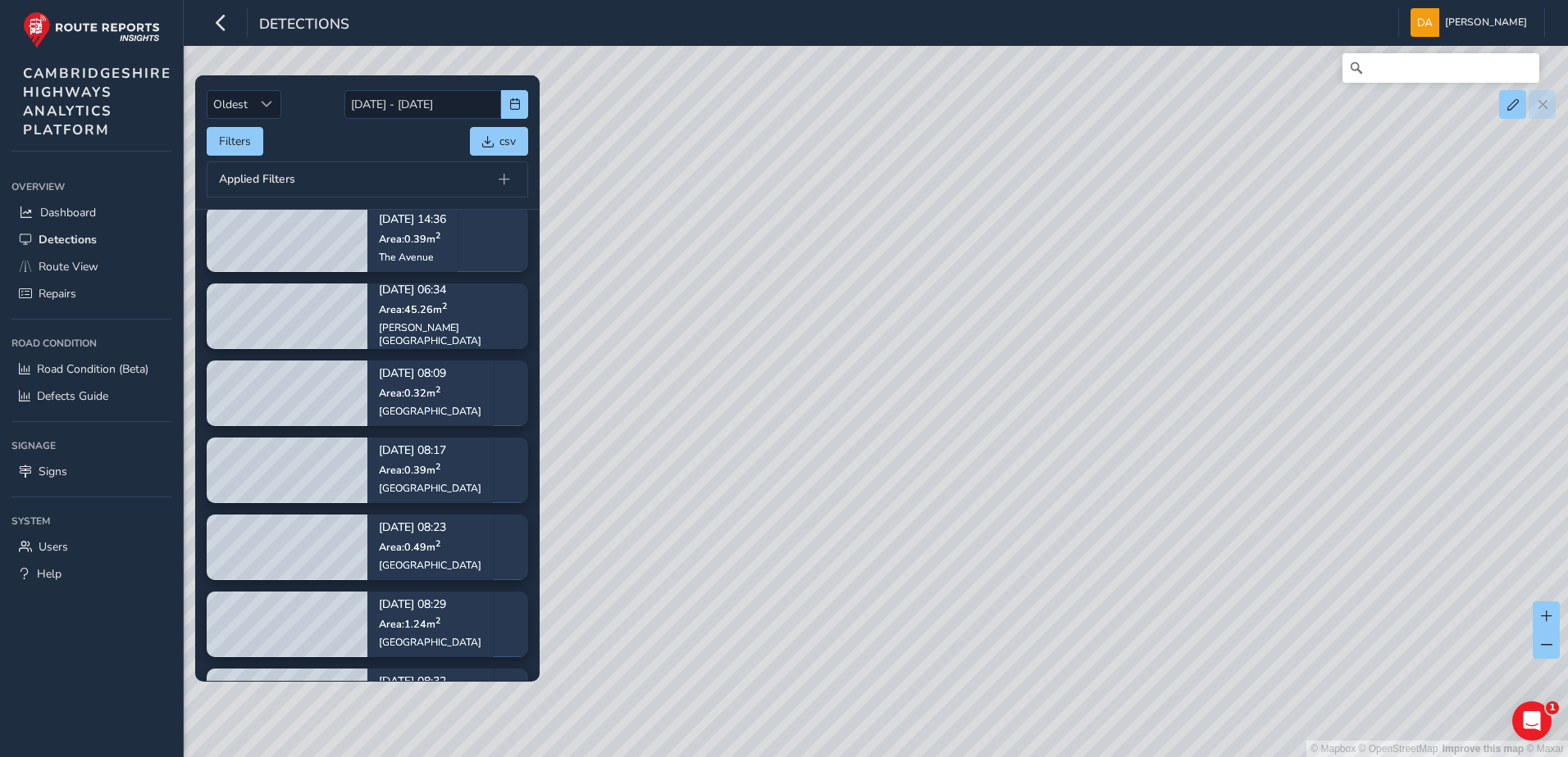
drag, startPoint x: 1020, startPoint y: 487, endPoint x: 1010, endPoint y: 299, distance: 188.3
click at [1020, 488] on div "© Mapbox © OpenStreetMap Improve this map © Maxar" at bounding box center [784, 378] width 1568 height 757
drag, startPoint x: 897, startPoint y: 355, endPoint x: 1038, endPoint y: 681, distance: 355.2
click at [1038, 681] on div "© Mapbox © OpenStreetMap Improve this map © Maxar" at bounding box center [784, 378] width 1568 height 757
drag, startPoint x: 1048, startPoint y: 563, endPoint x: 891, endPoint y: 215, distance: 381.8
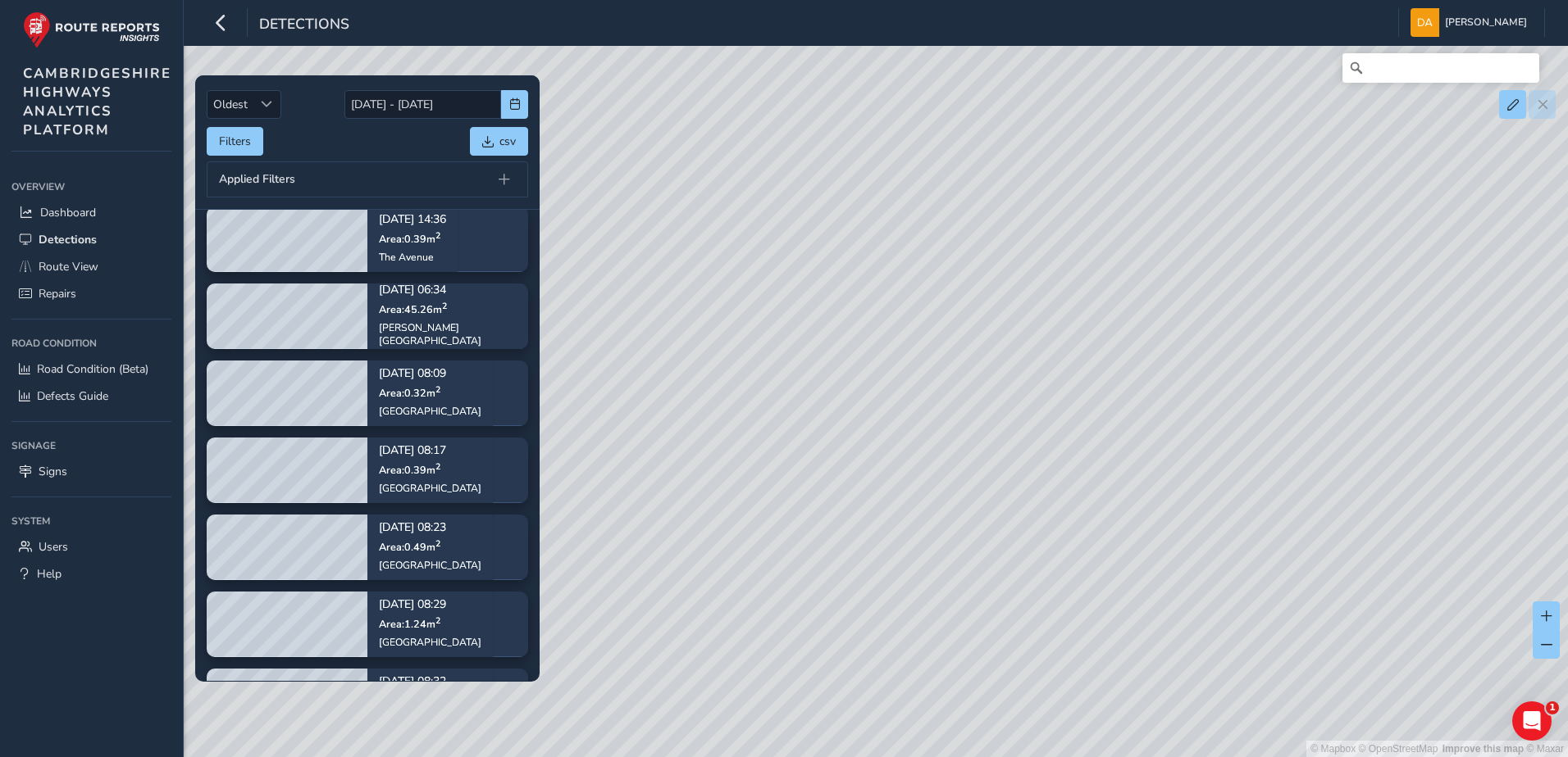
click at [881, 186] on div "© Mapbox © OpenStreetMap Improve this map © Maxar" at bounding box center [784, 378] width 1568 height 757
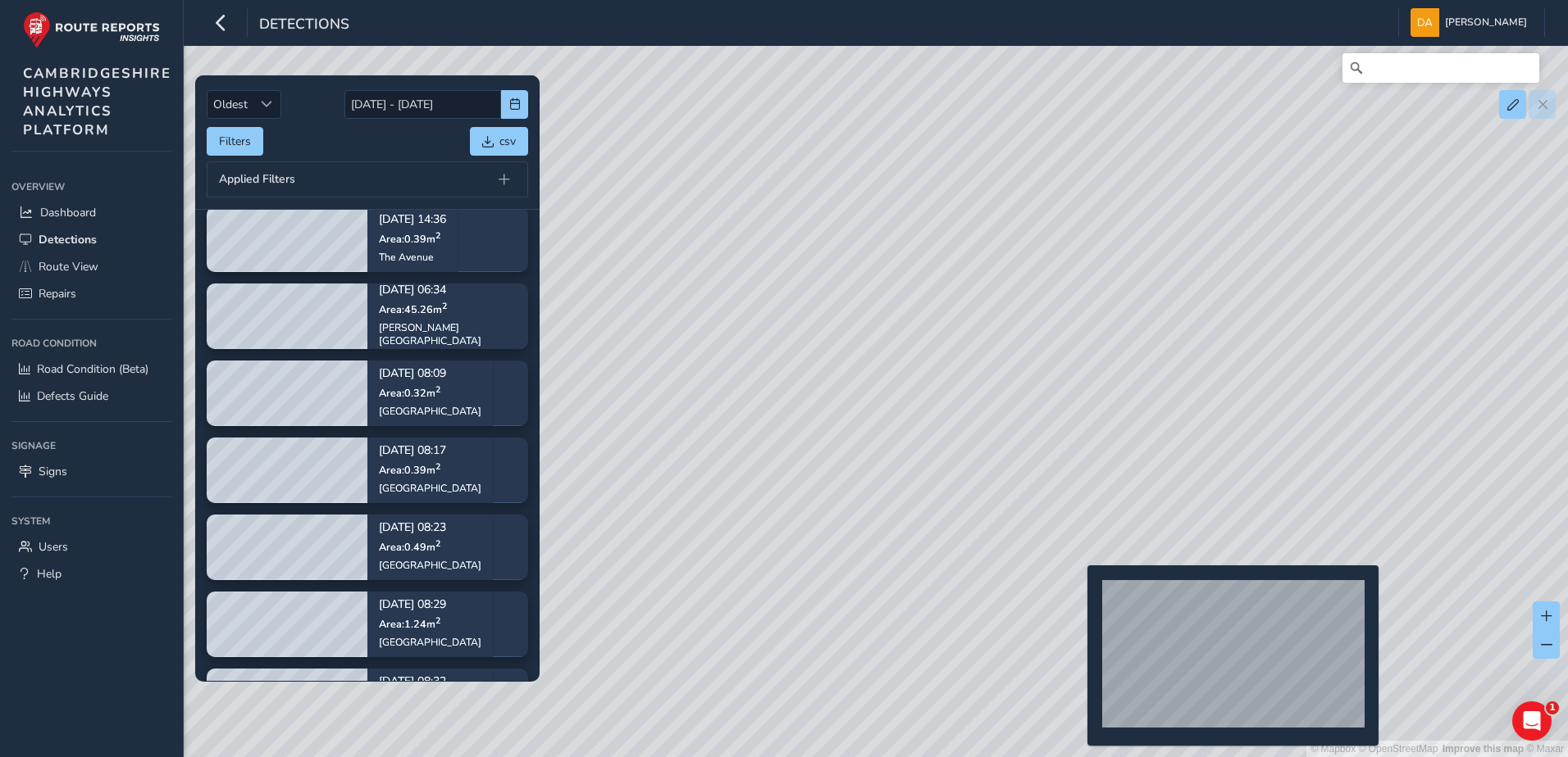
click at [1077, 592] on div "© Mapbox © OpenStreetMap Improve this map © Maxar" at bounding box center [784, 378] width 1568 height 757
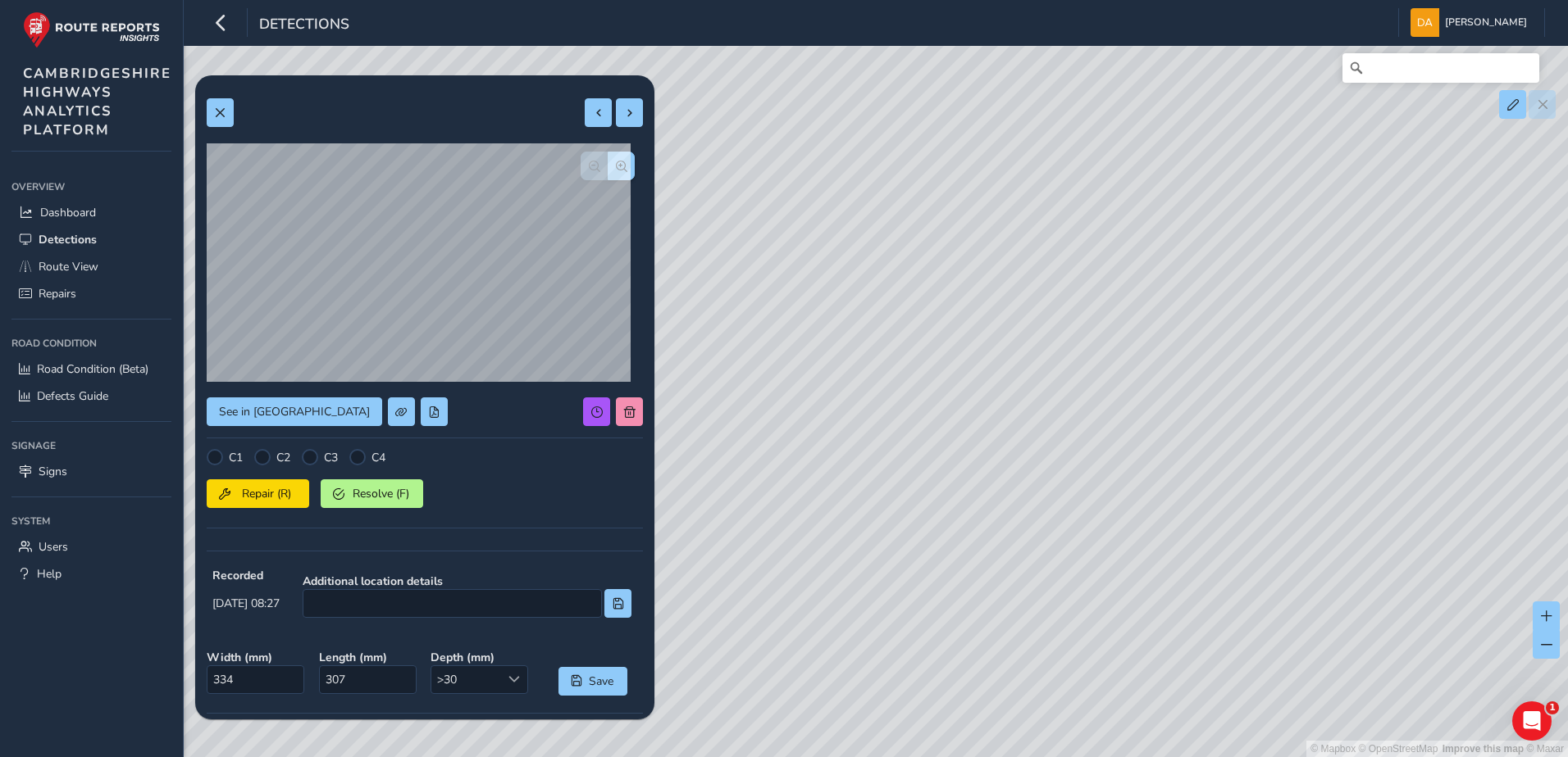
drag, startPoint x: 1220, startPoint y: 392, endPoint x: 1231, endPoint y: 480, distance: 88.7
click at [952, 116] on div "© Mapbox © OpenStreetMap Improve this map © Maxar" at bounding box center [784, 378] width 1568 height 757
drag, startPoint x: 1175, startPoint y: 310, endPoint x: 1091, endPoint y: 191, distance: 145.7
click at [1069, 145] on div "© Mapbox © OpenStreetMap Improve this map © Maxar" at bounding box center [784, 378] width 1568 height 757
drag, startPoint x: 1019, startPoint y: 171, endPoint x: 1018, endPoint y: 156, distance: 15.0
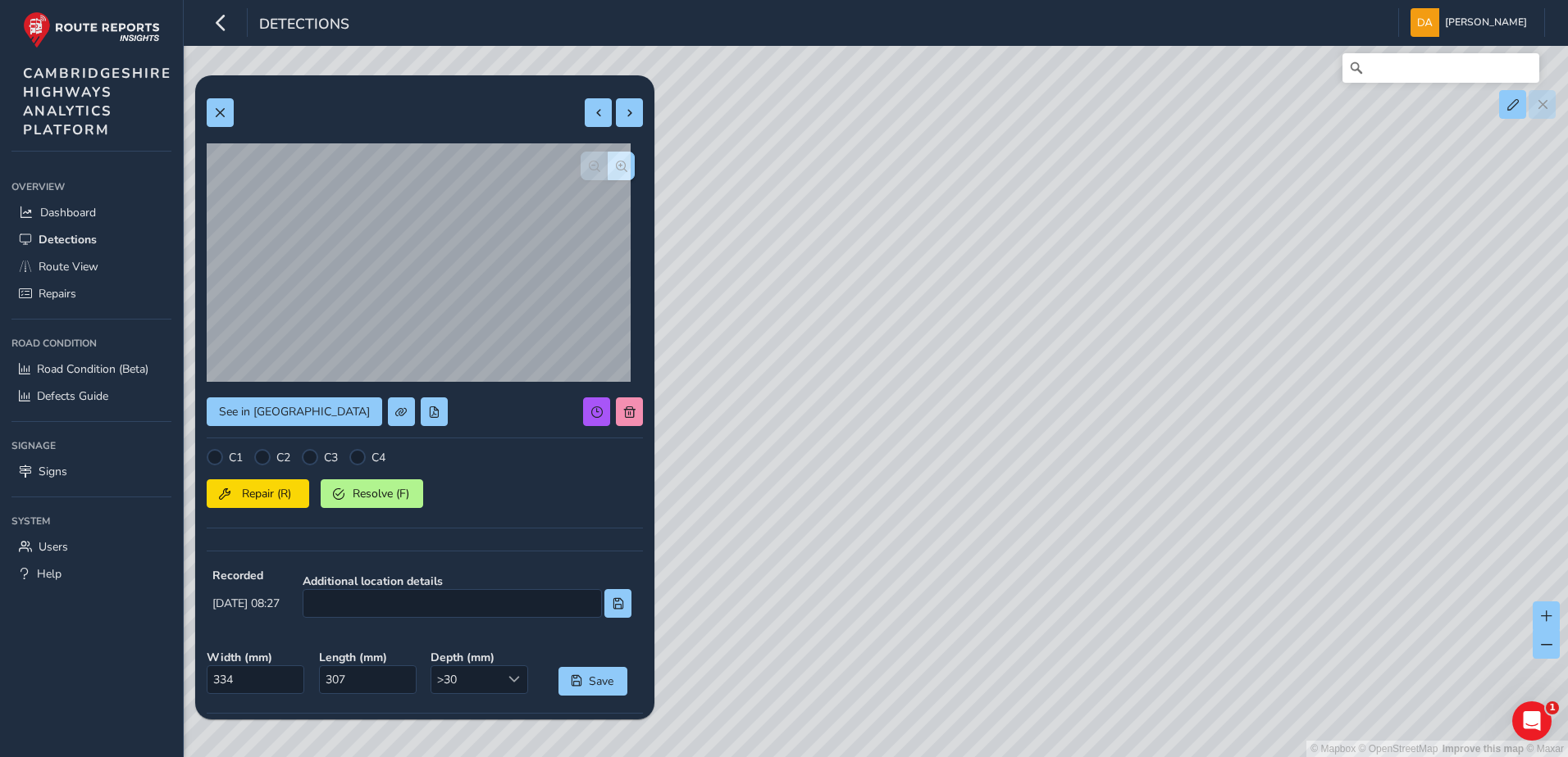
click at [1006, 139] on div "© Mapbox © OpenStreetMap Improve this map © Maxar" at bounding box center [784, 378] width 1568 height 757
drag, startPoint x: 978, startPoint y: 300, endPoint x: 1089, endPoint y: 387, distance: 141.0
click at [1089, 387] on div "© Mapbox © OpenStreetMap Improve this map © Maxar" at bounding box center [784, 378] width 1568 height 757
drag, startPoint x: 1034, startPoint y: 267, endPoint x: 992, endPoint y: 447, distance: 184.8
click at [992, 447] on div "© Mapbox © OpenStreetMap Improve this map © Maxar" at bounding box center [784, 378] width 1568 height 757
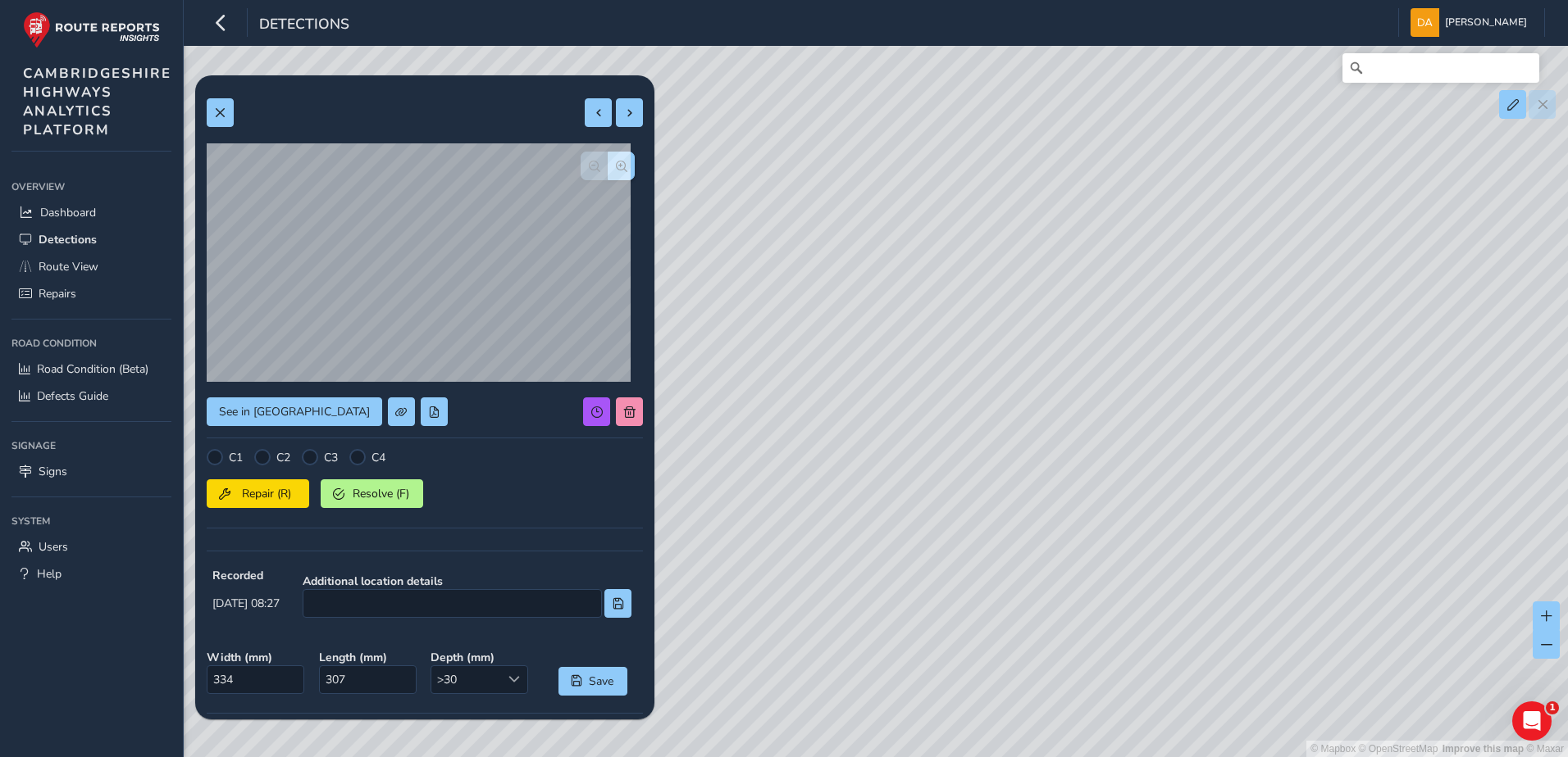
drag, startPoint x: 881, startPoint y: 350, endPoint x: 1158, endPoint y: 435, distance: 289.7
click at [1158, 435] on div "© Mapbox © OpenStreetMap Improve this map © Maxar" at bounding box center [784, 378] width 1568 height 757
drag, startPoint x: 1244, startPoint y: 462, endPoint x: 945, endPoint y: 221, distance: 384.0
click at [945, 221] on div "© Mapbox © OpenStreetMap Improve this map © Maxar" at bounding box center [784, 378] width 1568 height 757
drag, startPoint x: 925, startPoint y: 227, endPoint x: 1159, endPoint y: 486, distance: 349.1
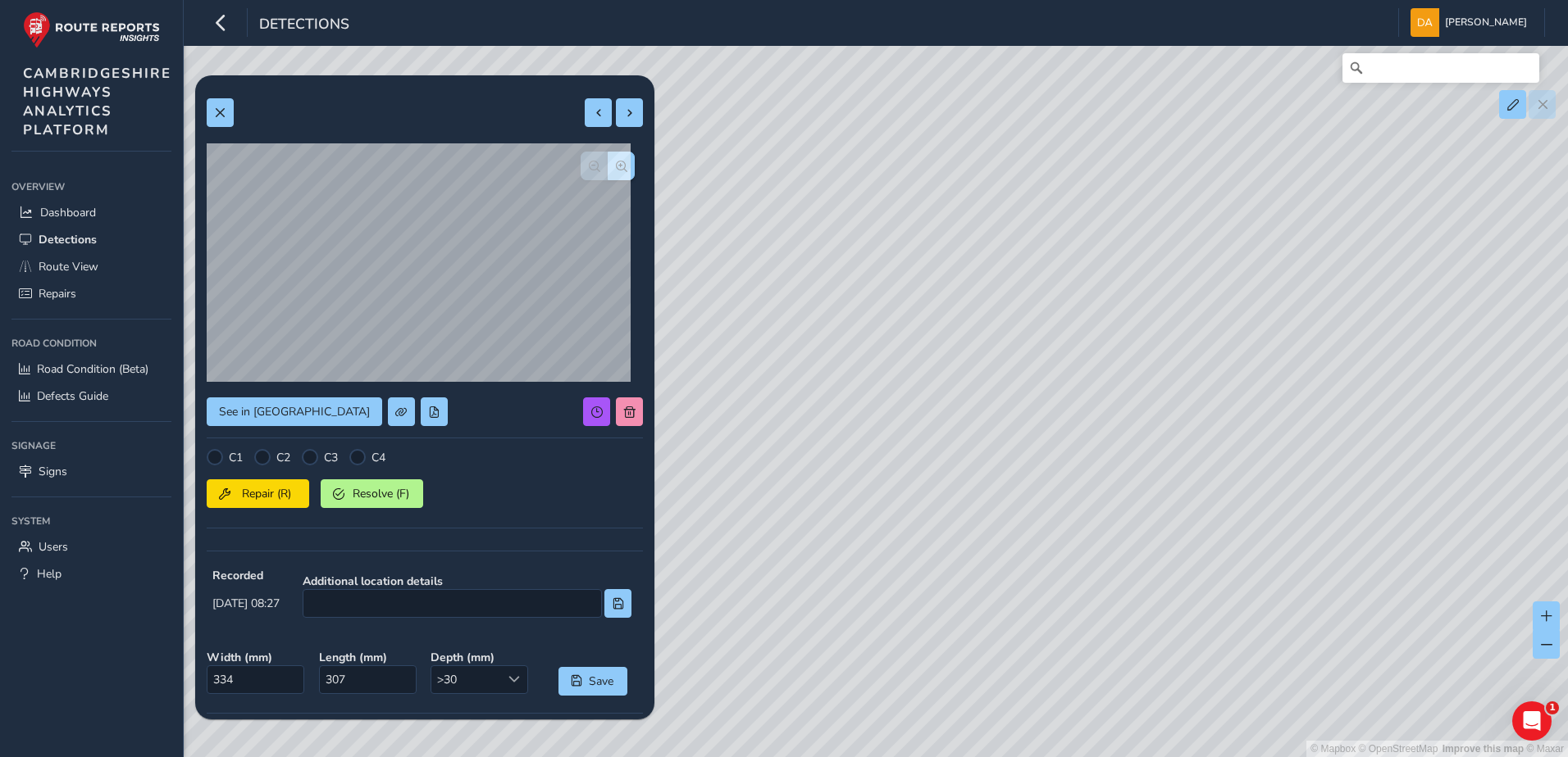
click at [1159, 486] on div "© Mapbox © OpenStreetMap Improve this map © Maxar" at bounding box center [784, 378] width 1568 height 757
drag, startPoint x: 905, startPoint y: 249, endPoint x: 984, endPoint y: 345, distance: 124.3
click at [984, 345] on div "© Mapbox © OpenStreetMap Improve this map © Maxar" at bounding box center [784, 378] width 1568 height 757
drag, startPoint x: 891, startPoint y: 180, endPoint x: 1103, endPoint y: 537, distance: 415.2
click at [1106, 543] on div "© Mapbox © OpenStreetMap Improve this map © Maxar" at bounding box center [784, 378] width 1568 height 757
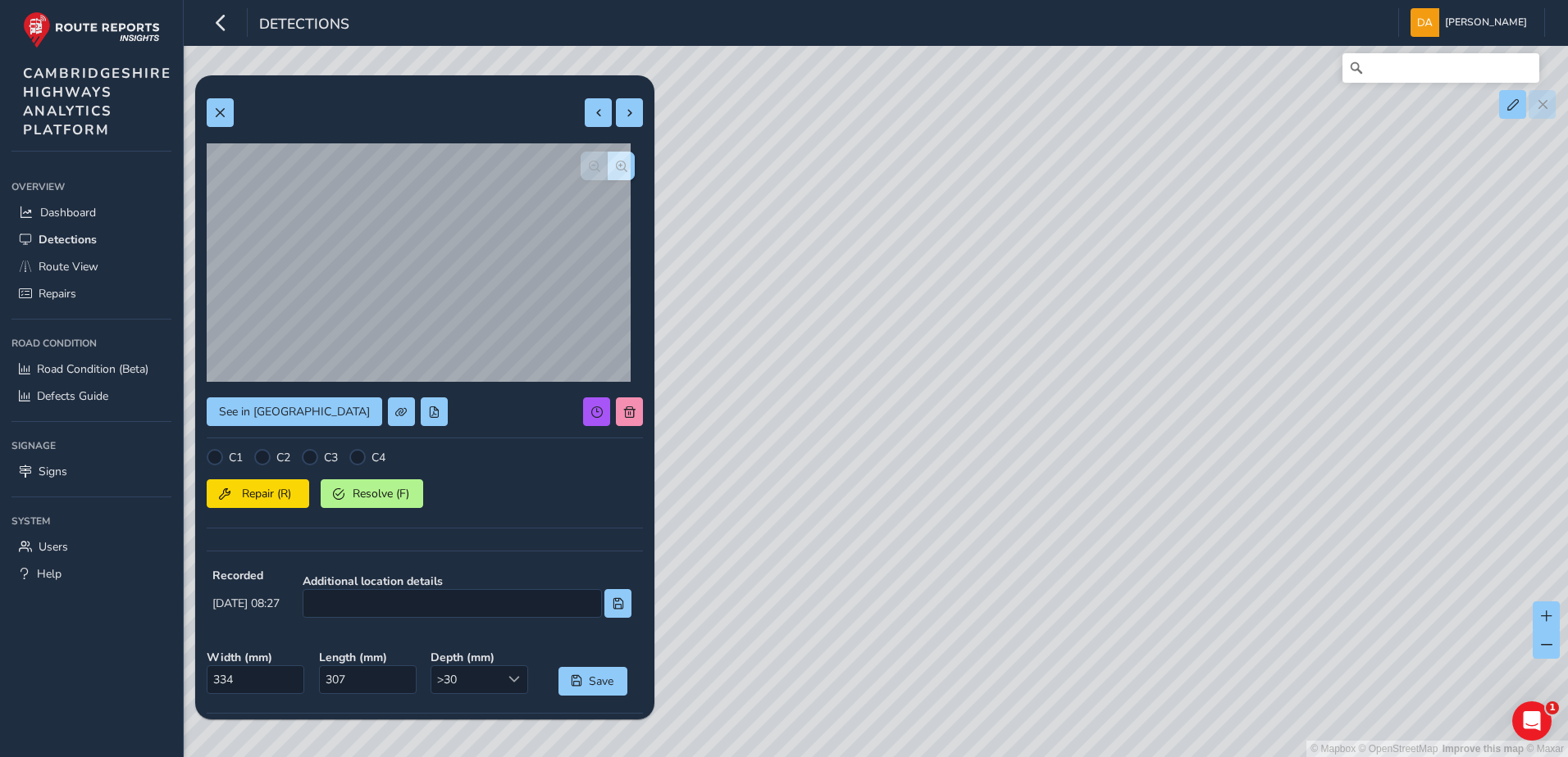
drag, startPoint x: 1020, startPoint y: 456, endPoint x: 1075, endPoint y: 562, distance: 119.4
click at [1075, 585] on div "© Mapbox © OpenStreetMap Improve this map © Maxar" at bounding box center [784, 378] width 1568 height 757
drag, startPoint x: 1029, startPoint y: 295, endPoint x: 1061, endPoint y: 553, distance: 260.0
click at [1061, 553] on div "© Mapbox © OpenStreetMap Improve this map © Maxar" at bounding box center [784, 378] width 1568 height 757
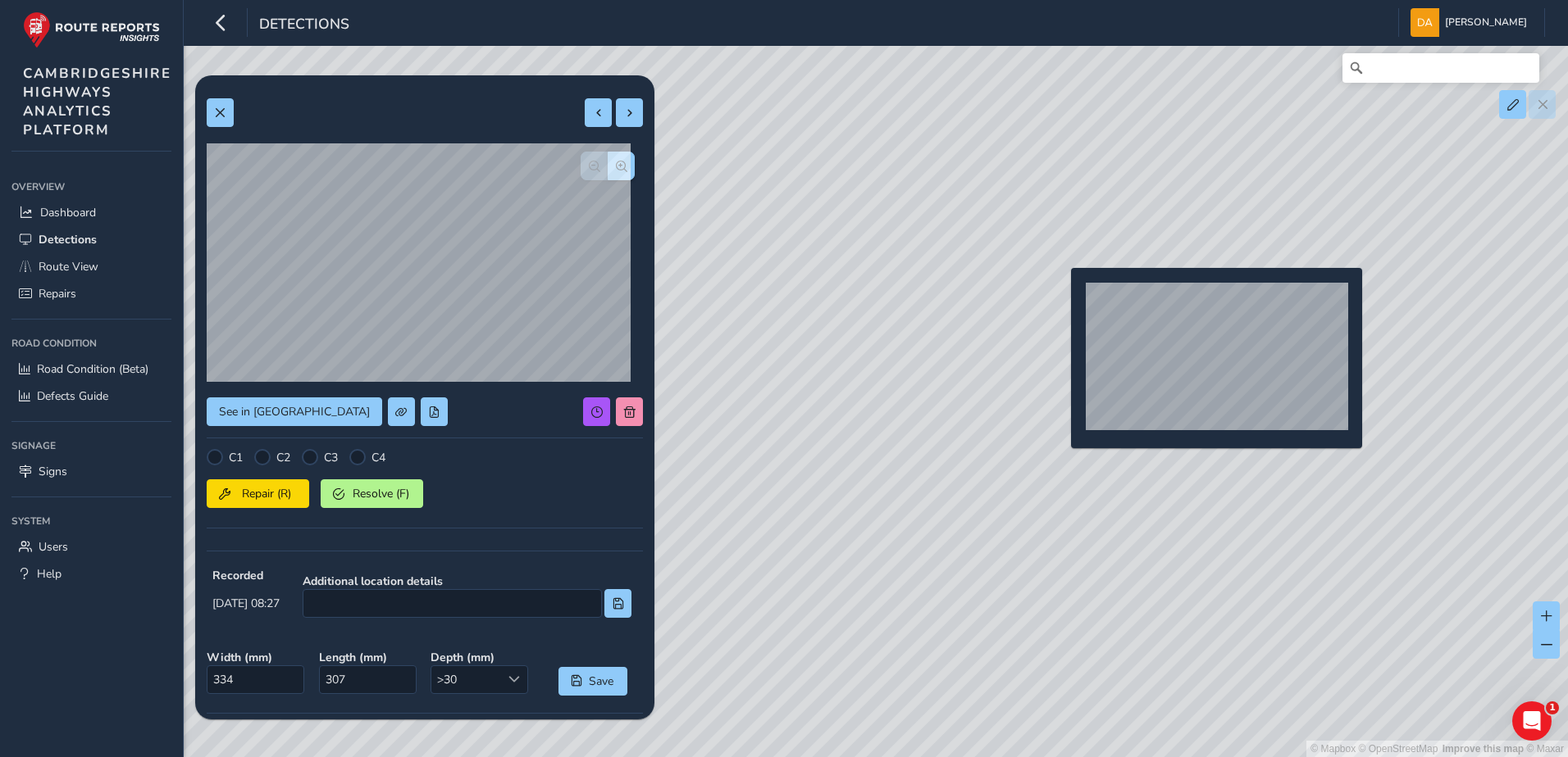
click at [1061, 295] on div "© Mapbox © OpenStreetMap Improve this map © Maxar" at bounding box center [784, 378] width 1568 height 757
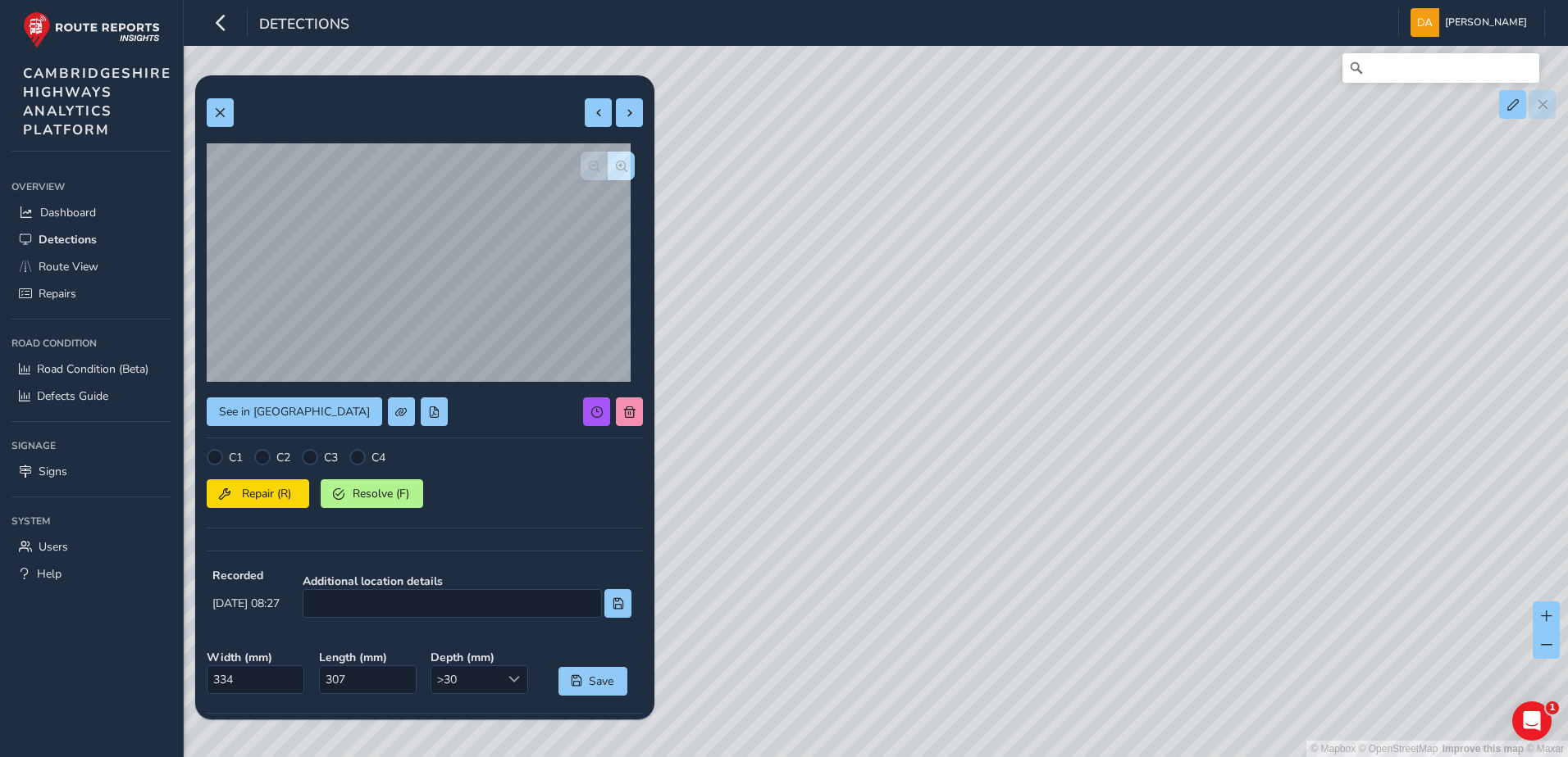
type input "269"
type input "830"
click at [500, 678] on div at bounding box center [513, 680] width 27 height 27
drag, startPoint x: 1280, startPoint y: 162, endPoint x: 1111, endPoint y: 484, distance: 363.7
click at [1111, 484] on div "© Mapbox © OpenStreetMap Improve this map © Maxar" at bounding box center [784, 378] width 1568 height 757
